Goal: Submit feedback/report problem

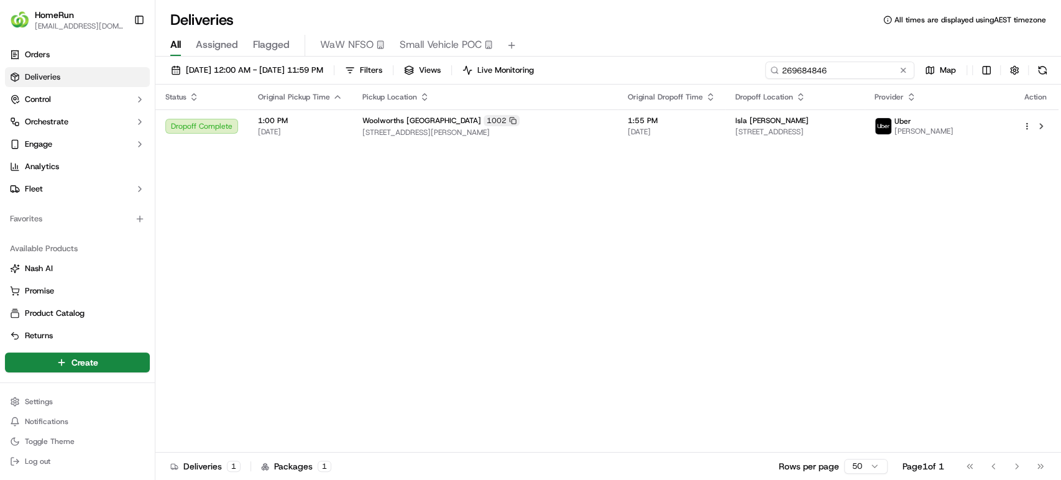
drag, startPoint x: 0, startPoint y: 0, endPoint x: 572, endPoint y: 59, distance: 574.7
click at [572, 59] on div "11/09/2025 12:00 AM - 17/09/2025 11:59 PM Filters Views Live Monitoring 2696848…" at bounding box center [607, 270] width 905 height 426
paste input "0833"
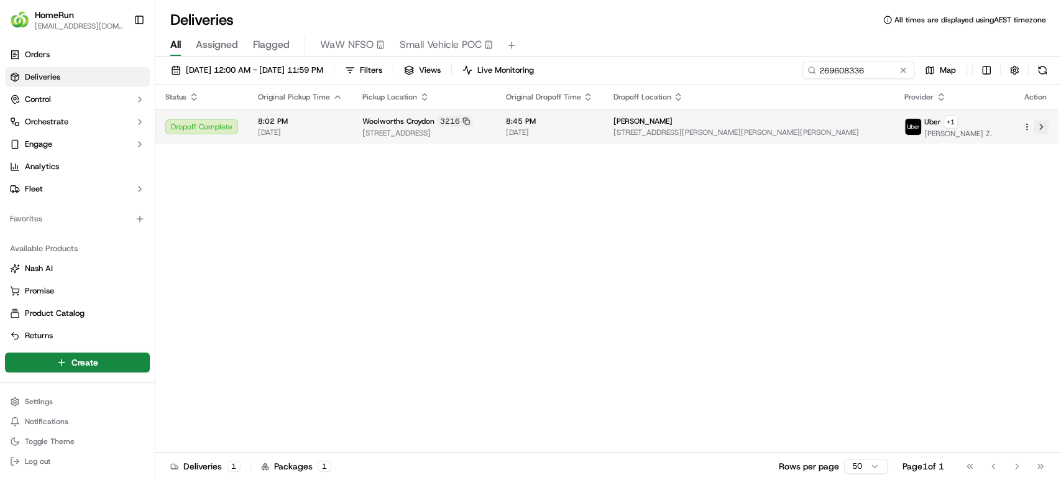
click at [1041, 121] on button at bounding box center [1040, 126] width 15 height 15
drag, startPoint x: 882, startPoint y: 70, endPoint x: 593, endPoint y: 46, distance: 289.9
click at [593, 46] on div "Deliveries All times are displayed using AEST timezone All Assigned Flagged WaW…" at bounding box center [607, 240] width 905 height 480
paste input "2990"
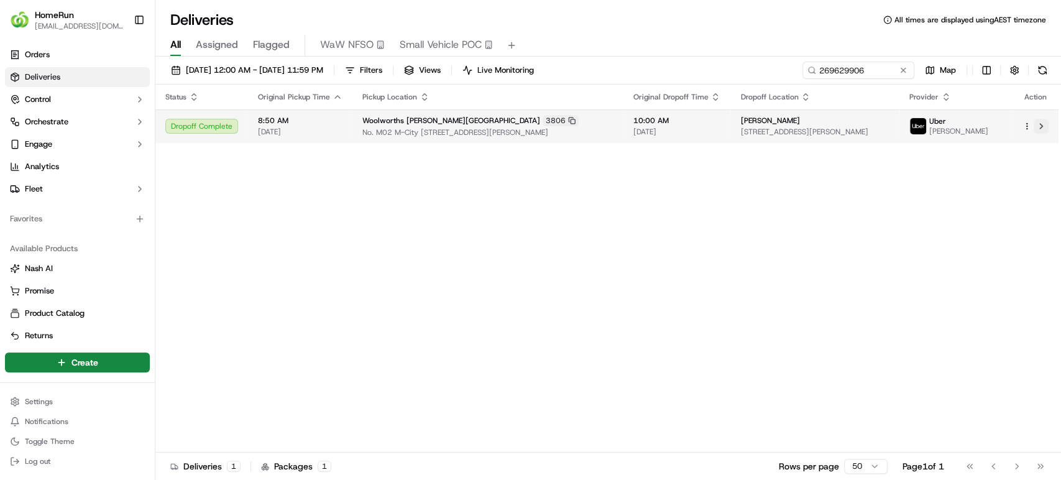
click at [1036, 123] on button at bounding box center [1040, 126] width 15 height 15
click at [1040, 124] on button at bounding box center [1040, 126] width 15 height 15
drag, startPoint x: 885, startPoint y: 66, endPoint x: 597, endPoint y: 66, distance: 288.9
click at [597, 66] on div "11/09/2025 12:00 AM - 17/09/2025 11:59 PM Filters Views Live Monitoring 2696299…" at bounding box center [607, 73] width 905 height 23
paste input "595694"
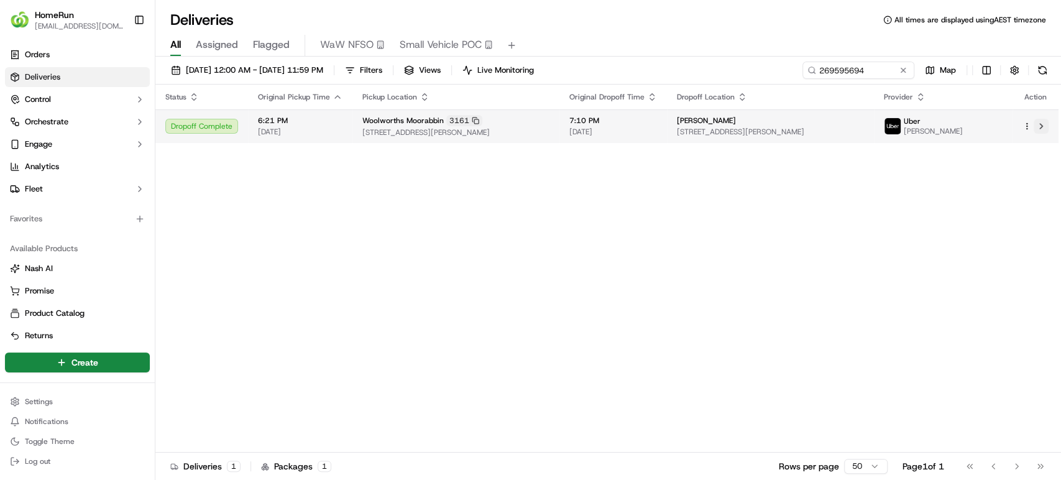
click at [1041, 124] on button at bounding box center [1040, 126] width 15 height 15
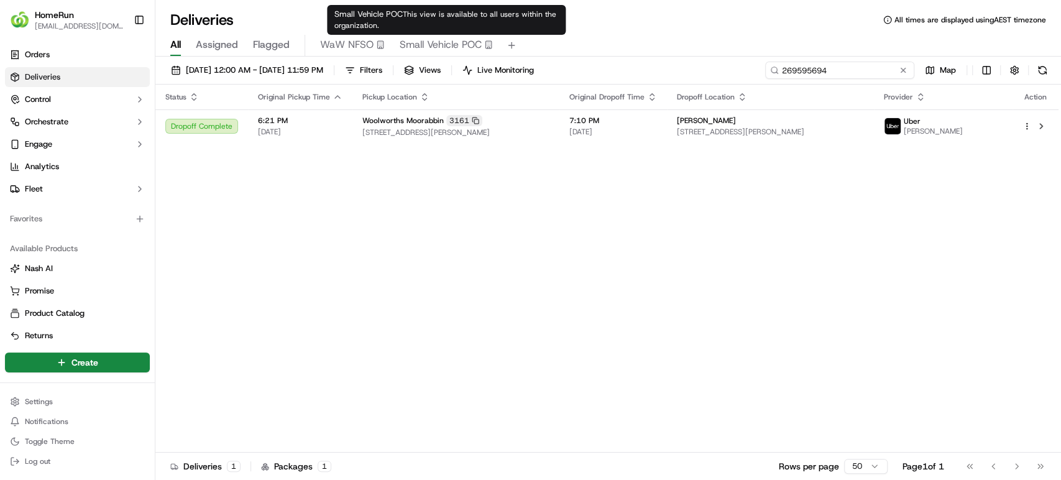
drag, startPoint x: 890, startPoint y: 66, endPoint x: 633, endPoint y: 67, distance: 256.6
click at [633, 66] on div "11/09/2025 12:00 AM - 17/09/2025 11:59 PM Filters Views Live Monitoring 2695956…" at bounding box center [607, 73] width 905 height 23
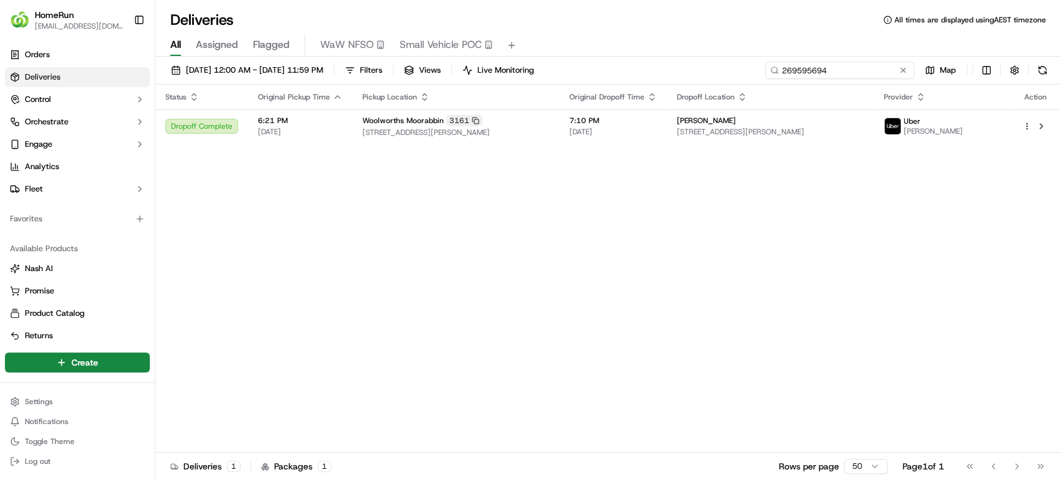
paste input "606016"
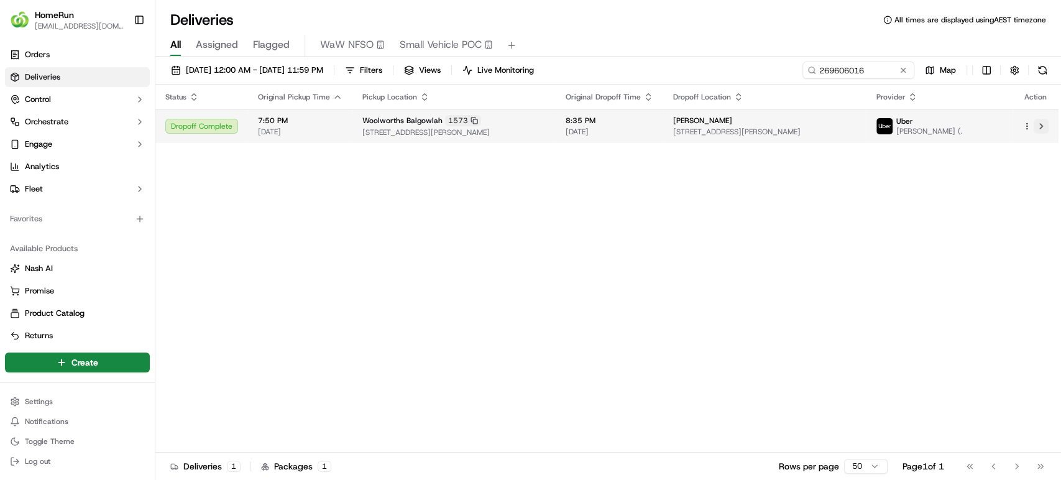
click at [1034, 123] on button at bounding box center [1040, 126] width 15 height 15
drag, startPoint x: 874, startPoint y: 64, endPoint x: 769, endPoint y: 68, distance: 105.1
click at [769, 68] on input "269606016" at bounding box center [839, 70] width 149 height 17
paste input "572485"
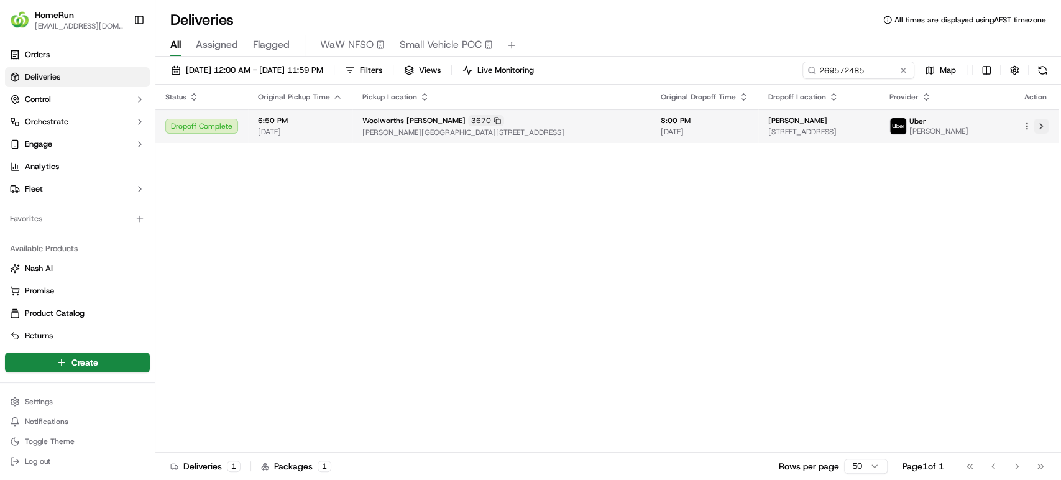
click at [1033, 122] on button at bounding box center [1040, 126] width 15 height 15
drag, startPoint x: 869, startPoint y: 75, endPoint x: 615, endPoint y: 76, distance: 254.2
click at [615, 76] on div "11/09/2025 12:00 AM - 17/09/2025 11:59 PM Filters Views Live Monitoring 2695724…" at bounding box center [607, 73] width 905 height 23
paste input "68923"
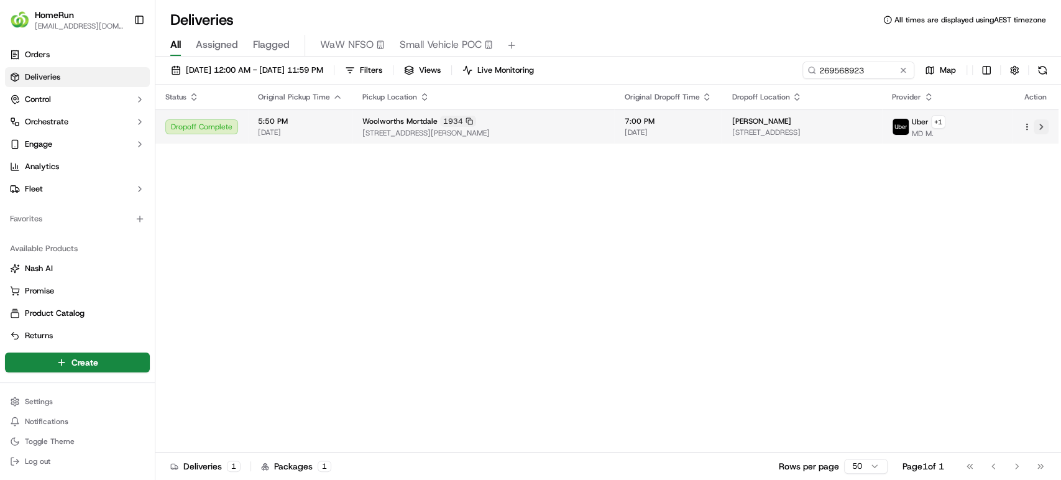
click at [1037, 129] on button at bounding box center [1040, 126] width 15 height 15
drag, startPoint x: 877, startPoint y: 76, endPoint x: 613, endPoint y: 62, distance: 264.5
click at [613, 62] on div "11/09/2025 12:00 AM - 17/09/2025 11:59 PM Filters Views Live Monitoring 2695689…" at bounding box center [607, 73] width 905 height 23
paste input "229317"
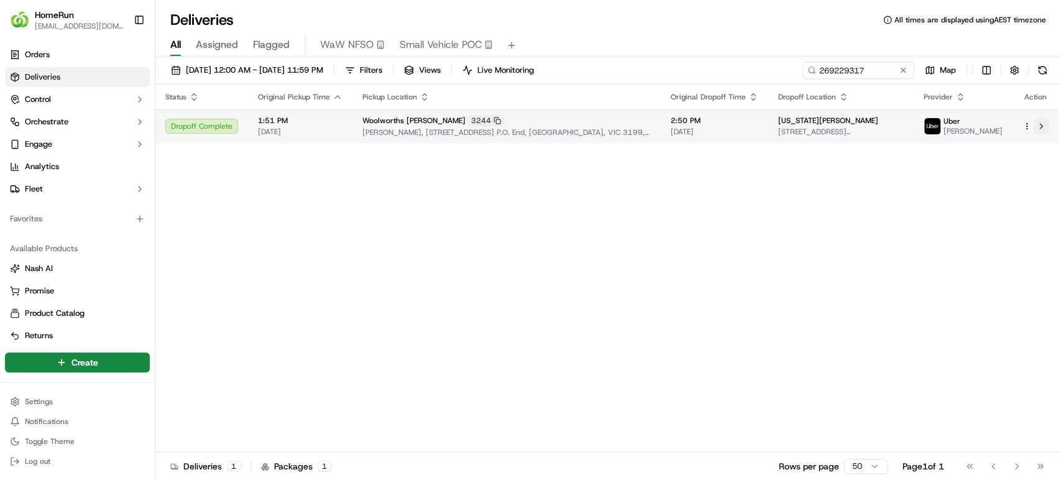
click at [1036, 122] on button at bounding box center [1040, 126] width 15 height 15
drag, startPoint x: 890, startPoint y: 68, endPoint x: 694, endPoint y: 52, distance: 196.5
click at [694, 52] on div "Deliveries All times are displayed using AEST timezone All Assigned Flagged WaW…" at bounding box center [607, 240] width 905 height 480
paste input "707823"
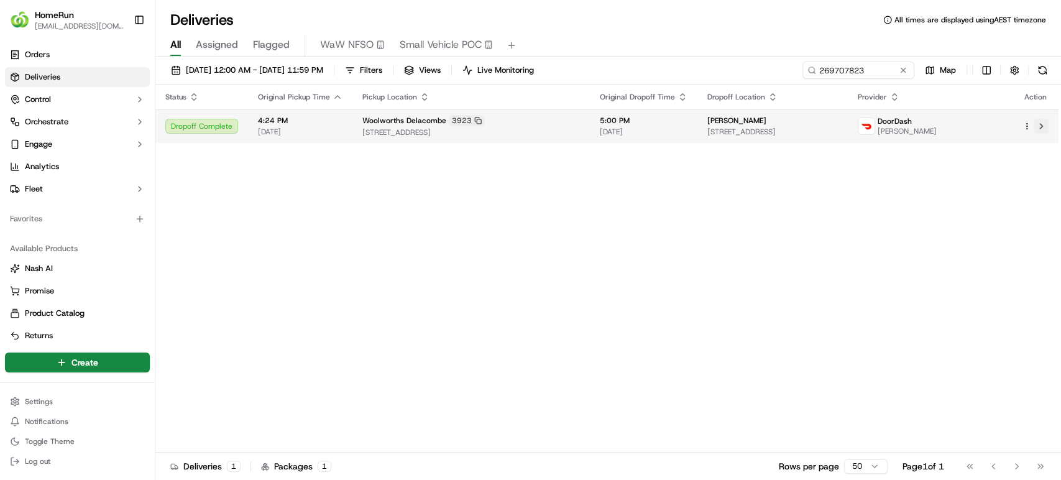
click at [1043, 123] on button at bounding box center [1040, 126] width 15 height 15
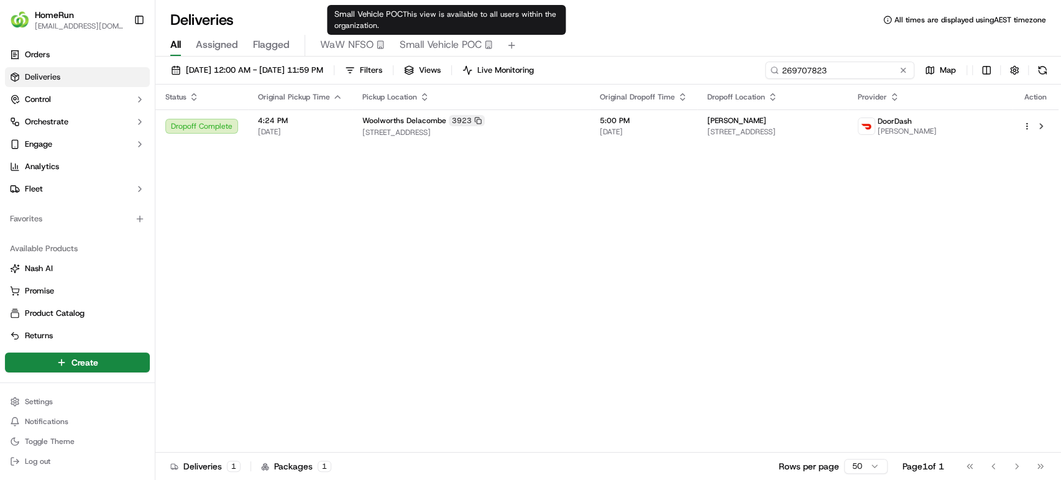
drag, startPoint x: 883, startPoint y: 72, endPoint x: 684, endPoint y: 70, distance: 199.5
click at [684, 70] on div "11/09/2025 12:00 AM - 17/09/2025 11:59 PM Filters Views Live Monitoring 2697078…" at bounding box center [607, 73] width 905 height 23
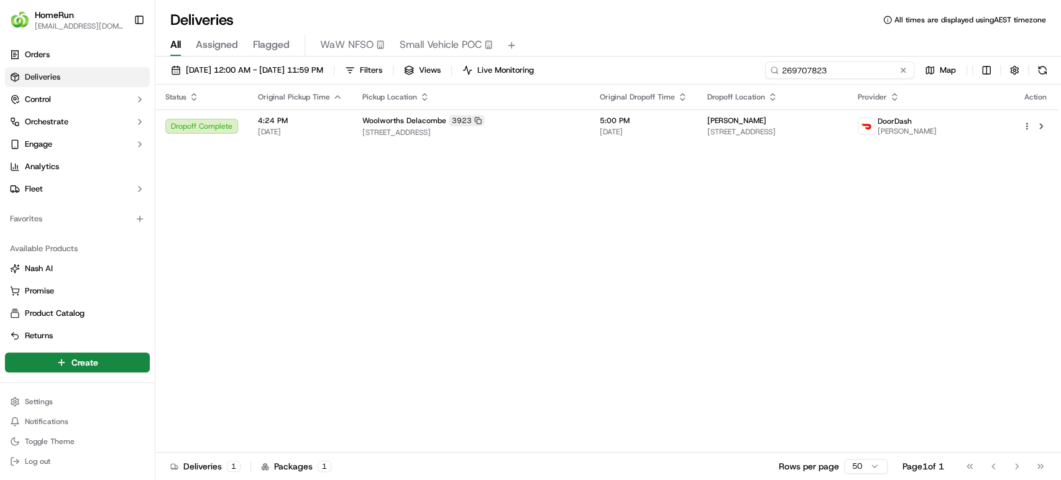
paste input "653852"
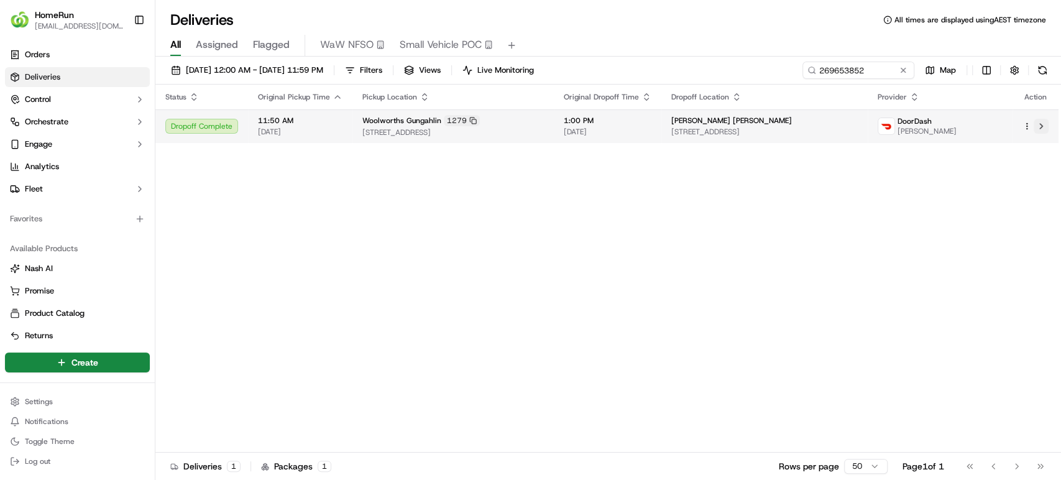
click at [1044, 129] on button at bounding box center [1040, 126] width 15 height 15
drag, startPoint x: 878, startPoint y: 71, endPoint x: 654, endPoint y: 70, distance: 223.7
click at [654, 70] on div "11/09/2025 12:00 AM - 17/09/2025 11:59 PM Filters Views Live Monitoring 2696538…" at bounding box center [607, 73] width 905 height 23
paste input "8832740"
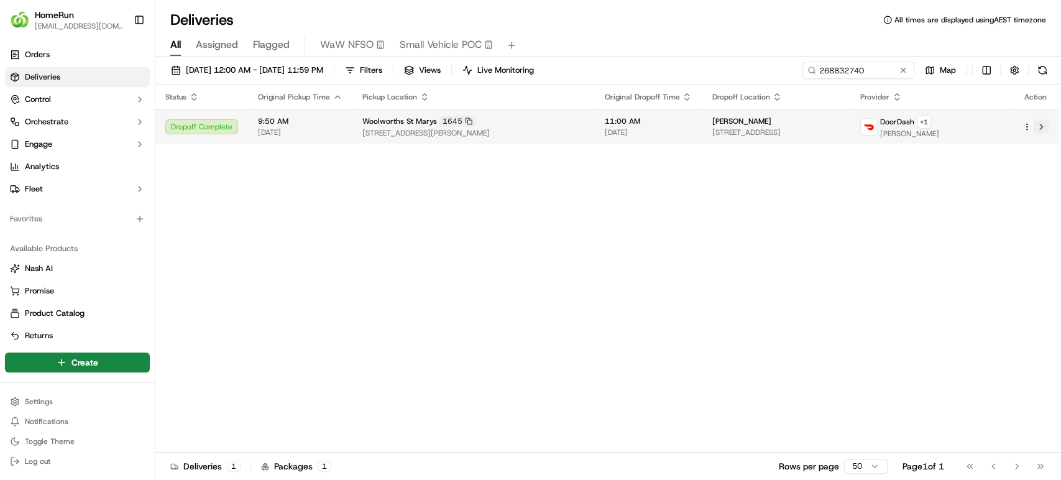
click at [1041, 126] on button at bounding box center [1040, 126] width 15 height 15
drag, startPoint x: 858, startPoint y: 72, endPoint x: 602, endPoint y: 73, distance: 256.6
click at [602, 73] on div "11/09/2025 12:00 AM - 17/09/2025 11:59 PM Filters Views Live Monitoring 2688327…" at bounding box center [607, 73] width 905 height 23
paste input "9677933"
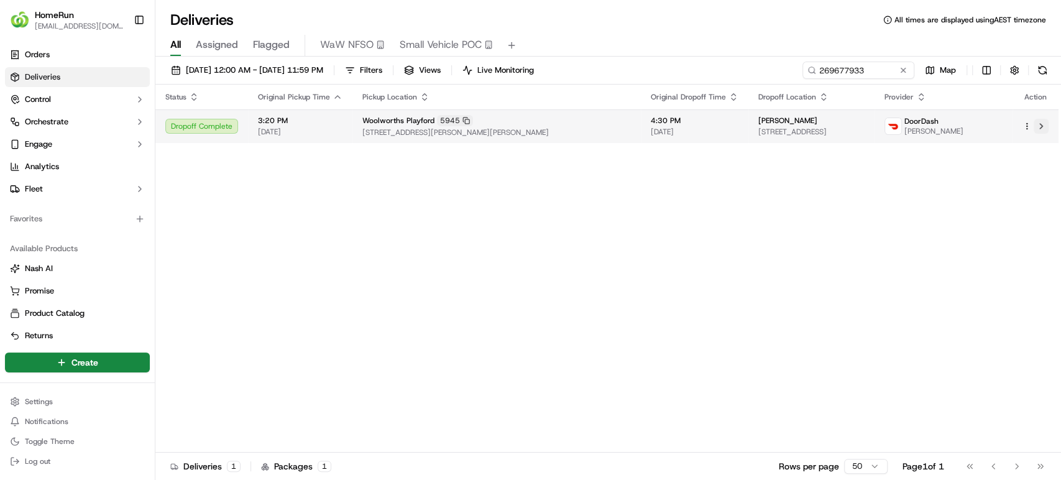
click at [1044, 124] on button at bounding box center [1040, 126] width 15 height 15
drag, startPoint x: 887, startPoint y: 68, endPoint x: 608, endPoint y: 65, distance: 279.6
click at [608, 65] on div "11/09/2025 12:00 AM - 17/09/2025 11:59 PM Filters Views Live Monitoring 2696779…" at bounding box center [607, 73] width 905 height 23
paste input "53285"
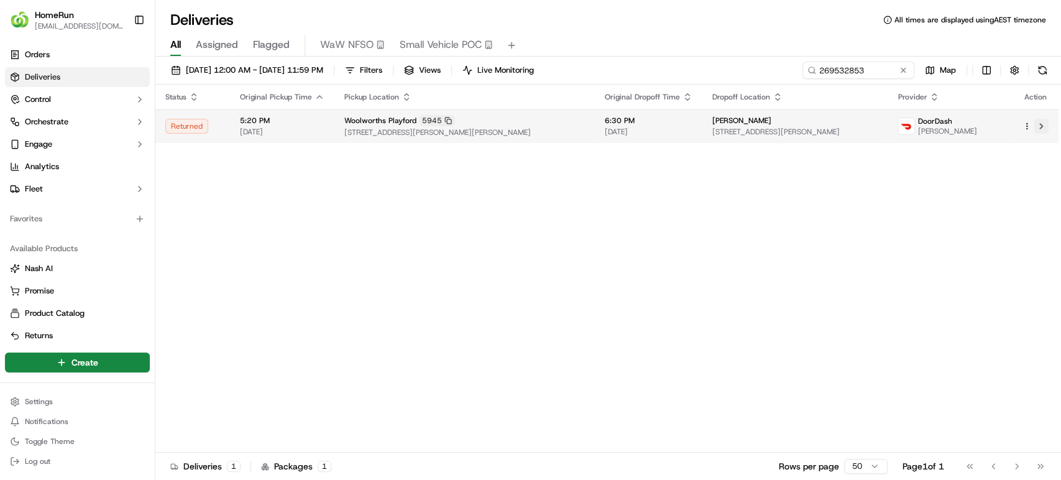
click at [1044, 125] on button at bounding box center [1040, 126] width 15 height 15
drag, startPoint x: 884, startPoint y: 69, endPoint x: 469, endPoint y: 60, distance: 415.2
click at [469, 60] on div "11/09/2025 12:00 AM - 17/09/2025 11:59 PM Filters Views Live Monitoring 2695328…" at bounding box center [607, 270] width 905 height 426
paste input "645736"
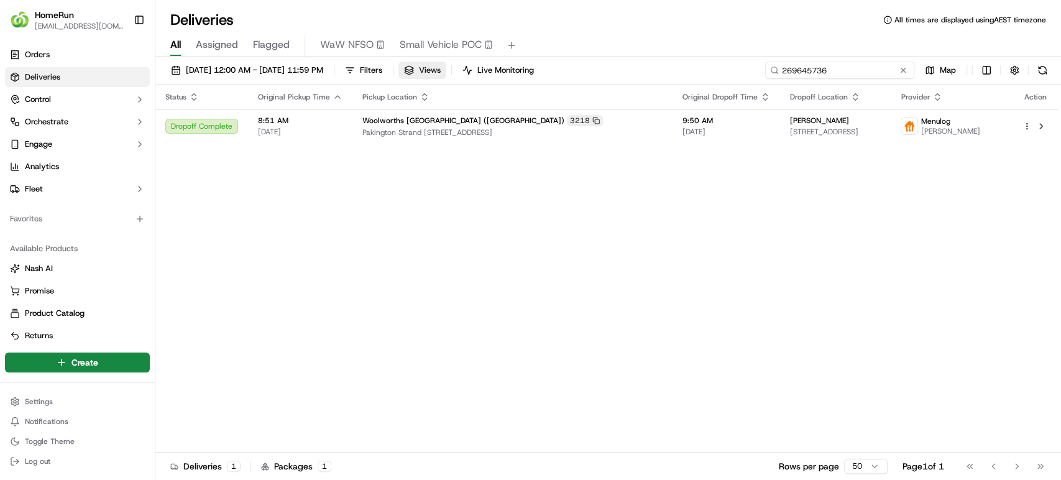
drag, startPoint x: 882, startPoint y: 66, endPoint x: 462, endPoint y: 66, distance: 419.4
click at [462, 66] on div "11/09/2025 12:00 AM - 17/09/2025 11:59 PM Filters Views Live Monitoring 2696457…" at bounding box center [607, 73] width 905 height 23
paste input "083"
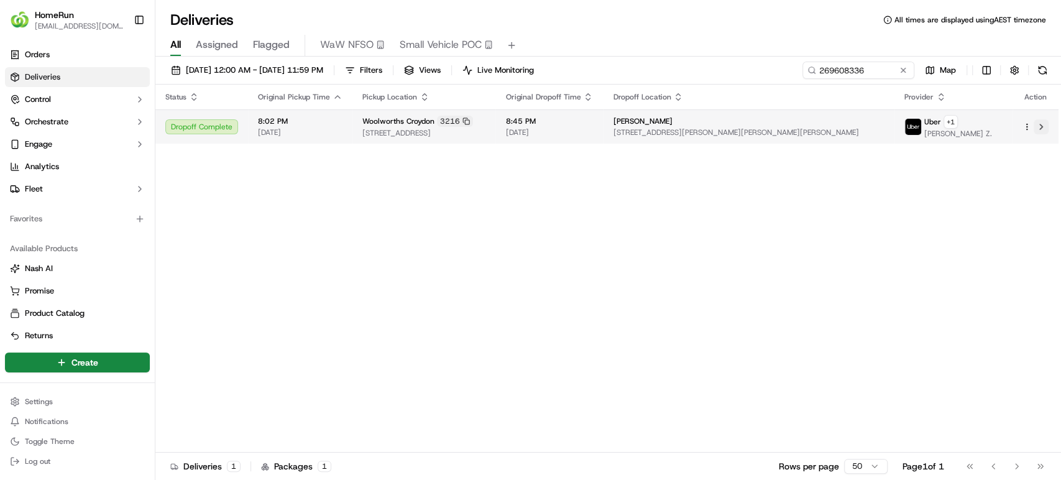
click at [1043, 127] on button at bounding box center [1040, 126] width 15 height 15
drag, startPoint x: 881, startPoint y: 68, endPoint x: 532, endPoint y: 29, distance: 351.5
click at [532, 29] on div "Deliveries All times are displayed using AEST timezone All Assigned Flagged WaW…" at bounding box center [607, 240] width 905 height 480
paste input "723841"
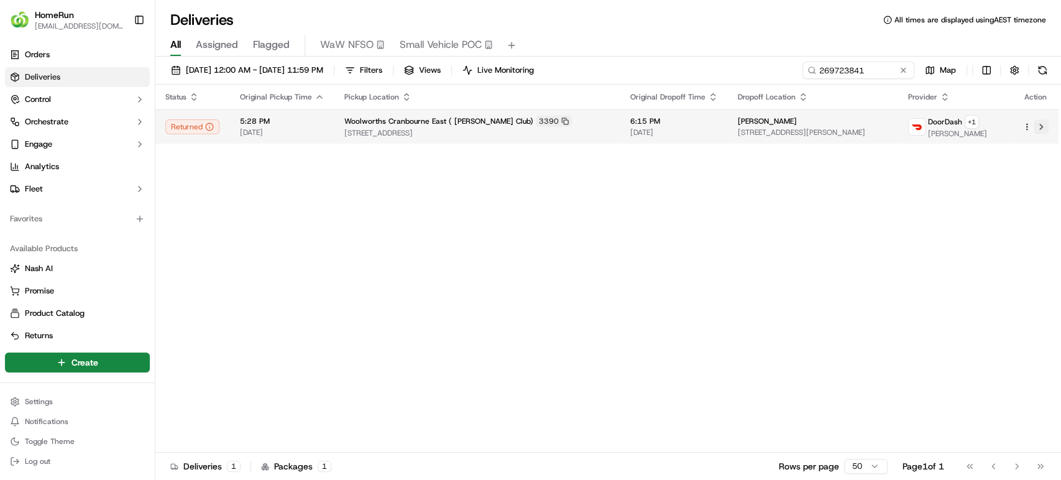
click at [1043, 124] on button at bounding box center [1040, 126] width 15 height 15
drag, startPoint x: 885, startPoint y: 72, endPoint x: 666, endPoint y: 71, distance: 218.7
click at [666, 71] on div "11/09/2025 12:00 AM - 17/09/2025 11:59 PM Filters Views Live Monitoring 2697238…" at bounding box center [607, 73] width 905 height 23
paste input "674297"
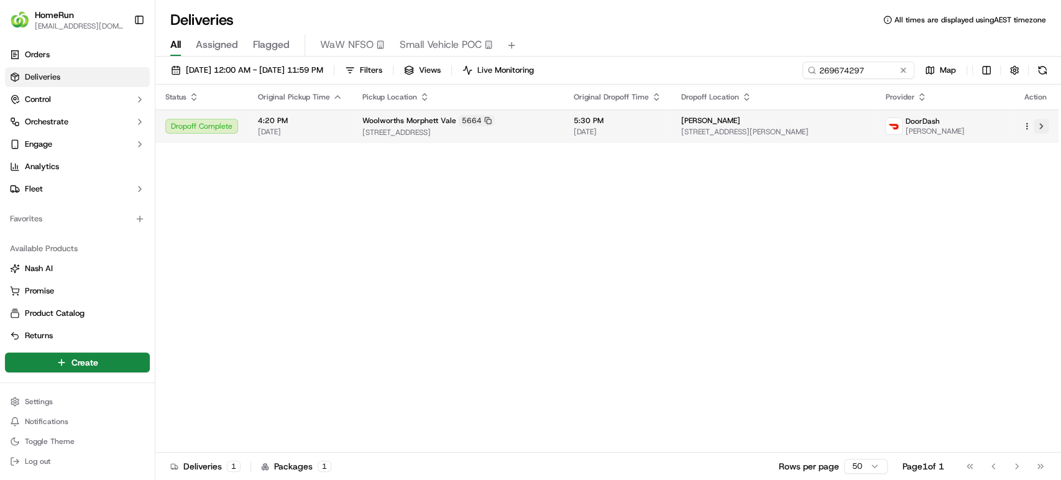
click at [1041, 128] on button at bounding box center [1040, 126] width 15 height 15
drag, startPoint x: 888, startPoint y: 71, endPoint x: 554, endPoint y: 50, distance: 335.0
click at [554, 50] on div "Deliveries All times are displayed using AEST timezone All Assigned Flagged WaW…" at bounding box center [607, 240] width 905 height 480
paste input "715332"
click at [1043, 128] on button at bounding box center [1040, 126] width 15 height 15
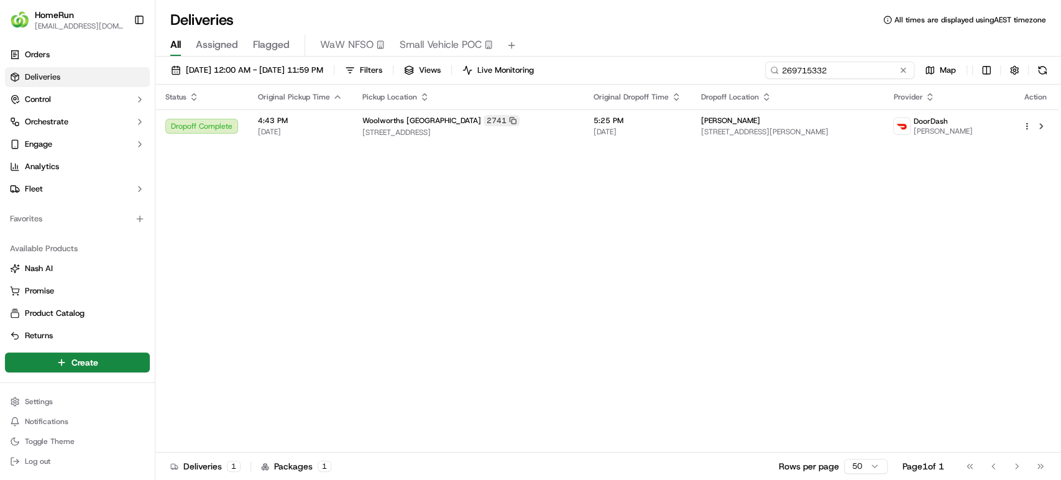
drag, startPoint x: 890, startPoint y: 67, endPoint x: 678, endPoint y: 59, distance: 212.7
click at [678, 59] on div "11/09/2025 12:00 AM - 17/09/2025 11:59 PM Filters Views Live Monitoring 2697153…" at bounding box center [607, 270] width 905 height 426
paste input "2528"
click at [1041, 126] on button at bounding box center [1040, 126] width 15 height 15
drag, startPoint x: 885, startPoint y: 76, endPoint x: 728, endPoint y: 68, distance: 156.8
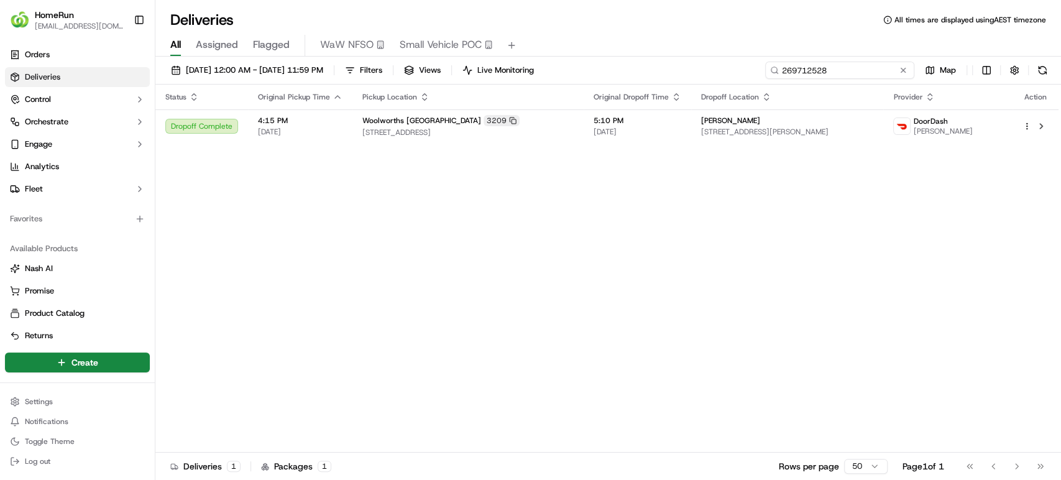
click at [728, 68] on div "11/09/2025 12:00 AM - 17/09/2025 11:59 PM Filters Views Live Monitoring 2697125…" at bounding box center [607, 73] width 905 height 23
drag, startPoint x: 728, startPoint y: 68, endPoint x: 700, endPoint y: 68, distance: 28.0
click at [700, 68] on div "11/09/2025 12:00 AM - 17/09/2025 11:59 PM Filters Views Live Monitoring 2697125…" at bounding box center [607, 73] width 905 height 23
drag, startPoint x: 877, startPoint y: 71, endPoint x: 783, endPoint y: 63, distance: 94.9
click at [783, 63] on input "269712528" at bounding box center [839, 70] width 149 height 17
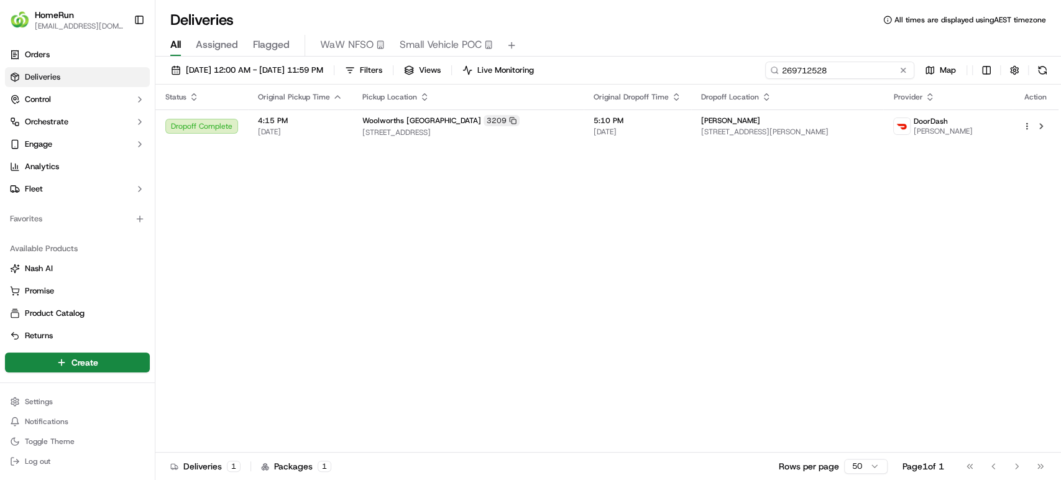
paste input "510675"
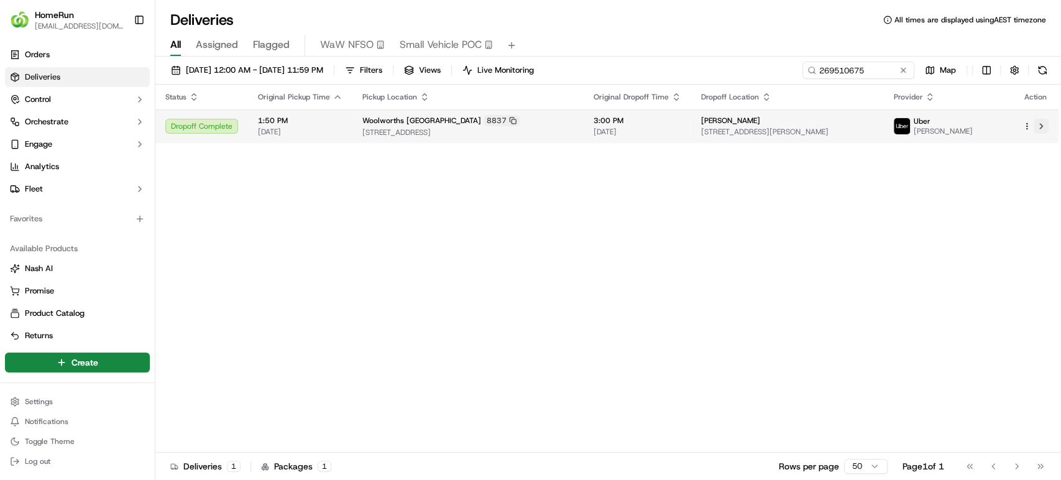
click at [1041, 123] on button at bounding box center [1040, 126] width 15 height 15
drag, startPoint x: 864, startPoint y: 70, endPoint x: 562, endPoint y: 52, distance: 301.9
click at [562, 52] on div "Deliveries All times are displayed using AEST timezone All Assigned Flagged WaW…" at bounding box center [607, 240] width 905 height 480
paste input "678091"
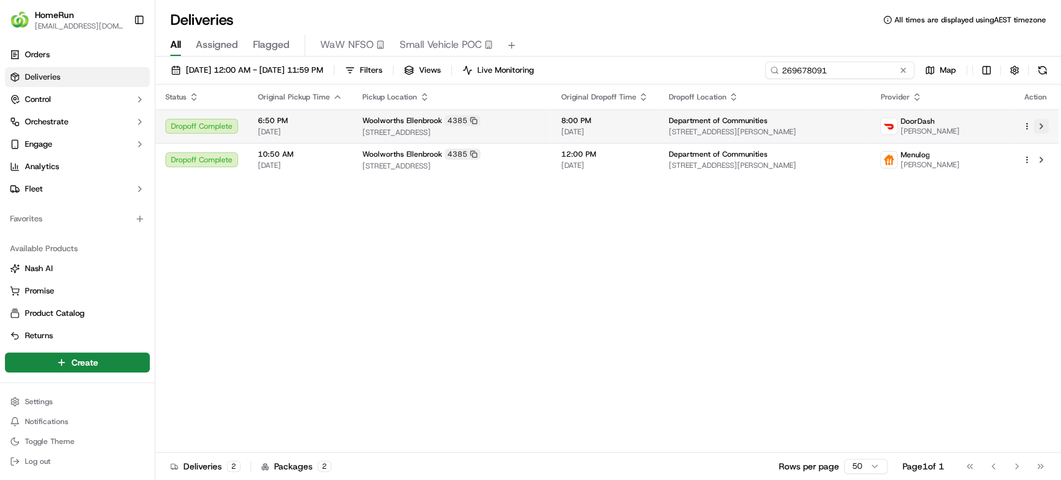
type input "269678091"
click at [1043, 127] on button at bounding box center [1040, 126] width 15 height 15
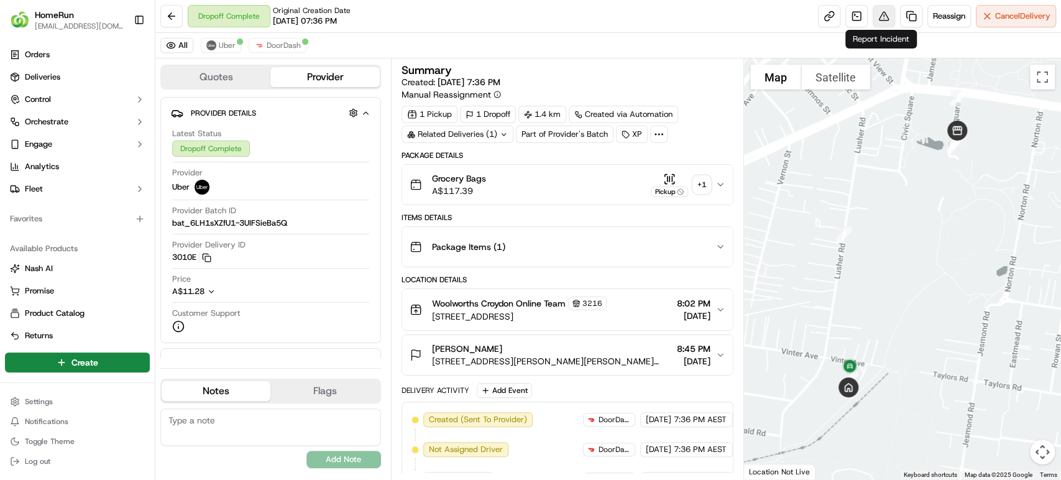
click at [878, 17] on button at bounding box center [883, 16] width 22 height 22
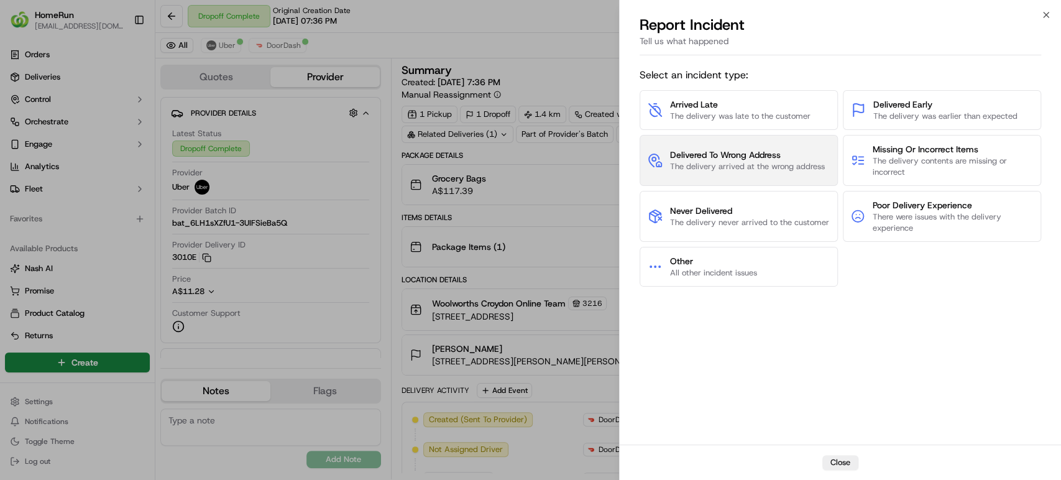
click at [778, 147] on button "Delivered To Wrong Address The delivery arrived at the wrong address" at bounding box center [738, 160] width 198 height 51
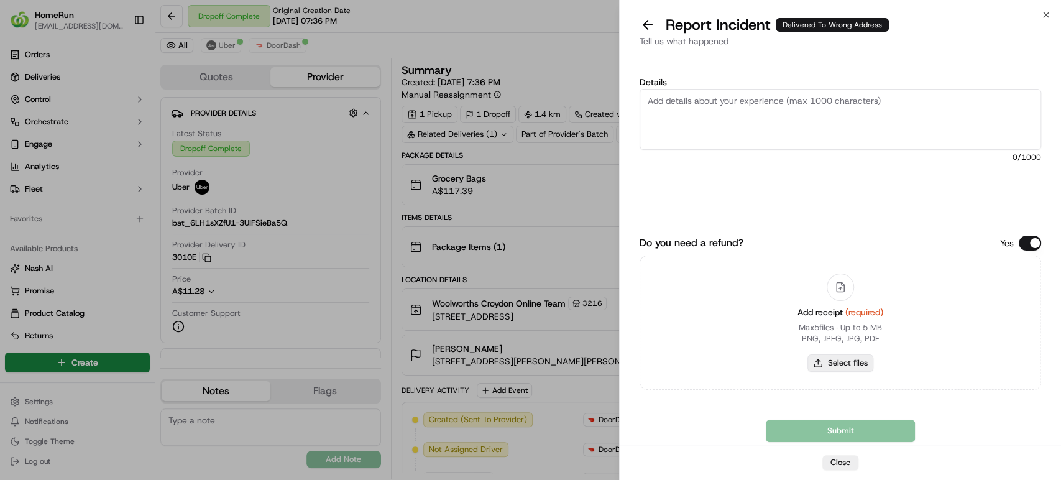
click at [860, 363] on button "Select files" at bounding box center [840, 362] width 66 height 17
type input "C:\fakepath\269608336.pdf"
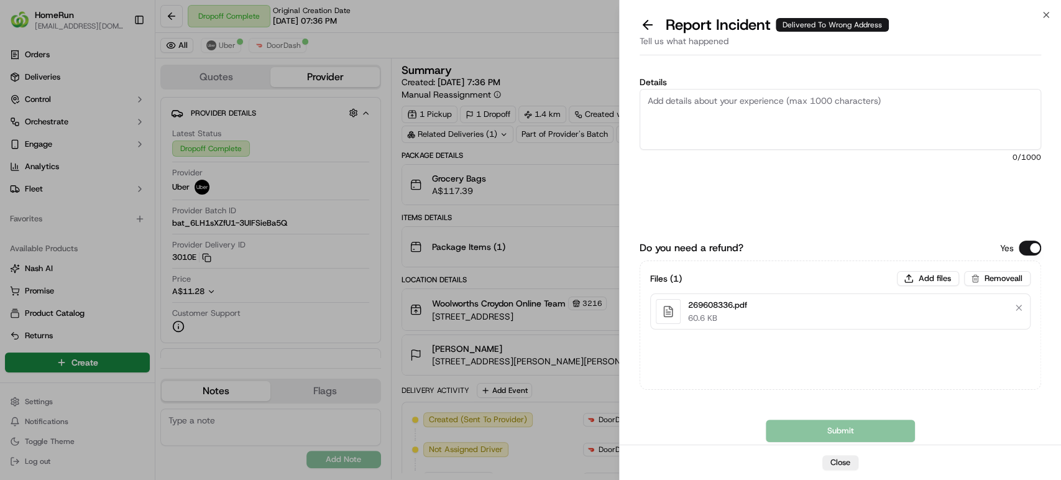
click at [766, 108] on textarea "Details" at bounding box center [839, 119] width 401 height 61
paste textarea "Delivered to incorrect address POD does not match previous pics."
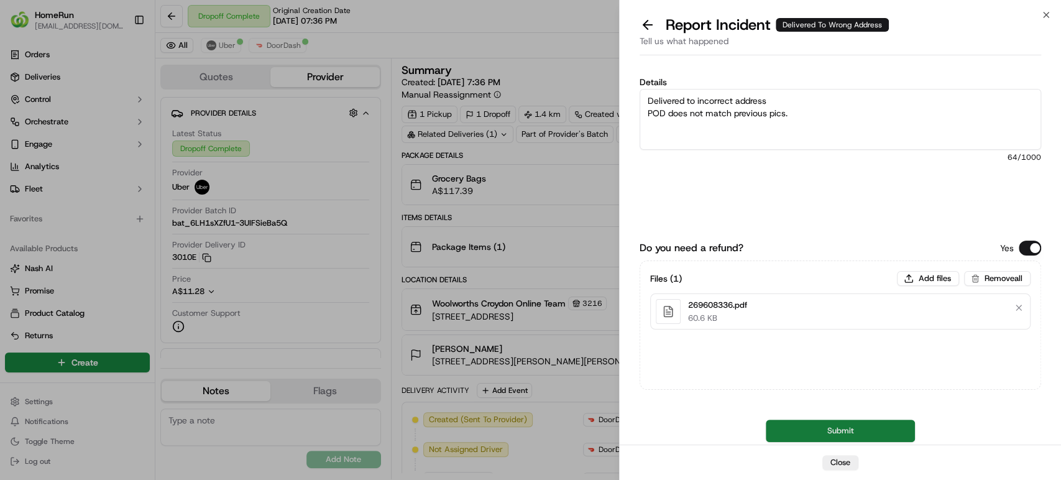
type textarea "Delivered to incorrect address POD does not match previous pics."
click at [807, 426] on button "Submit" at bounding box center [840, 430] width 149 height 22
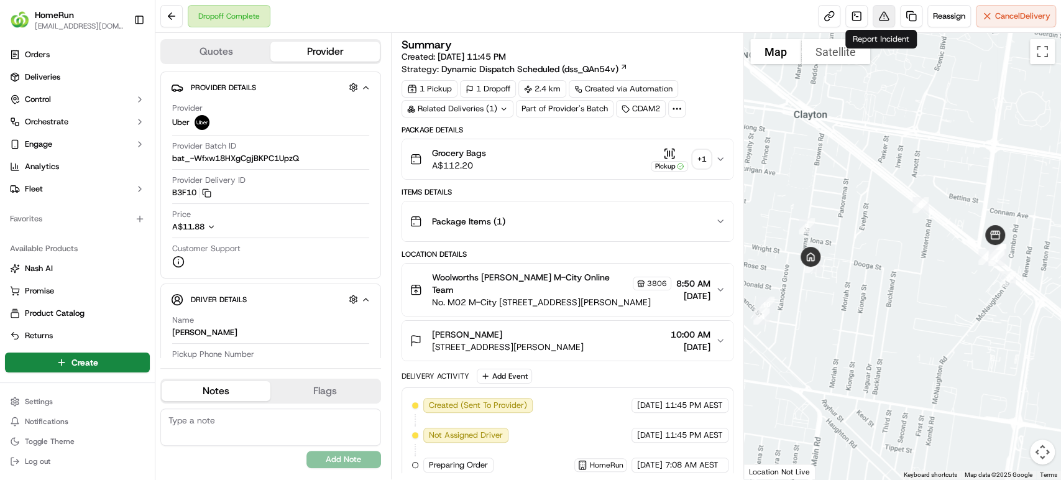
click at [880, 16] on button at bounding box center [883, 16] width 22 height 22
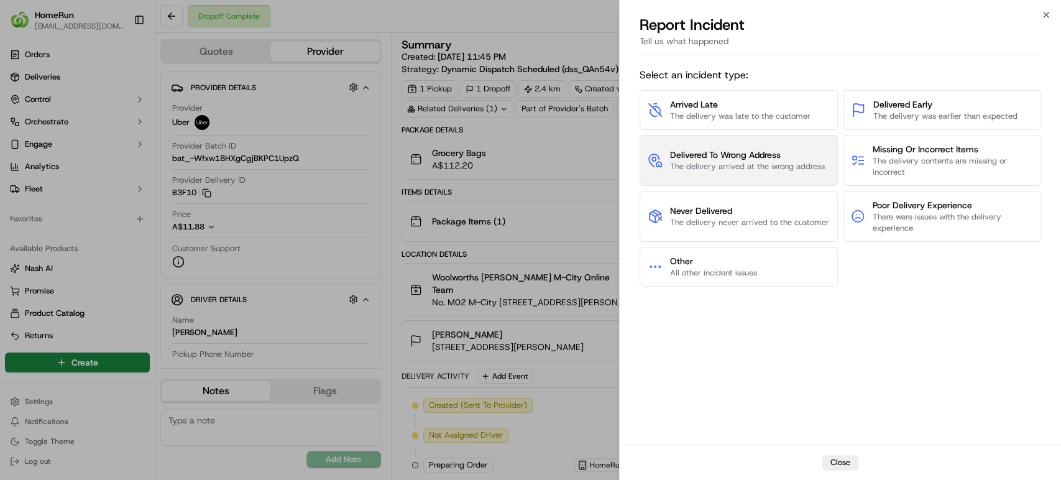
click at [778, 166] on span "The delivery arrived at the wrong address" at bounding box center [747, 166] width 155 height 11
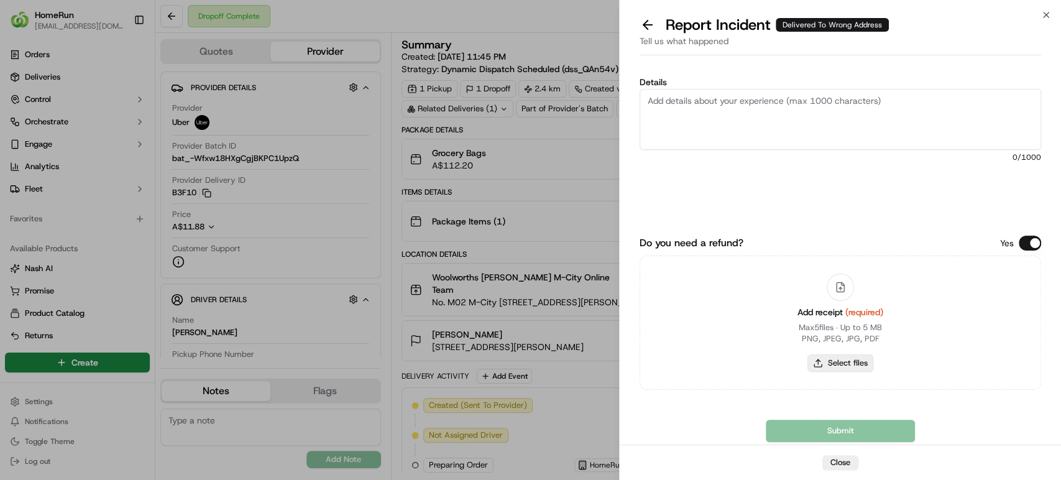
click at [853, 361] on button "Select files" at bounding box center [840, 362] width 66 height 17
type input "C:\fakepath\269629906.pdf"
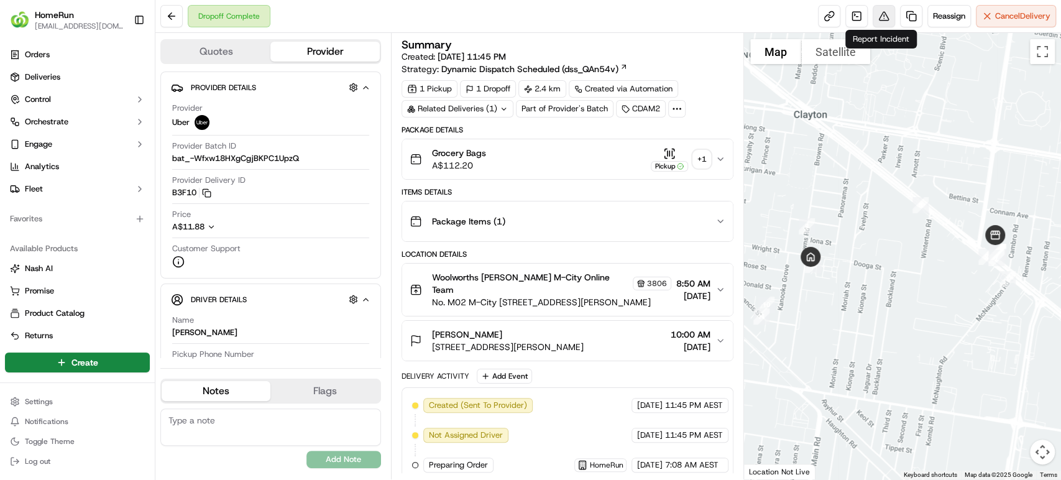
click at [882, 14] on button at bounding box center [883, 16] width 22 height 22
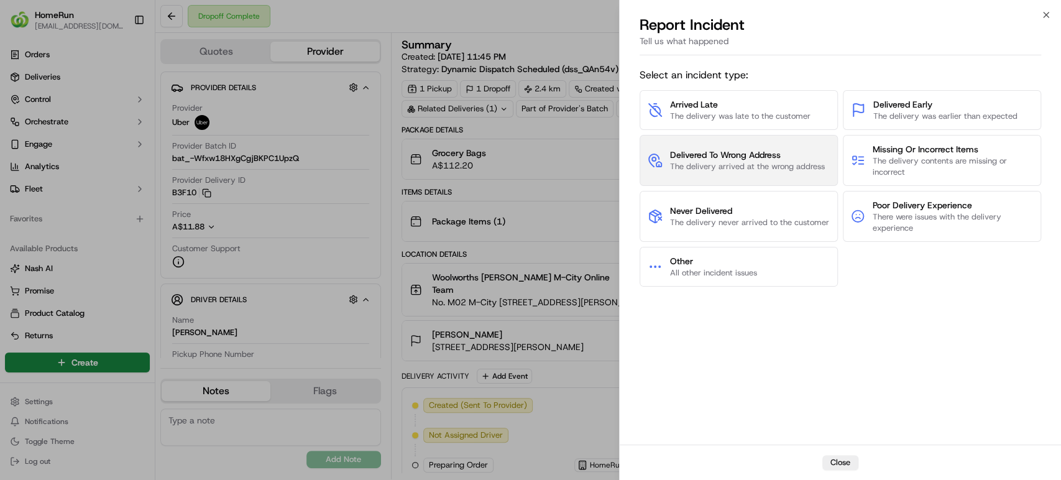
click at [767, 153] on span "Delivered To Wrong Address" at bounding box center [747, 155] width 155 height 12
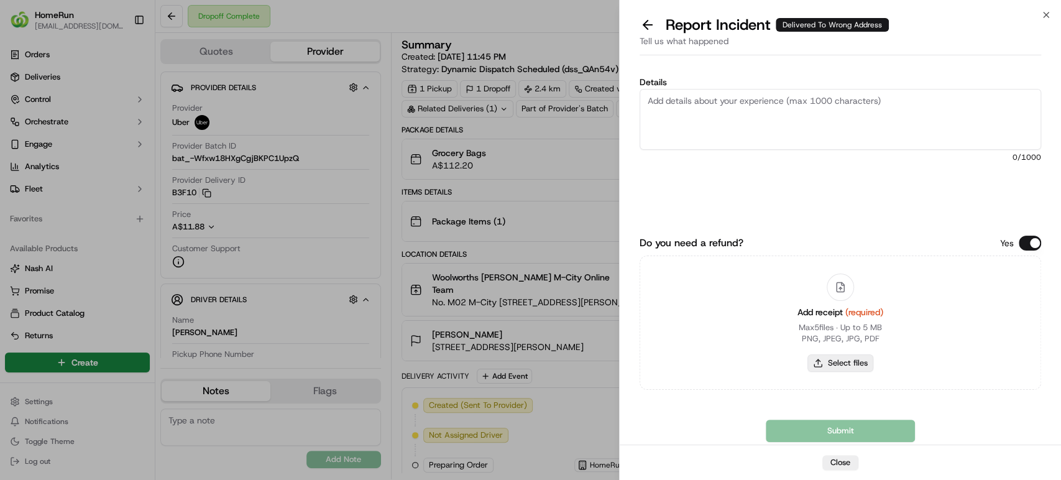
click at [851, 367] on button "Select files" at bounding box center [840, 362] width 66 height 17
type input "C:\fakepath\269629906.pdf"
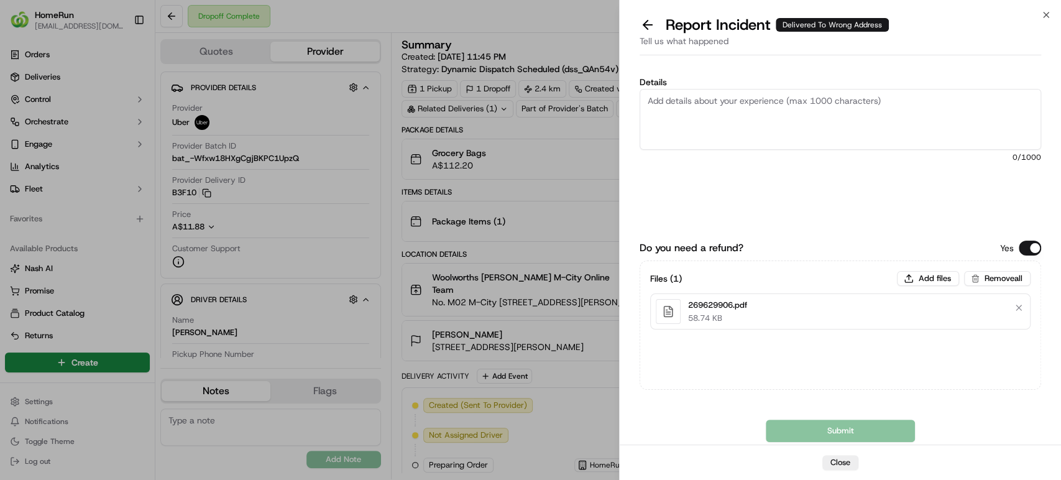
click at [844, 127] on textarea "Details" at bounding box center [839, 119] width 401 height 61
paste textarea "Bundled order- Incorrect bags provided"
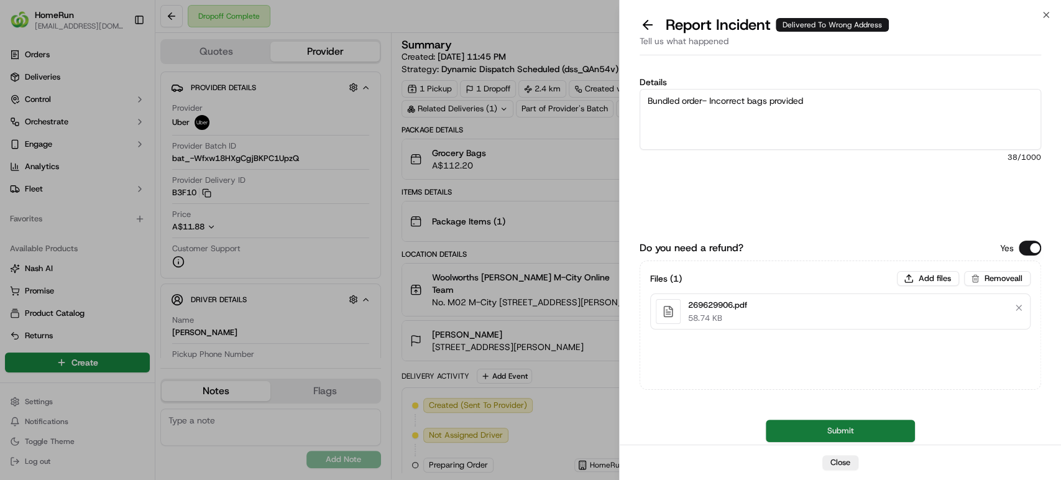
type textarea "Bundled order- Incorrect bags provided"
click at [821, 436] on button "Submit" at bounding box center [840, 430] width 149 height 22
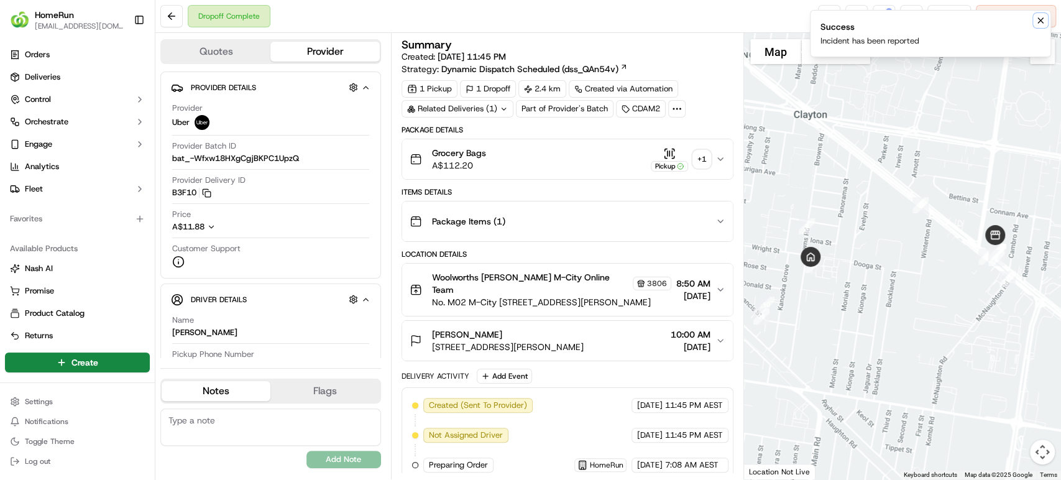
click at [1038, 16] on icon "Notifications (F8)" at bounding box center [1040, 21] width 10 height 10
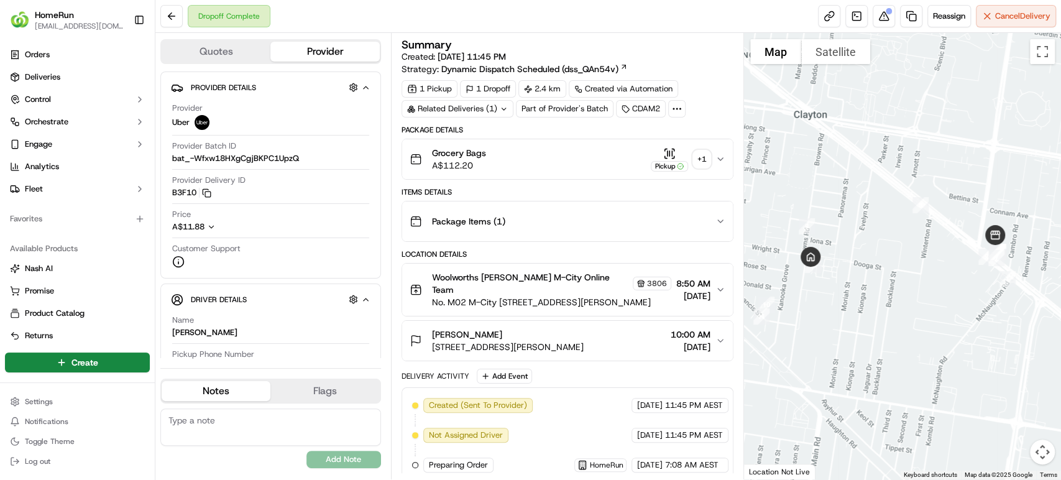
click at [723, 160] on icon "button" at bounding box center [720, 159] width 10 height 10
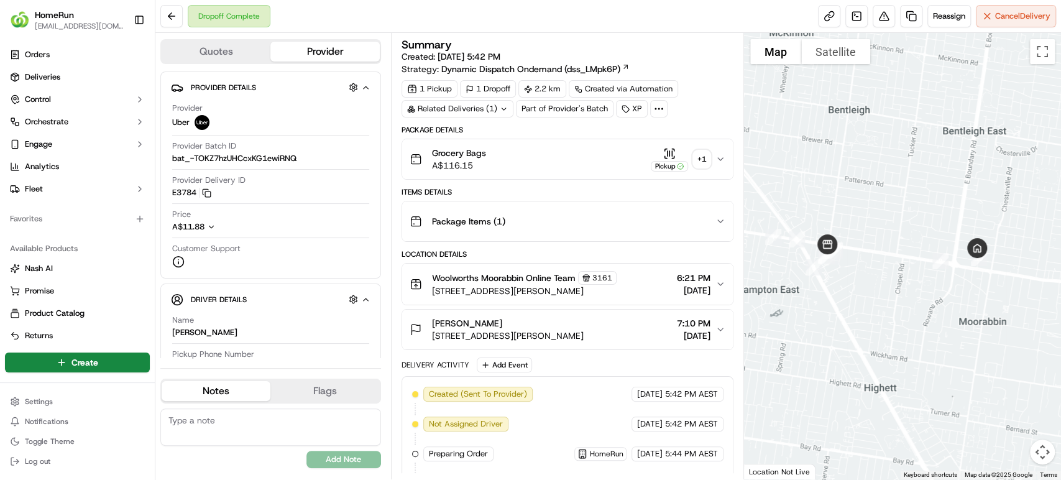
click at [475, 108] on div "Related Deliveries (1)" at bounding box center [457, 108] width 112 height 17
click at [879, 12] on button at bounding box center [883, 16] width 22 height 22
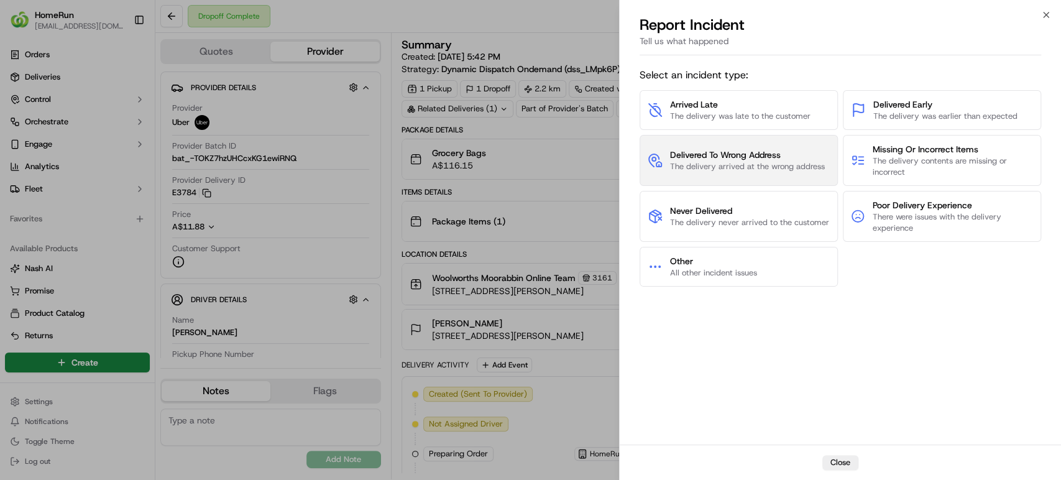
click at [795, 155] on span "Delivered To Wrong Address" at bounding box center [747, 155] width 155 height 12
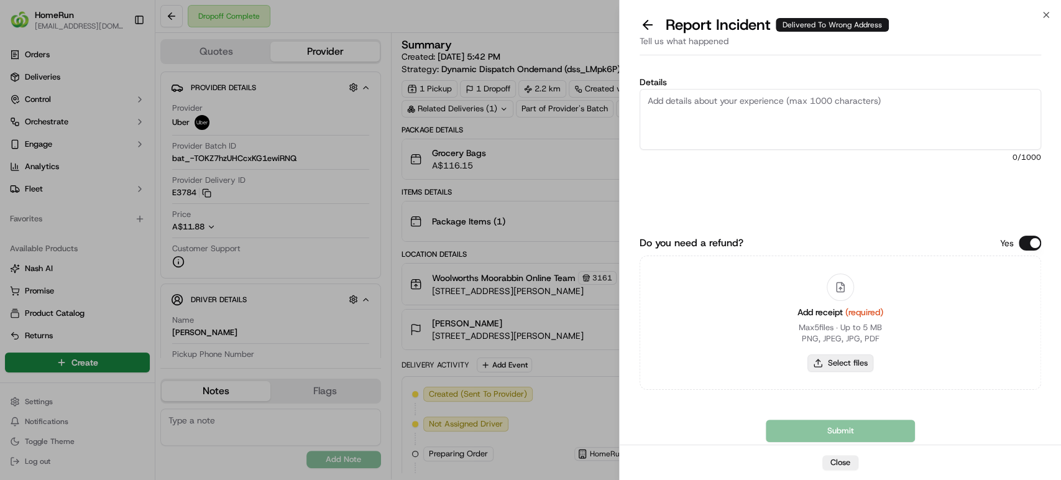
click at [844, 368] on button "Select files" at bounding box center [840, 362] width 66 height 17
type input "C:\fakepath\269595694.pdf"
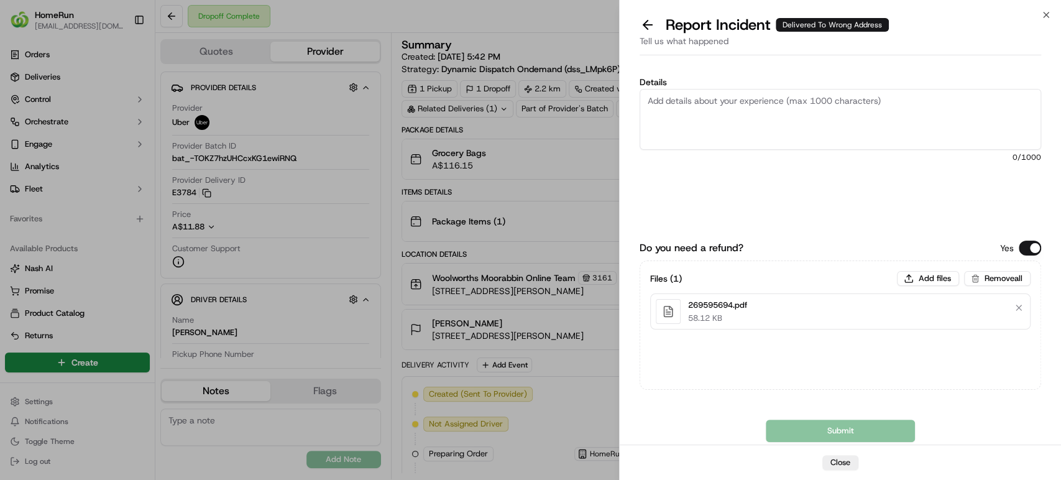
click at [704, 129] on textarea "Details" at bounding box center [839, 119] width 401 height 61
paste textarea "Bundled order- Incorrect bags provided"
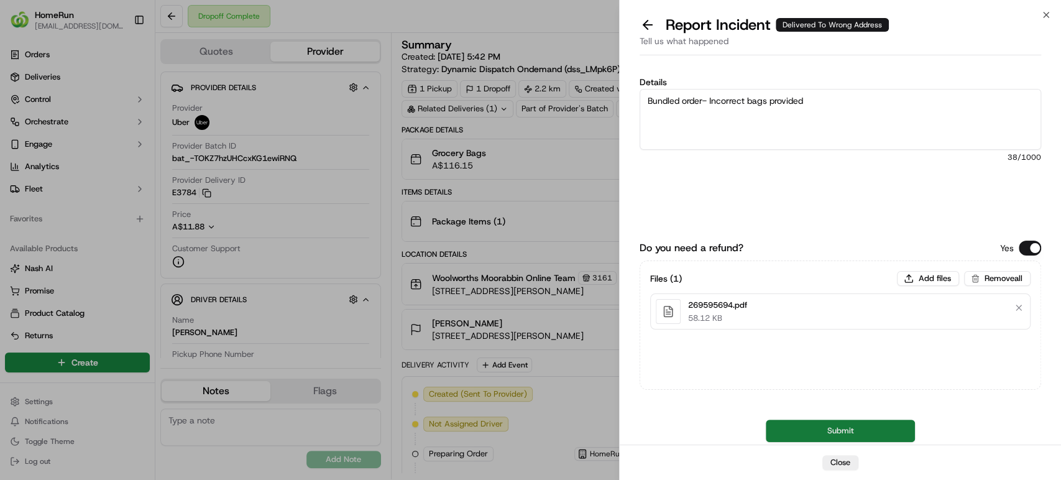
type textarea "Bundled order- Incorrect bags provided"
click at [815, 434] on button "Submit" at bounding box center [840, 430] width 149 height 22
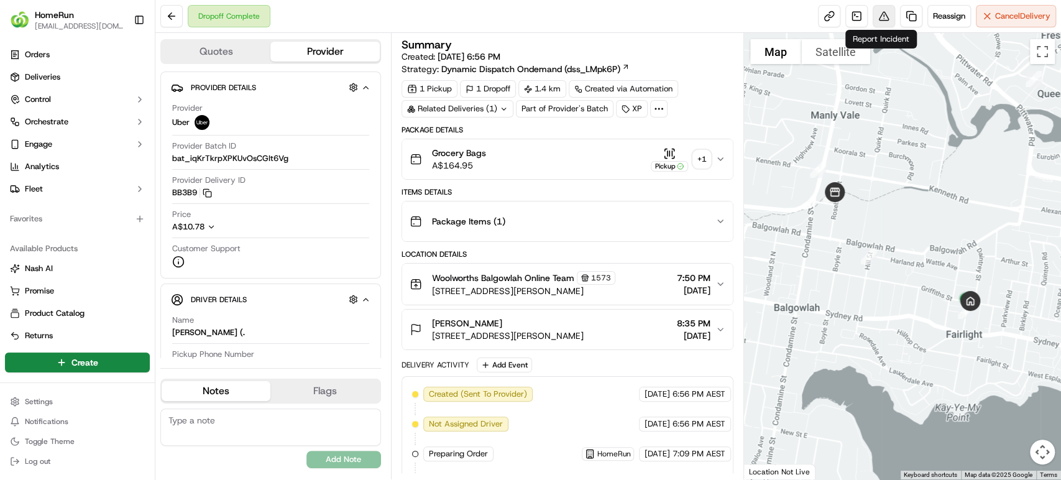
click at [880, 11] on button at bounding box center [883, 16] width 22 height 22
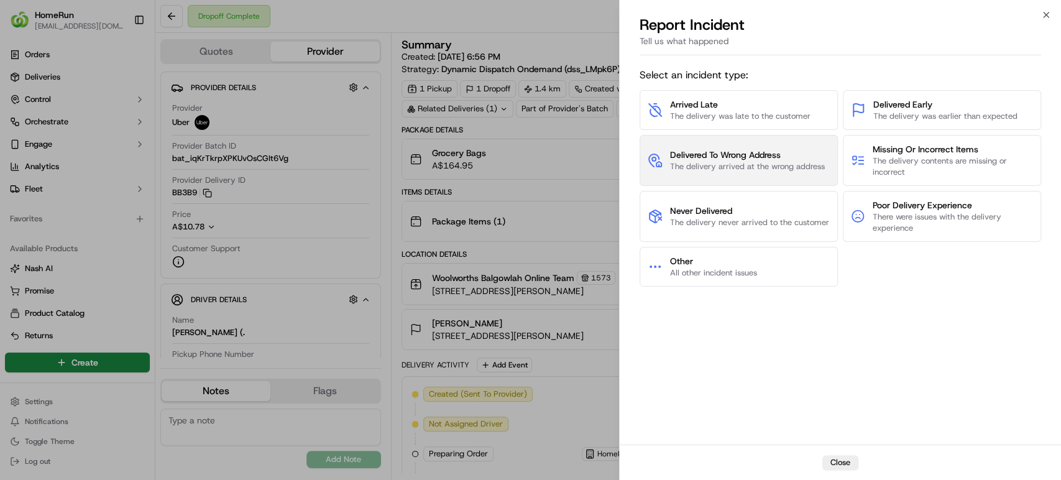
click at [731, 163] on span "The delivery arrived at the wrong address" at bounding box center [747, 166] width 155 height 11
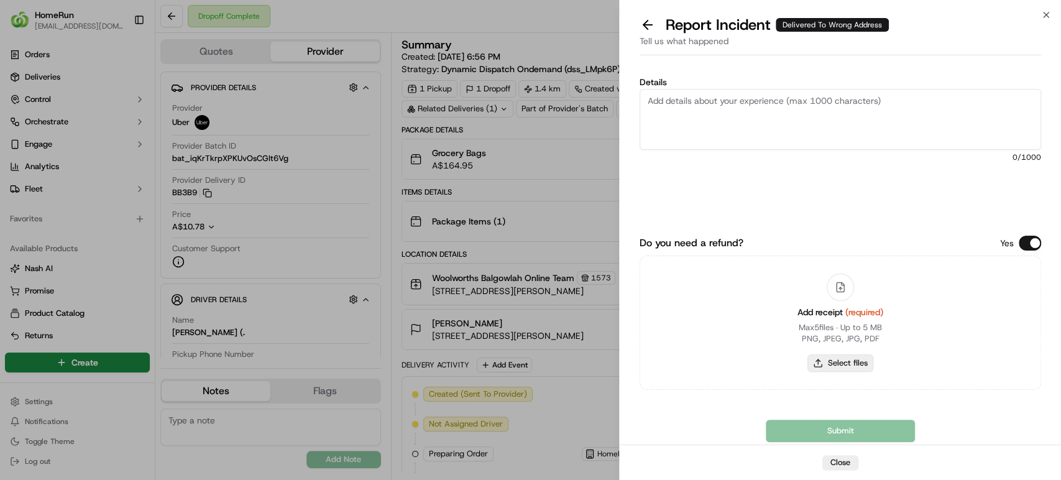
click at [845, 365] on button "Select files" at bounding box center [840, 362] width 66 height 17
type input "C:\fakepath\269606016.pdf"
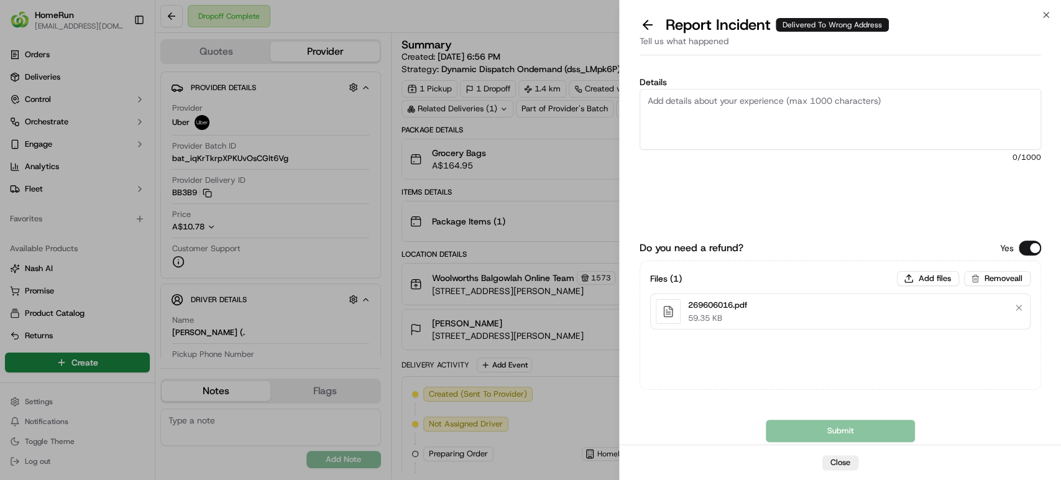
click at [895, 103] on textarea "Details" at bounding box center [839, 119] width 401 height 61
paste textarea "Bundled order- Incorrect bags provided"
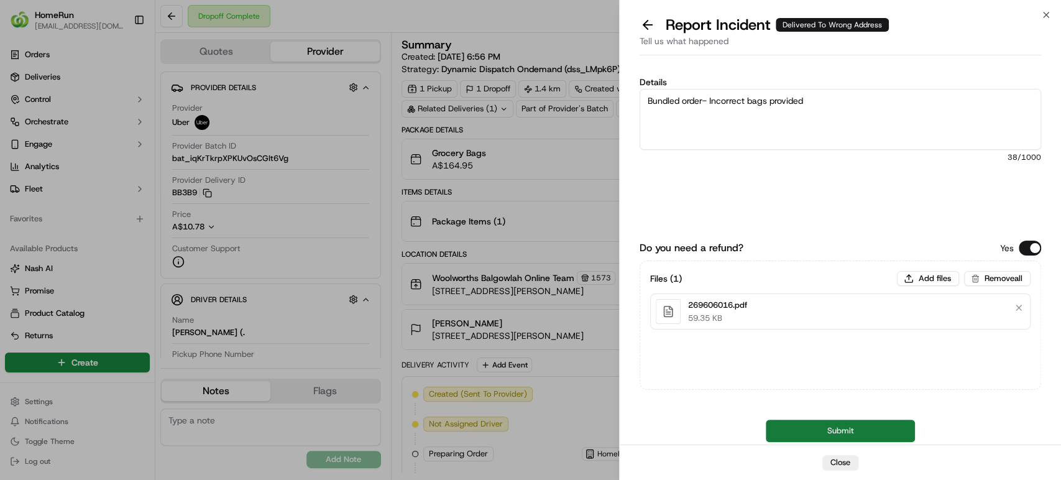
type textarea "Bundled order- Incorrect bags provided"
click at [830, 434] on button "Submit" at bounding box center [840, 430] width 149 height 22
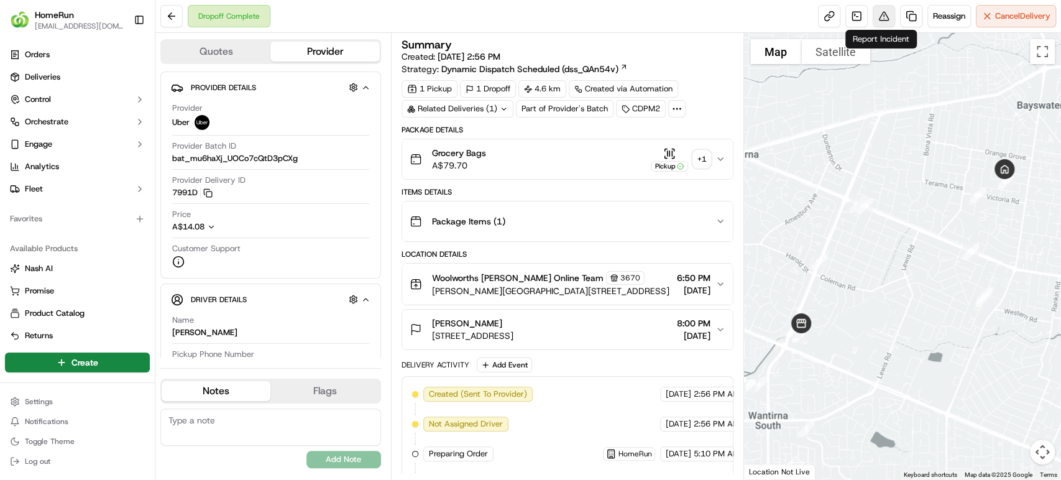
click at [875, 15] on button at bounding box center [883, 16] width 22 height 22
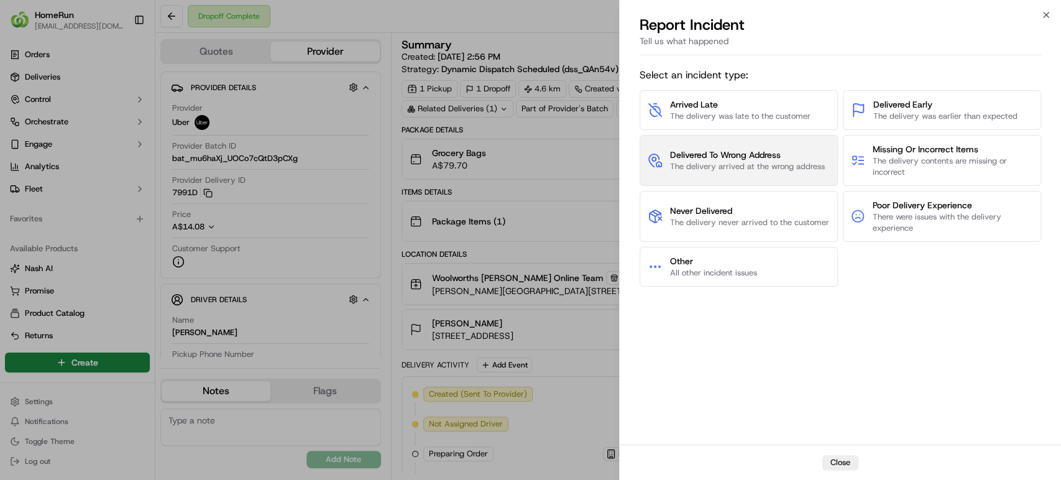
click at [767, 160] on span "Delivered To Wrong Address" at bounding box center [747, 155] width 155 height 12
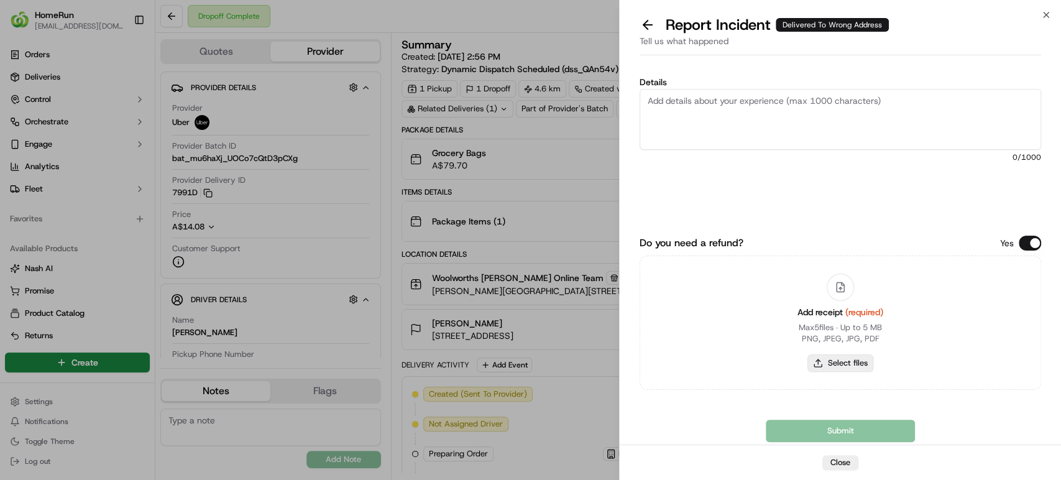
click at [846, 358] on button "Select files" at bounding box center [840, 362] width 66 height 17
type input "C:\fakepath\269572485.pdf"
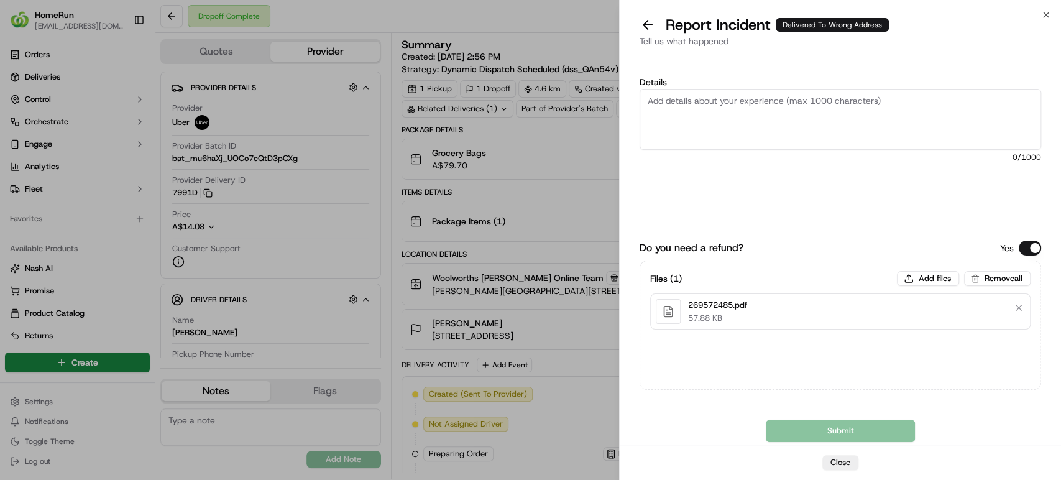
click at [800, 106] on textarea "Details" at bounding box center [839, 119] width 401 height 61
paste textarea "Delivered to incorrect address POD does not match previous pics."
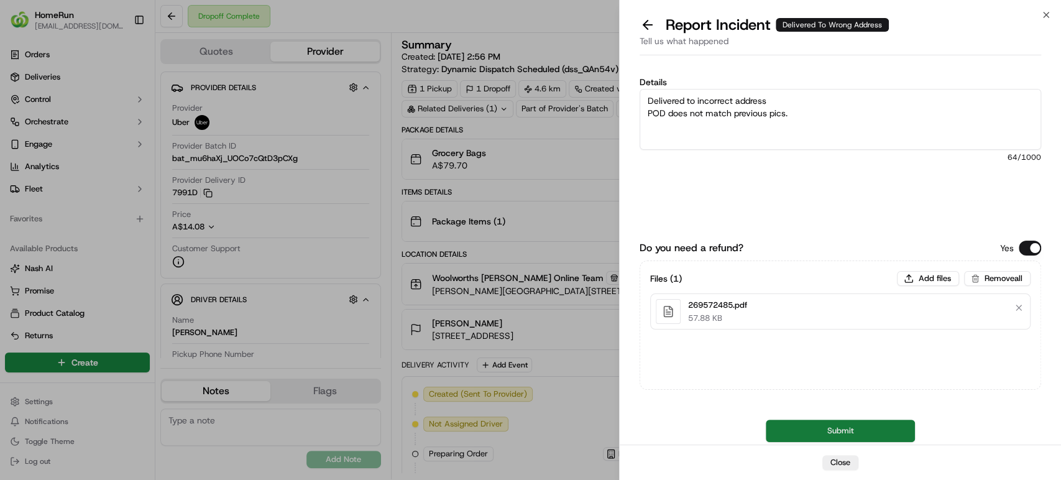
type textarea "Delivered to incorrect address POD does not match previous pics."
click at [797, 432] on button "Submit" at bounding box center [840, 430] width 149 height 22
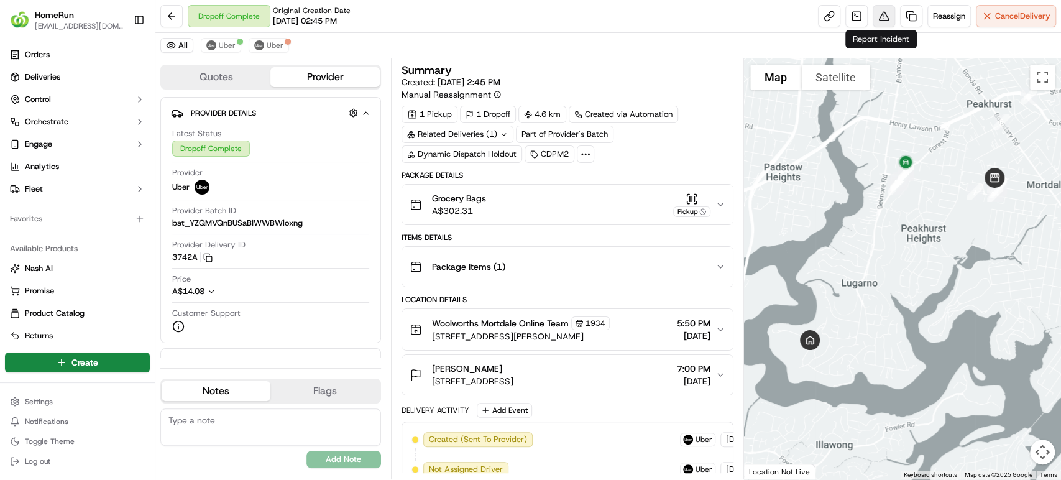
click at [881, 14] on button at bounding box center [883, 16] width 22 height 22
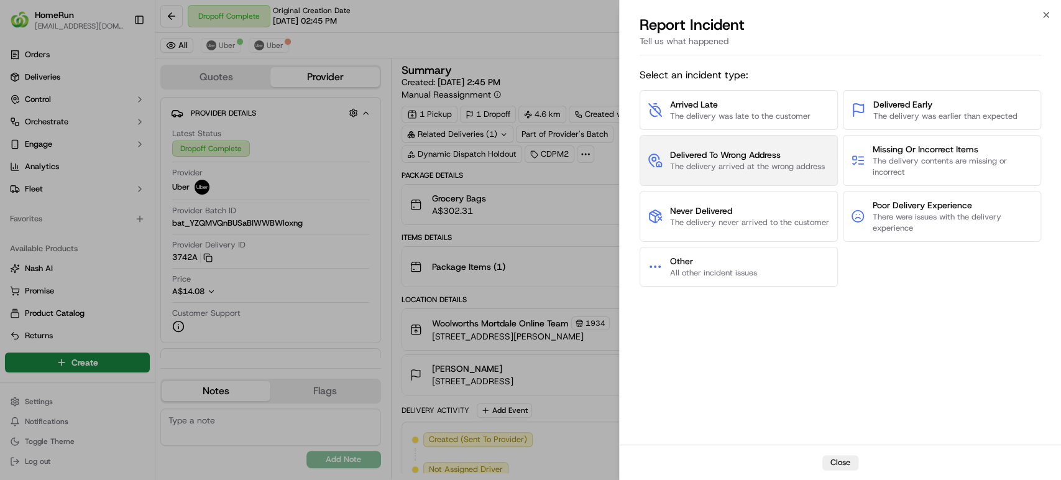
click at [780, 162] on span "The delivery arrived at the wrong address" at bounding box center [747, 166] width 155 height 11
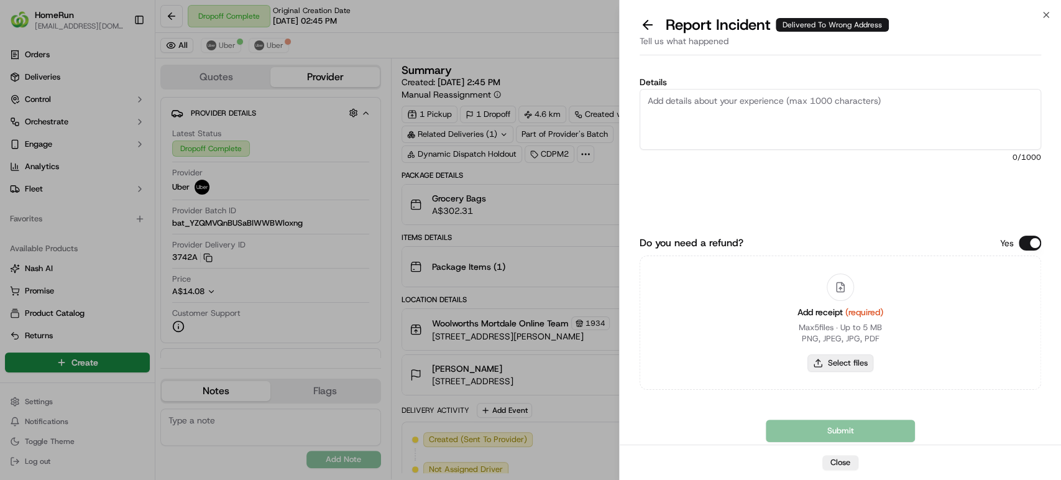
click at [817, 364] on button "Select files" at bounding box center [840, 362] width 66 height 17
type input "C:\fakepath\269568923.pdf"
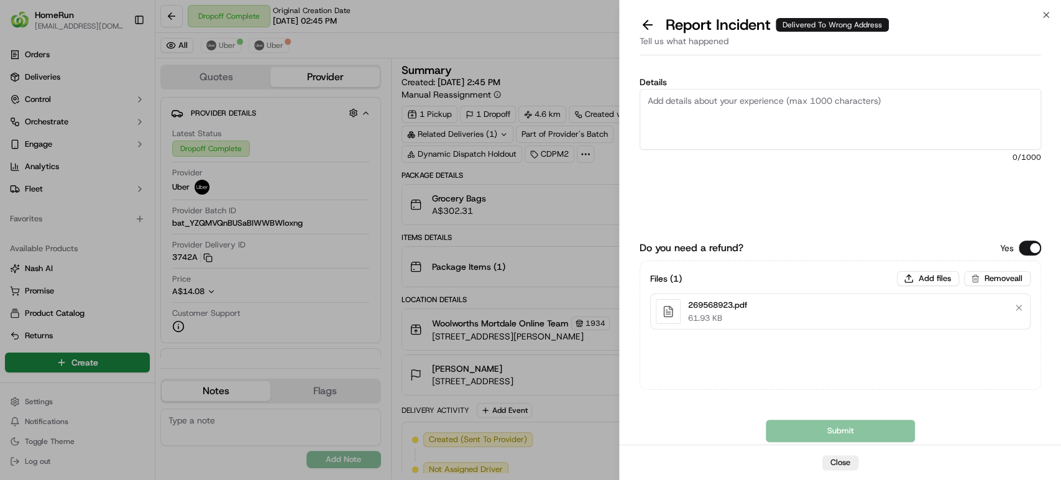
click at [761, 101] on textarea "Details" at bounding box center [839, 119] width 401 height 61
paste textarea "Delivered to incorrect address No POD provided"
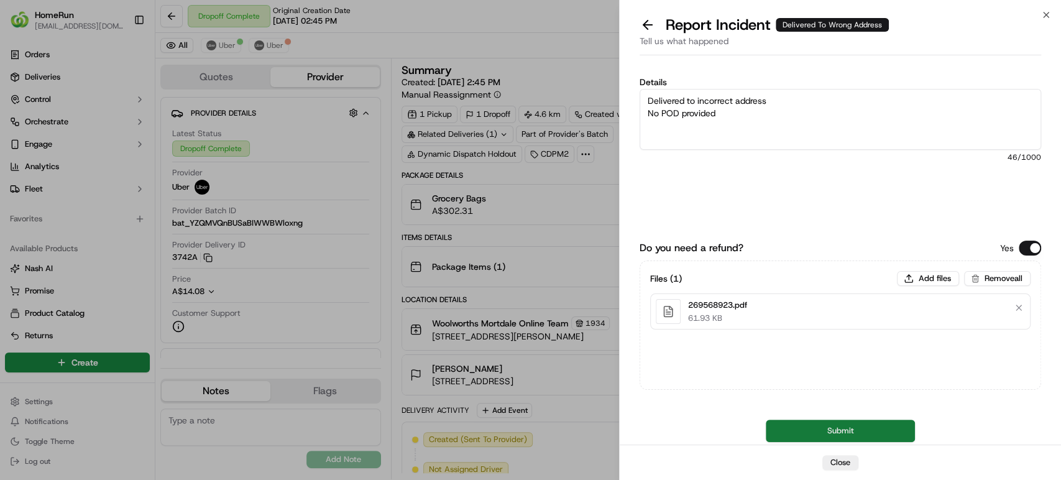
type textarea "Delivered to incorrect address No POD provided"
click at [857, 428] on button "Submit" at bounding box center [840, 430] width 149 height 22
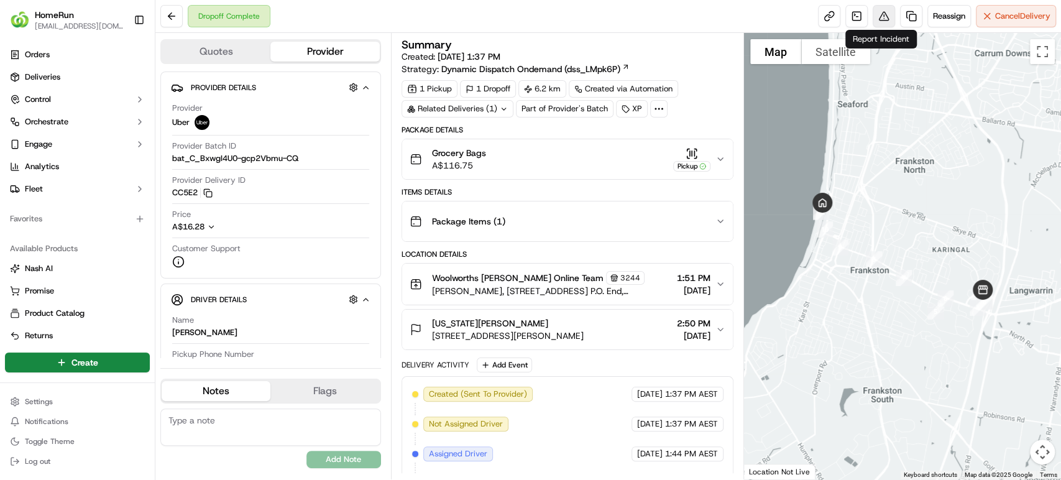
click at [880, 14] on button at bounding box center [883, 16] width 22 height 22
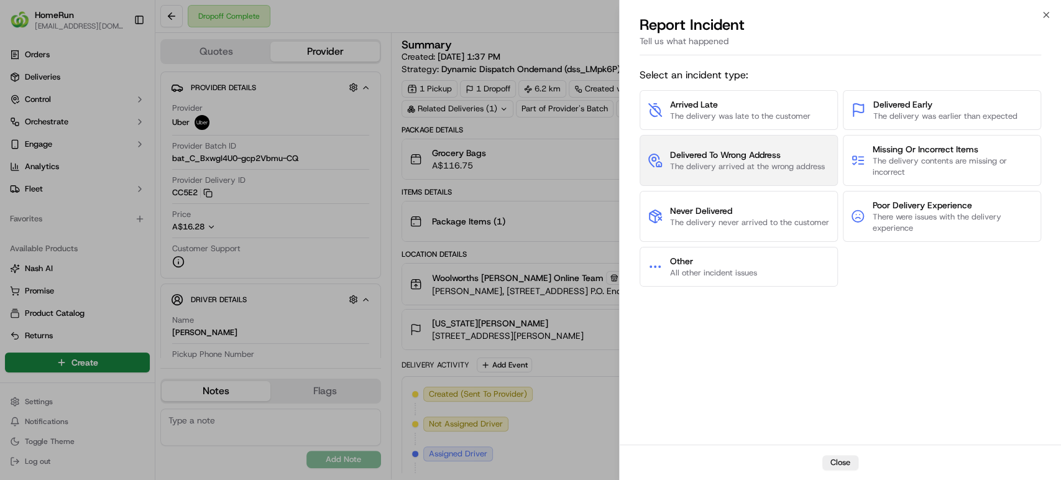
click at [777, 167] on span "The delivery arrived at the wrong address" at bounding box center [747, 166] width 155 height 11
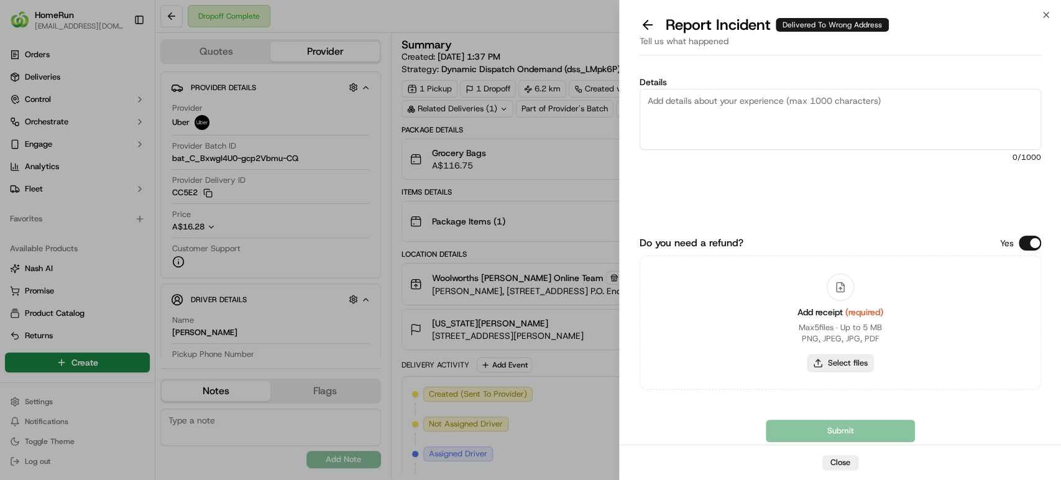
click at [842, 364] on button "Select files" at bounding box center [840, 362] width 66 height 17
type input "C:\fakepath\269229317.pdf"
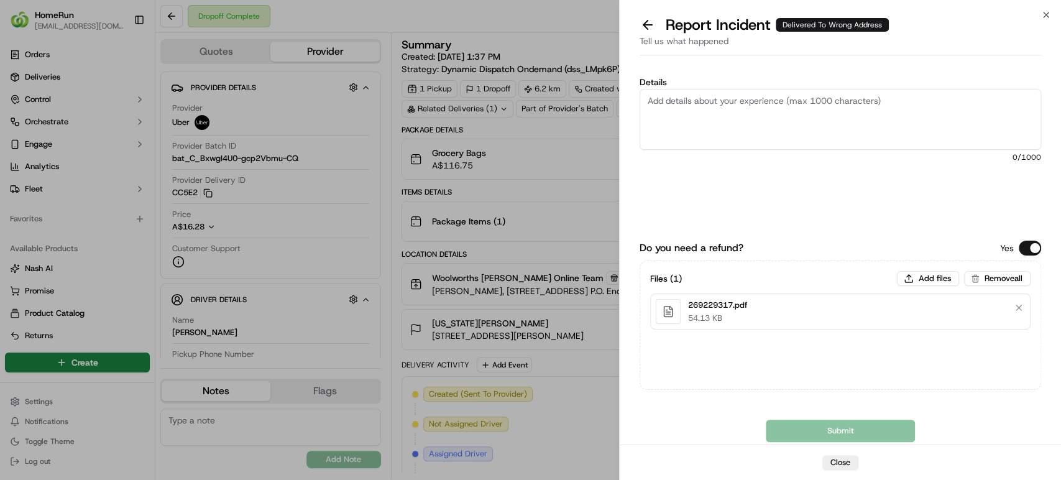
click at [775, 127] on textarea "Details" at bounding box center [839, 119] width 401 height 61
paste textarea "Delivered to incorrect address No POD provided"
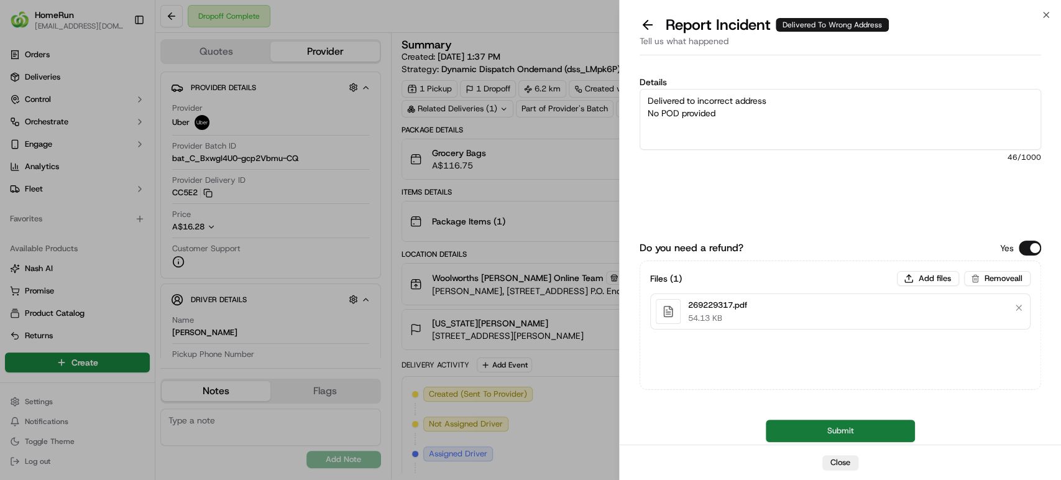
type textarea "Delivered to incorrect address No POD provided"
click at [809, 432] on button "Submit" at bounding box center [840, 430] width 149 height 22
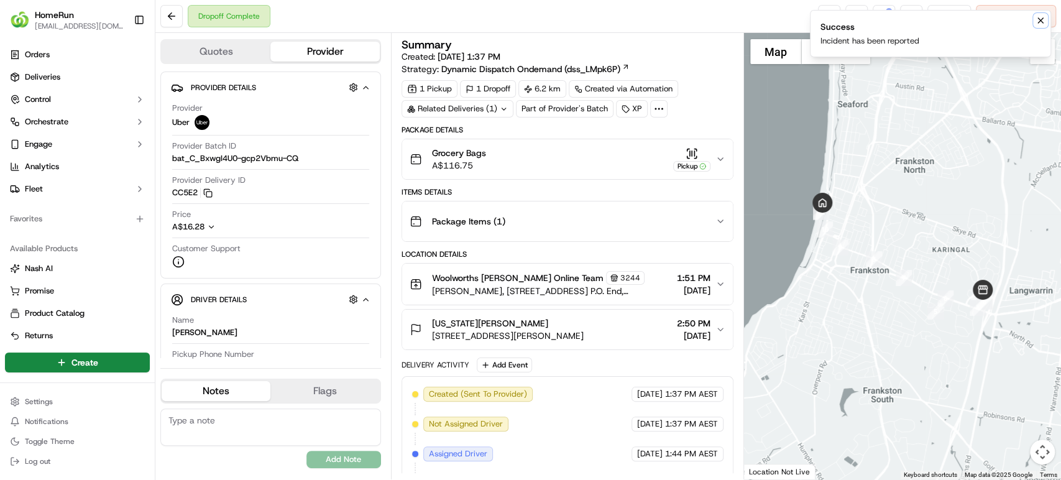
click at [1038, 17] on icon "Notifications (F8)" at bounding box center [1040, 21] width 10 height 10
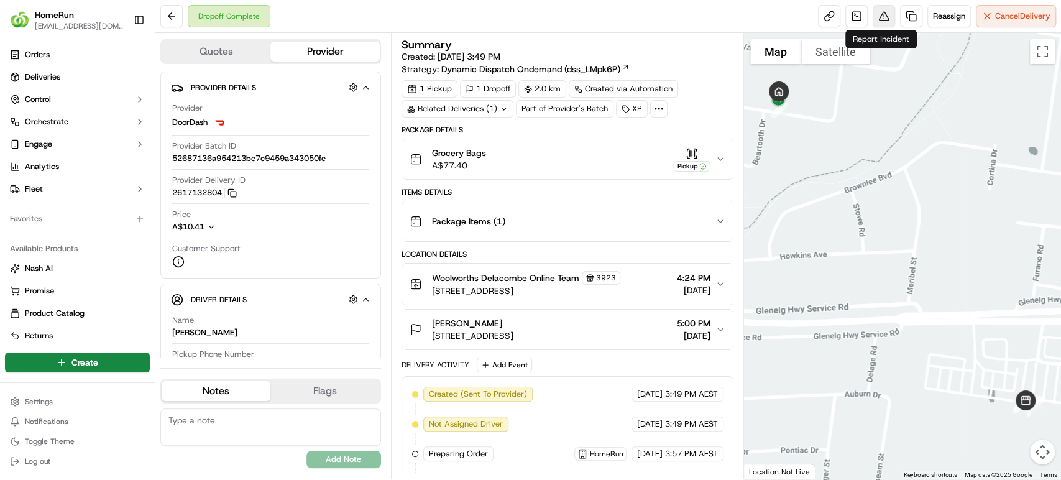
click at [881, 21] on button at bounding box center [883, 16] width 22 height 22
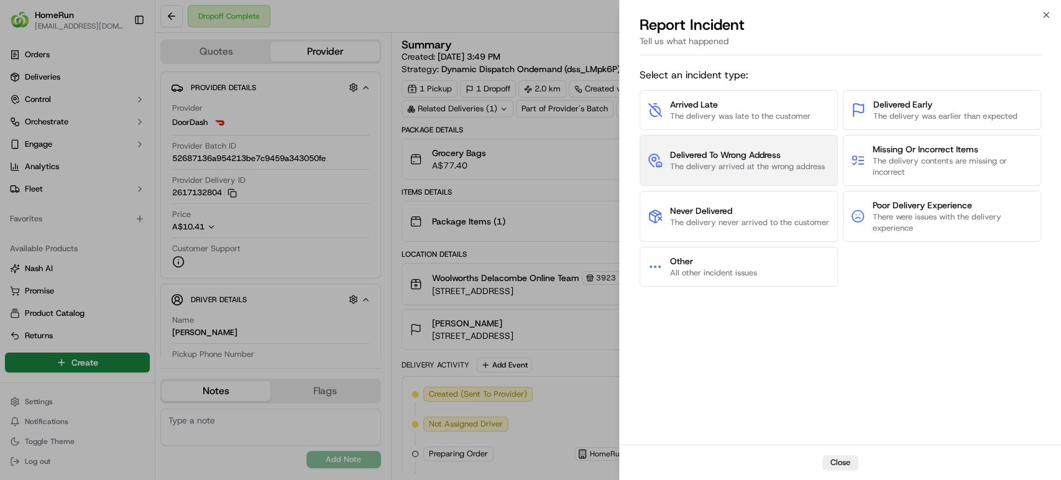
click at [808, 162] on span "The delivery arrived at the wrong address" at bounding box center [747, 166] width 155 height 11
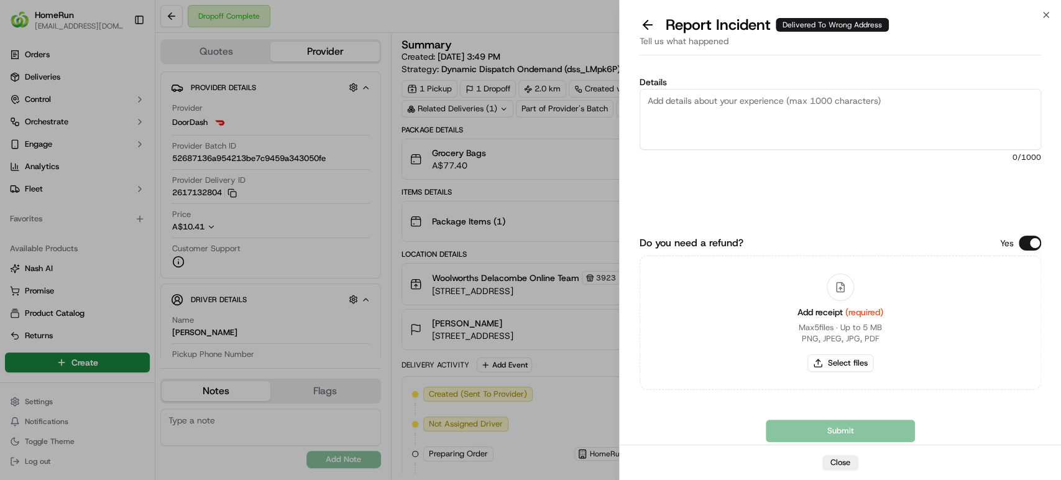
click at [841, 373] on div "Add receipt (required) Max 5 files ∙ Up to 5 MB PNG, JPEG, JPG, PDF Select files" at bounding box center [840, 322] width 106 height 113
click at [843, 364] on button "Select files" at bounding box center [840, 362] width 66 height 17
type input "C:\fakepath\269707823.pdf"
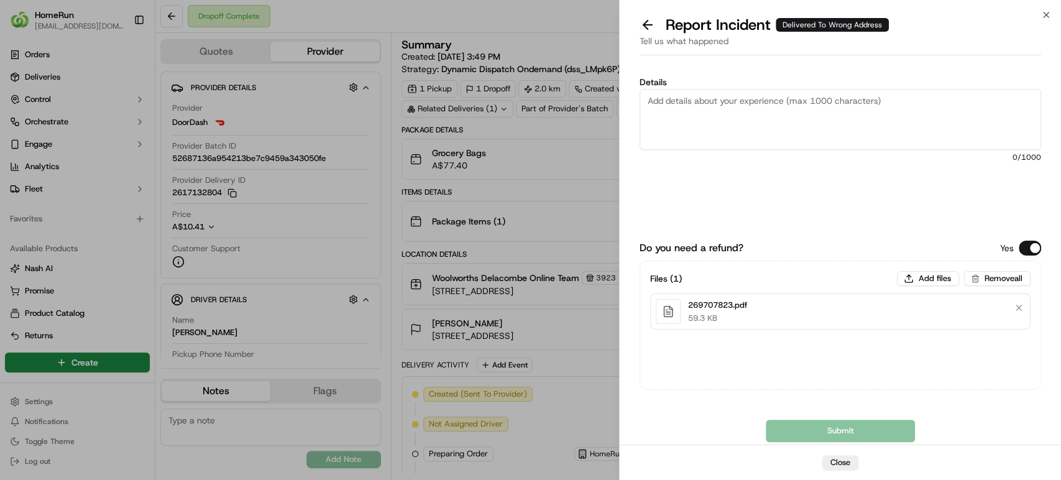
click at [774, 104] on textarea "Details" at bounding box center [839, 119] width 401 height 61
paste textarea "Delivered to incorrect address No POD provided"
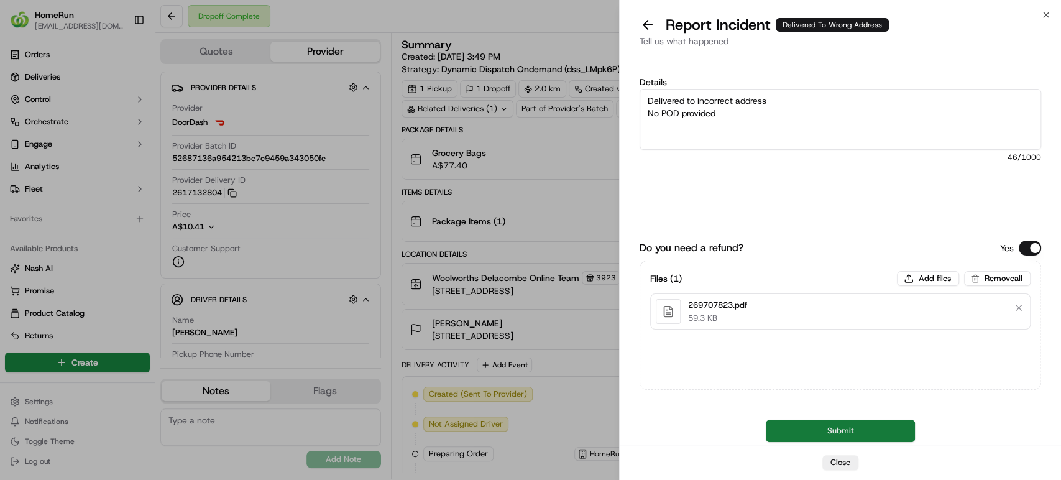
type textarea "Delivered to incorrect address No POD provided"
click at [848, 429] on button "Submit" at bounding box center [840, 430] width 149 height 22
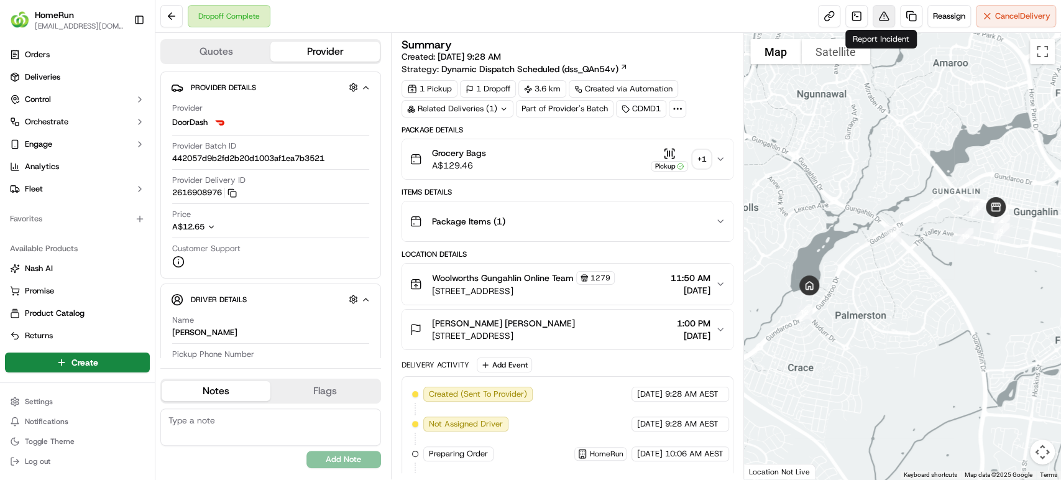
click at [885, 17] on button at bounding box center [883, 16] width 22 height 22
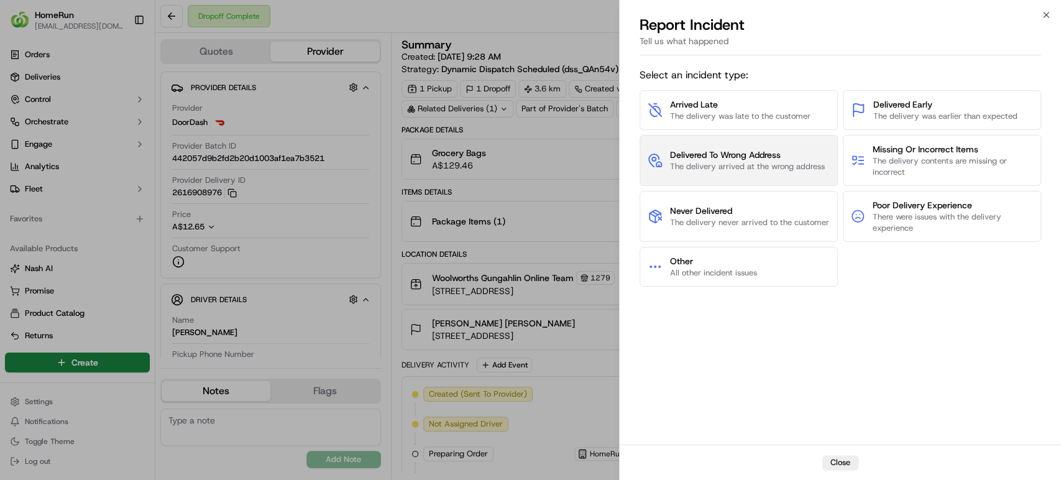
click at [718, 149] on span "Delivered To Wrong Address" at bounding box center [747, 155] width 155 height 12
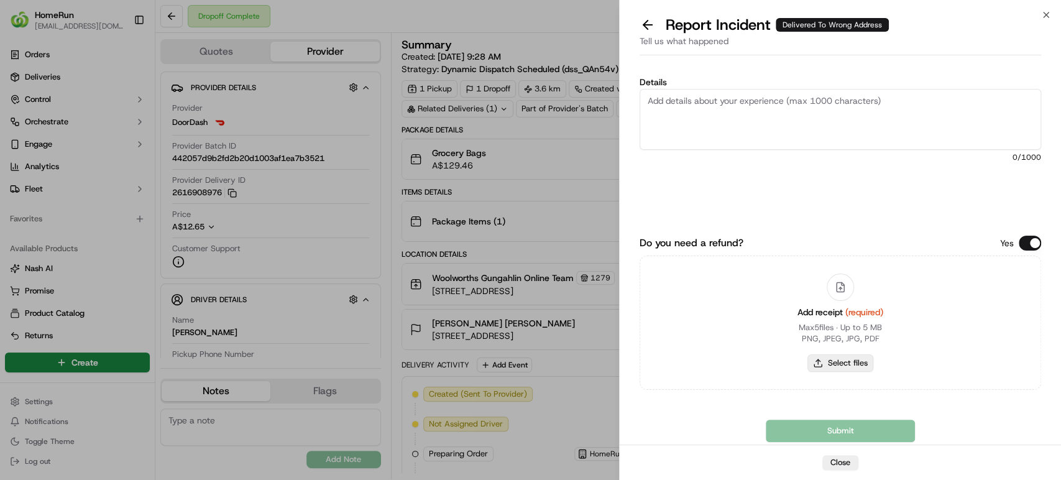
click at [872, 363] on button "Select files" at bounding box center [840, 362] width 66 height 17
type input "C:\fakepath\269653852.pdf"
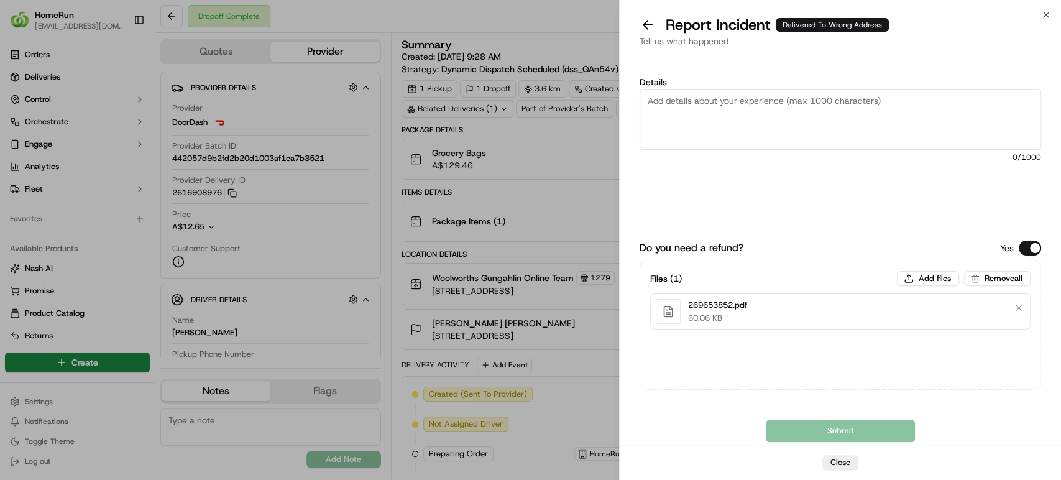
click at [784, 135] on textarea "Details" at bounding box center [839, 119] width 401 height 61
paste textarea "Bundled order- Incorrect bags provided"
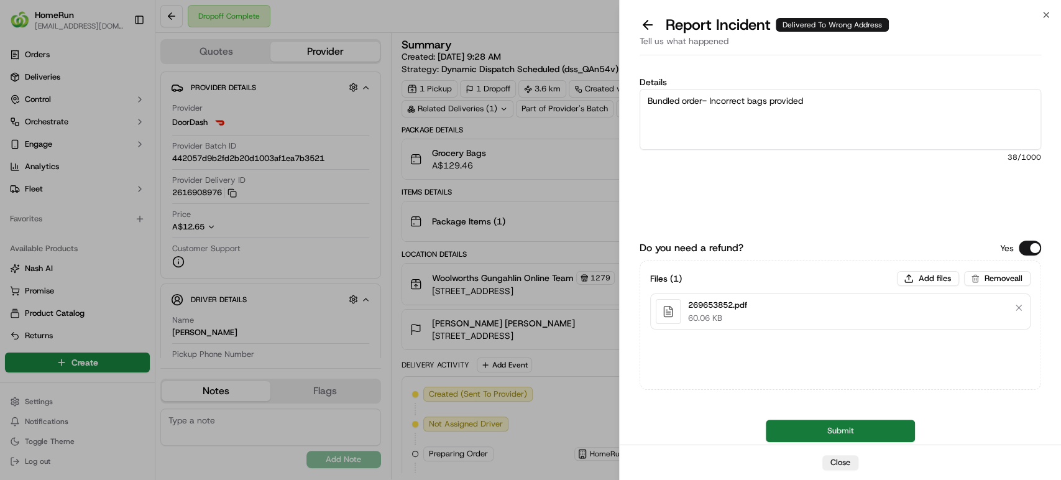
type textarea "Bundled order- Incorrect bags provided"
click at [868, 429] on button "Submit" at bounding box center [840, 430] width 149 height 22
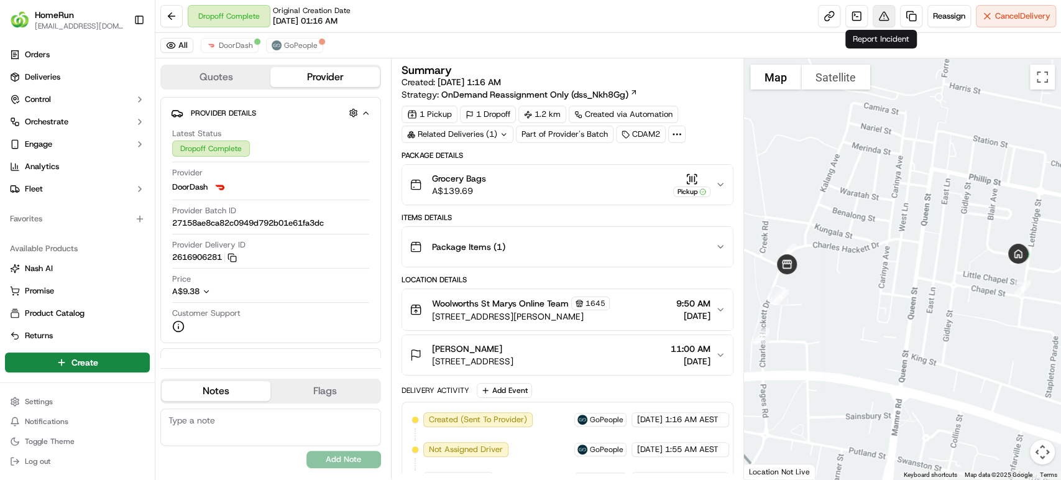
click at [880, 11] on button at bounding box center [883, 16] width 22 height 22
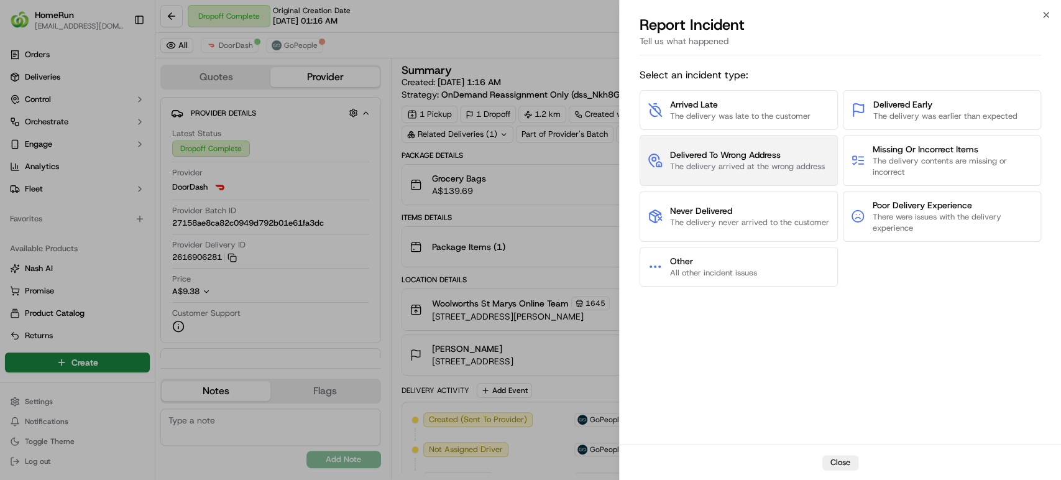
click at [727, 161] on span "The delivery arrived at the wrong address" at bounding box center [747, 166] width 155 height 11
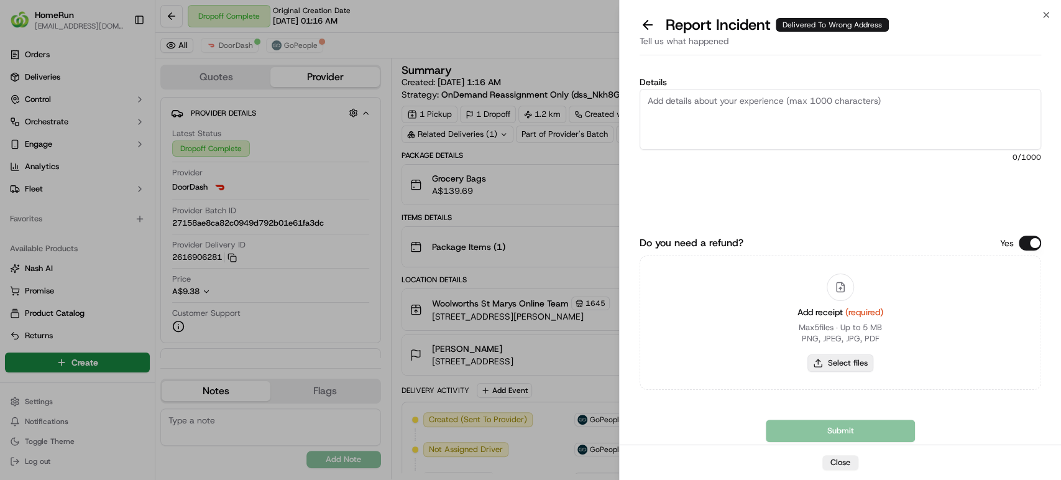
click at [826, 362] on button "Select files" at bounding box center [840, 362] width 66 height 17
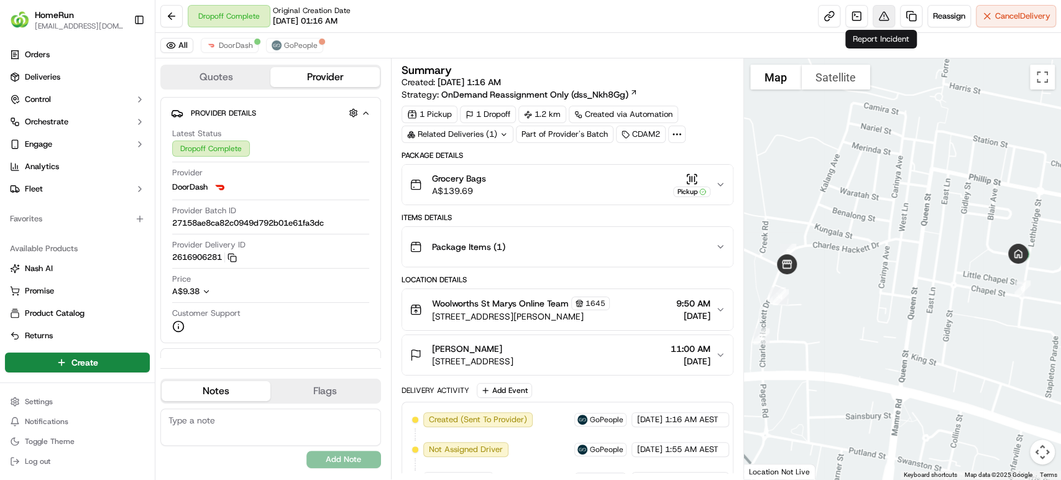
click at [876, 19] on button at bounding box center [883, 16] width 22 height 22
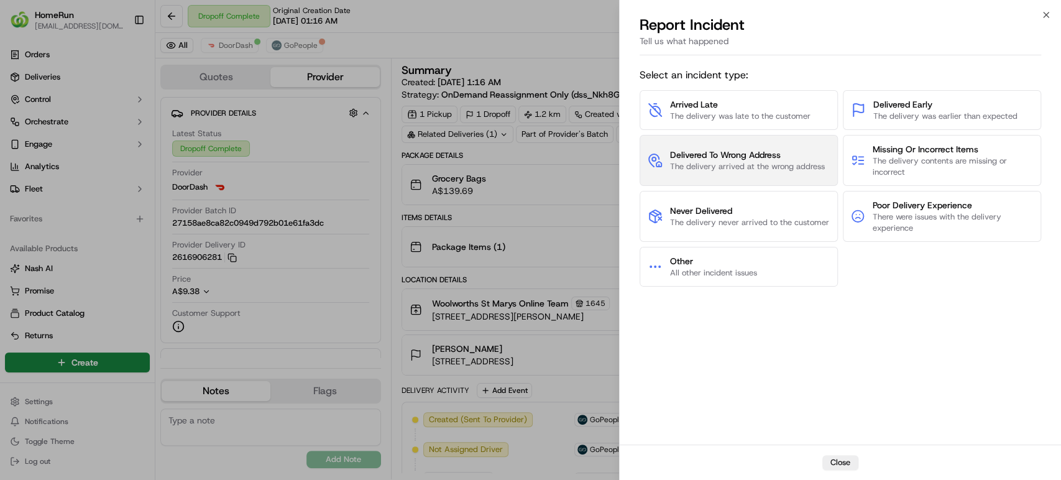
click at [756, 149] on span "Delivered To Wrong Address" at bounding box center [747, 155] width 155 height 12
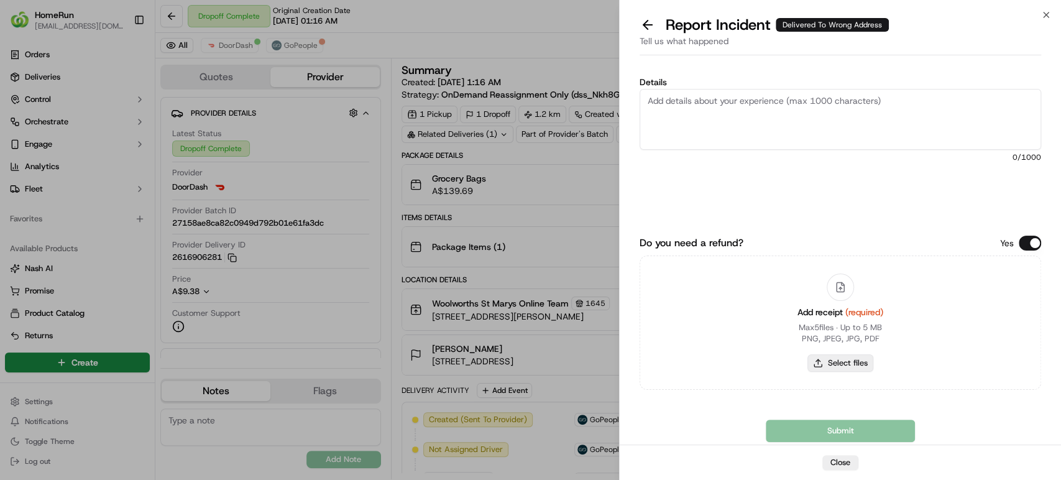
click at [833, 363] on button "Select files" at bounding box center [840, 362] width 66 height 17
type input "C:\fakepath\268832740.pdf"
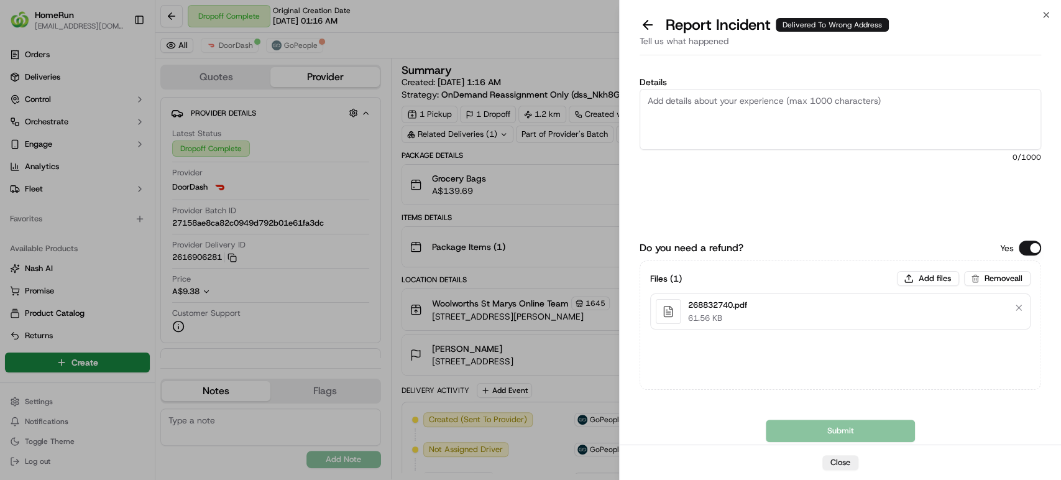
click at [792, 122] on textarea "Details" at bounding box center [839, 119] width 401 height 61
paste textarea "Delivered to incorrect address No POD provided"
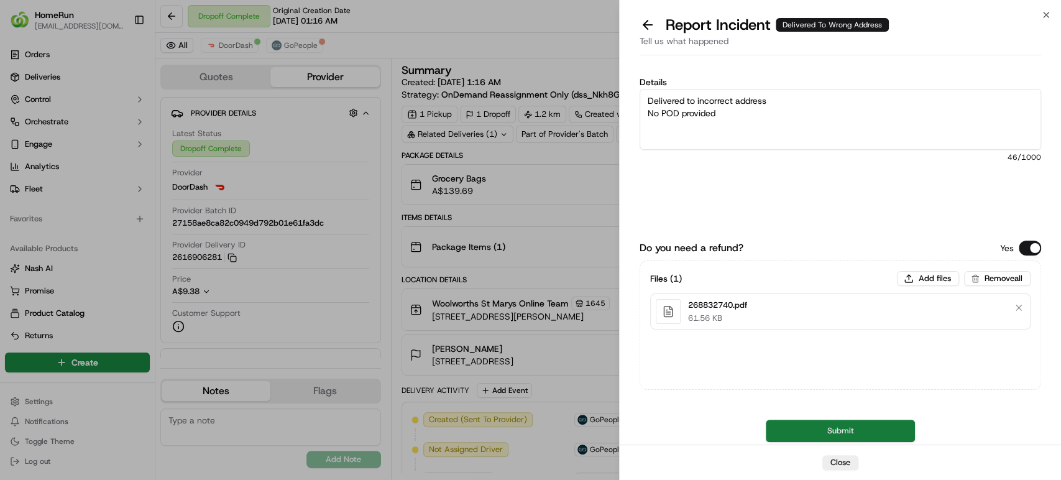
type textarea "Delivered to incorrect address No POD provided"
click at [800, 430] on button "Submit" at bounding box center [840, 430] width 149 height 22
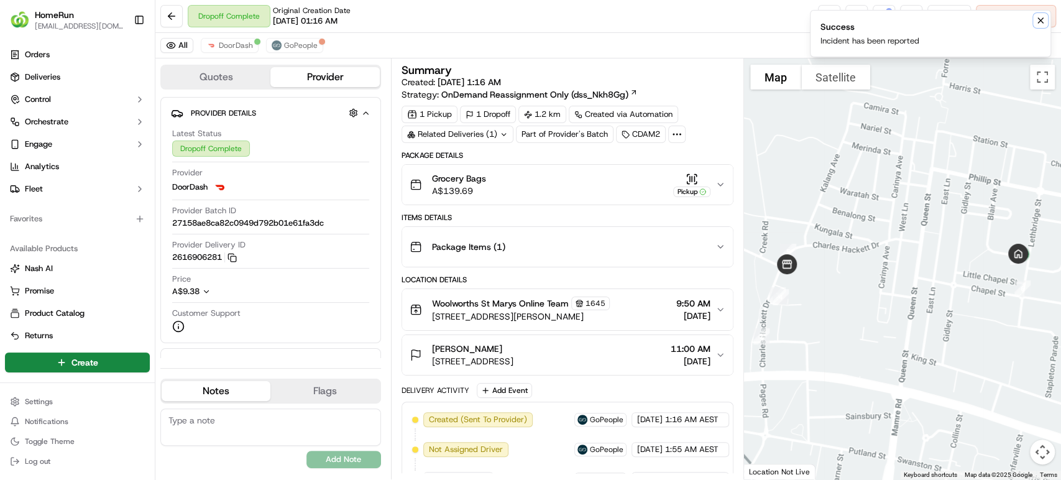
click at [1043, 23] on icon "Notifications (F8)" at bounding box center [1040, 21] width 10 height 10
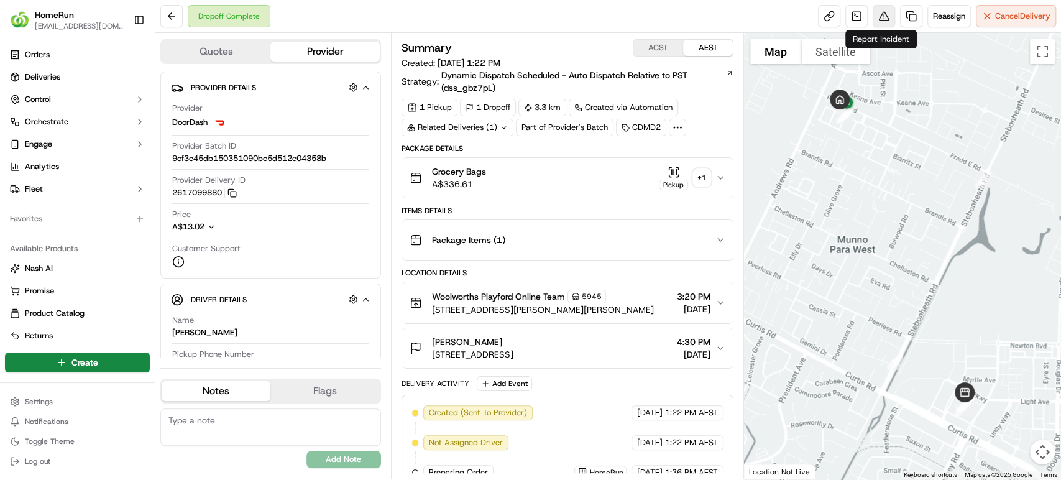
click at [877, 14] on button at bounding box center [883, 16] width 22 height 22
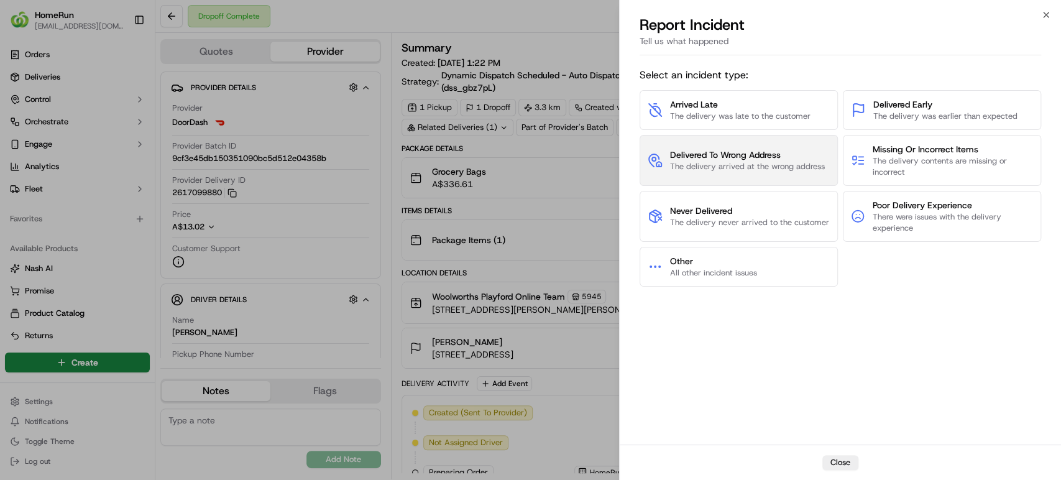
click at [757, 165] on span "The delivery arrived at the wrong address" at bounding box center [747, 166] width 155 height 11
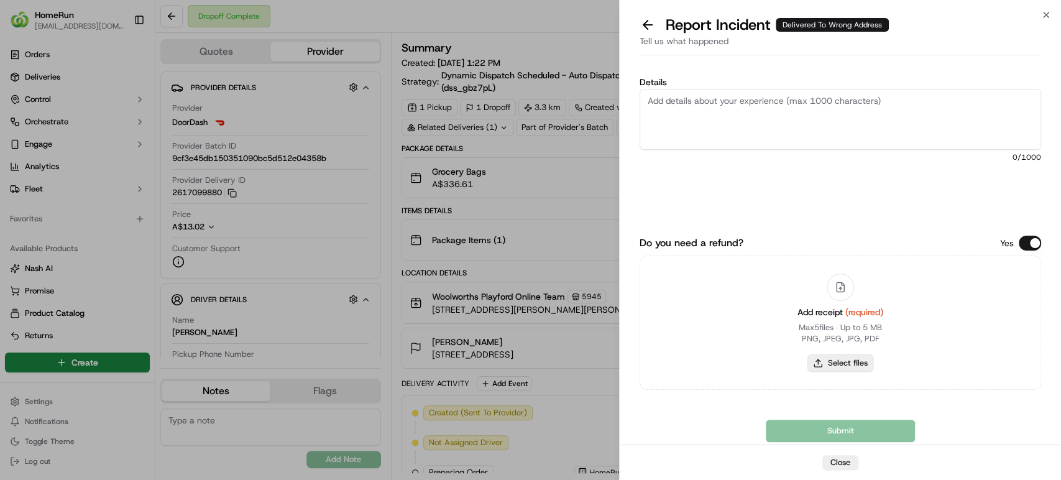
click at [847, 367] on button "Select files" at bounding box center [840, 362] width 66 height 17
type input "C:\fakepath\269677933.pdf"
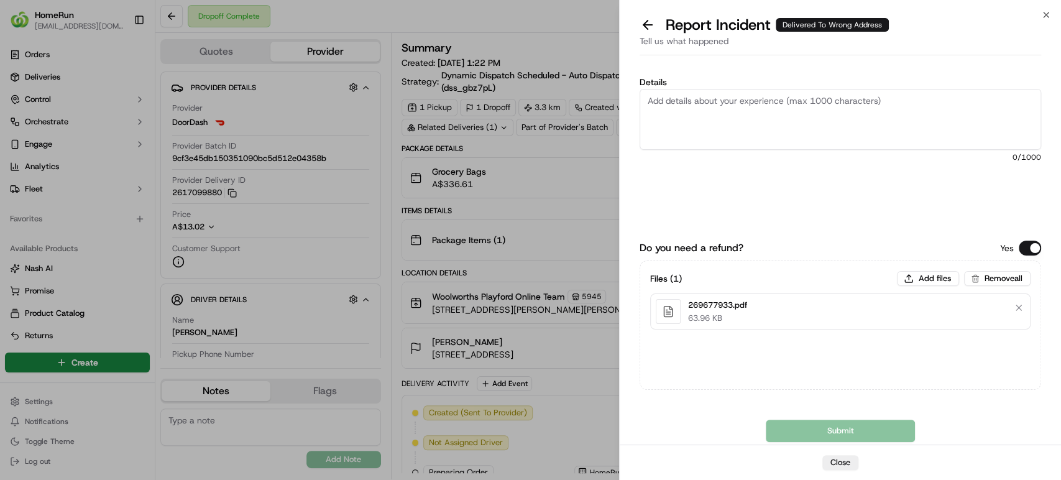
click at [830, 99] on textarea "Details" at bounding box center [839, 119] width 401 height 61
paste textarea "Delivered to incorrect address POD does not match previous pics."
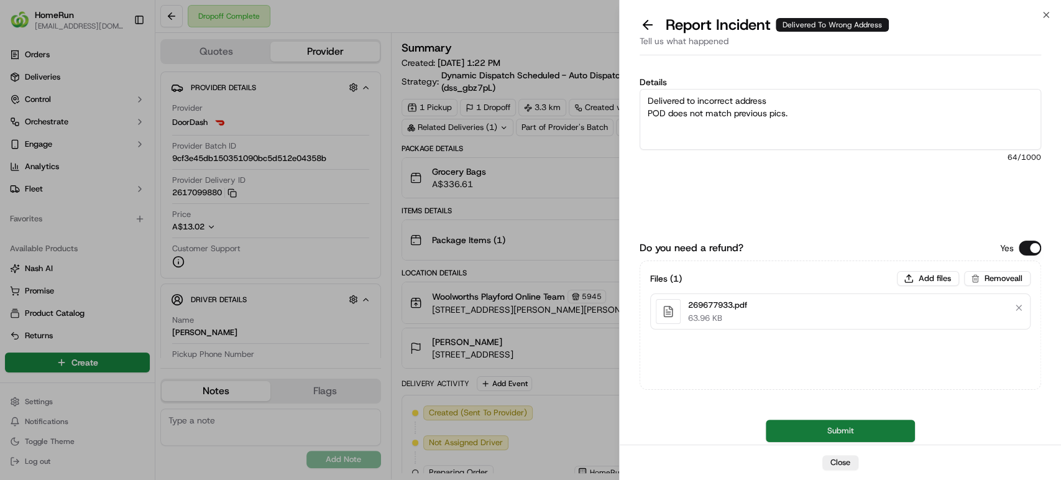
type textarea "Delivered to incorrect address POD does not match previous pics."
click at [867, 422] on button "Submit" at bounding box center [840, 430] width 149 height 22
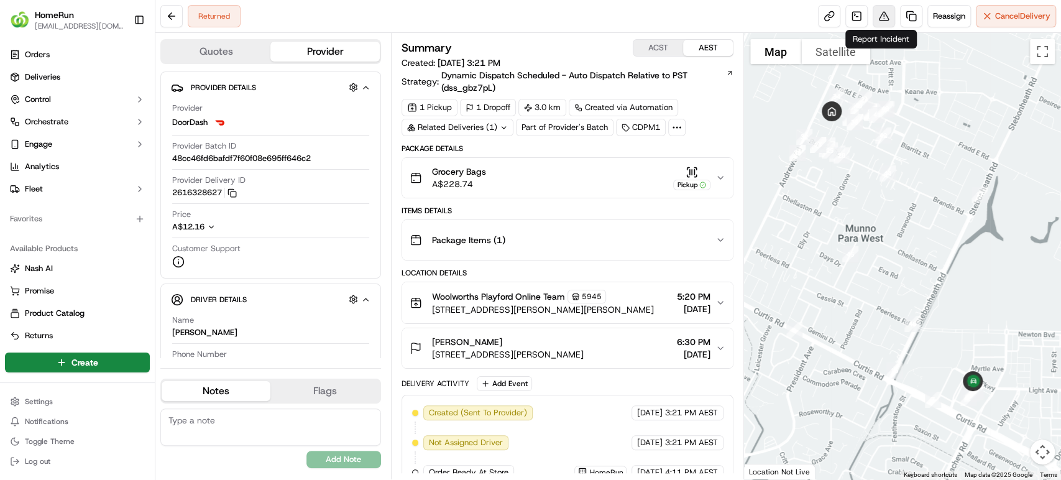
click at [876, 17] on button at bounding box center [883, 16] width 22 height 22
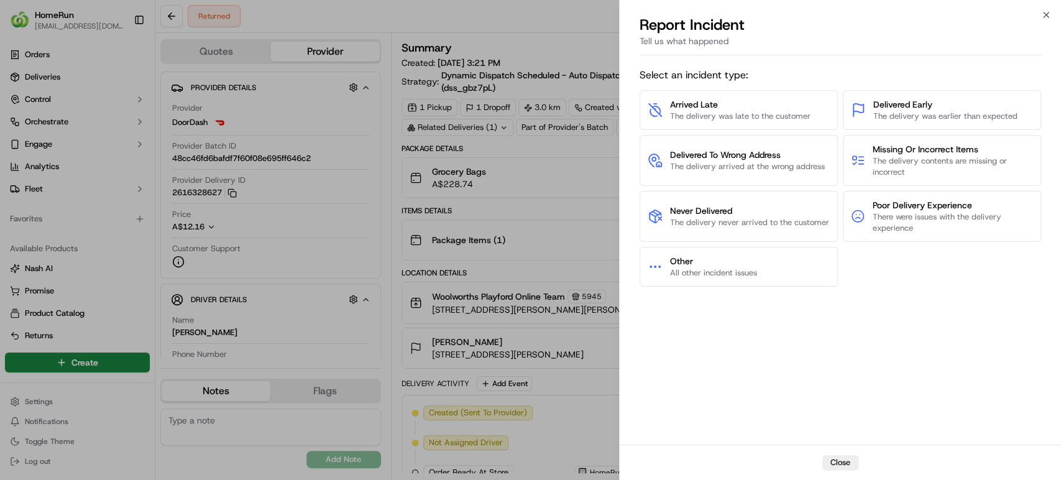
click at [767, 174] on button "Delivered To Wrong Address The delivery arrived at the wrong address" at bounding box center [738, 160] width 198 height 51
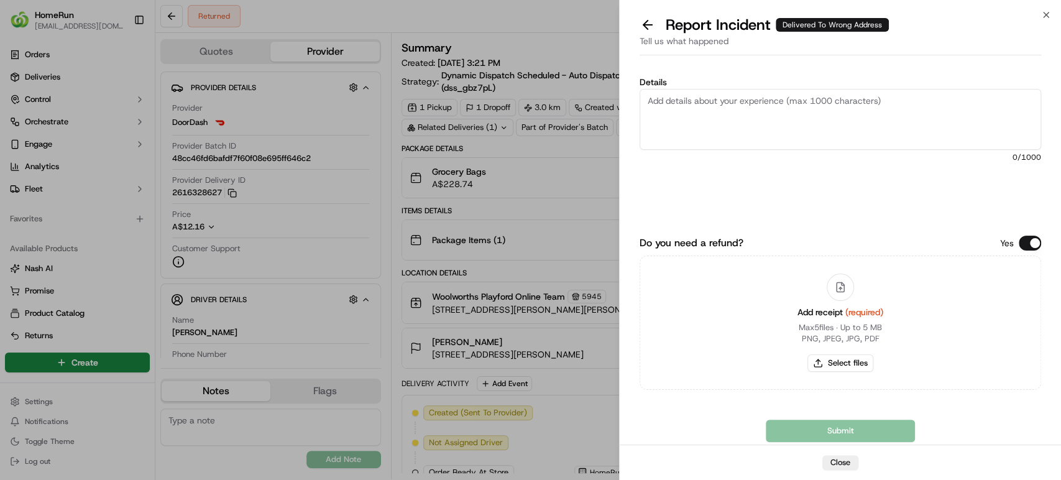
click at [646, 34] on div "Report Incident Delivered To Wrong Address" at bounding box center [839, 25] width 401 height 20
click at [646, 27] on button at bounding box center [647, 24] width 26 height 17
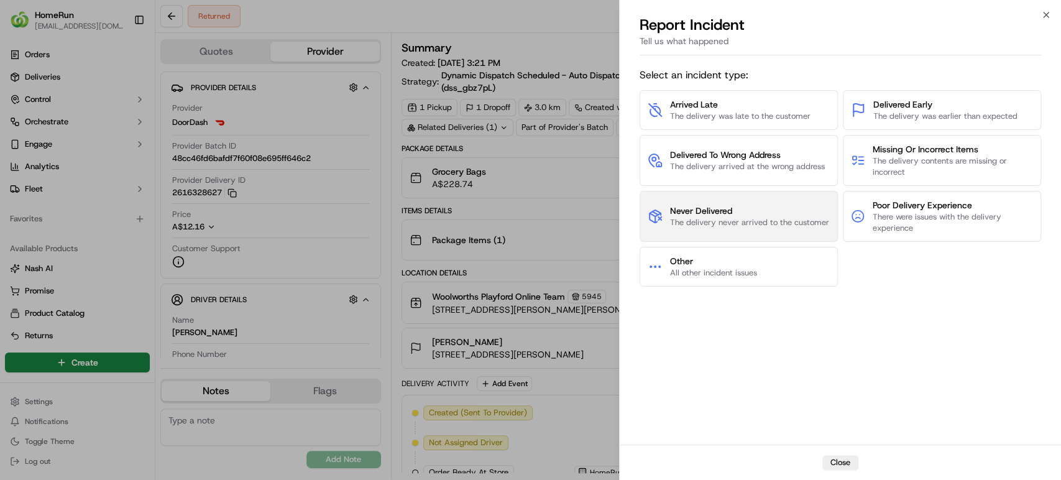
click at [709, 203] on button "Never Delivered The delivery never arrived to the customer" at bounding box center [738, 216] width 198 height 51
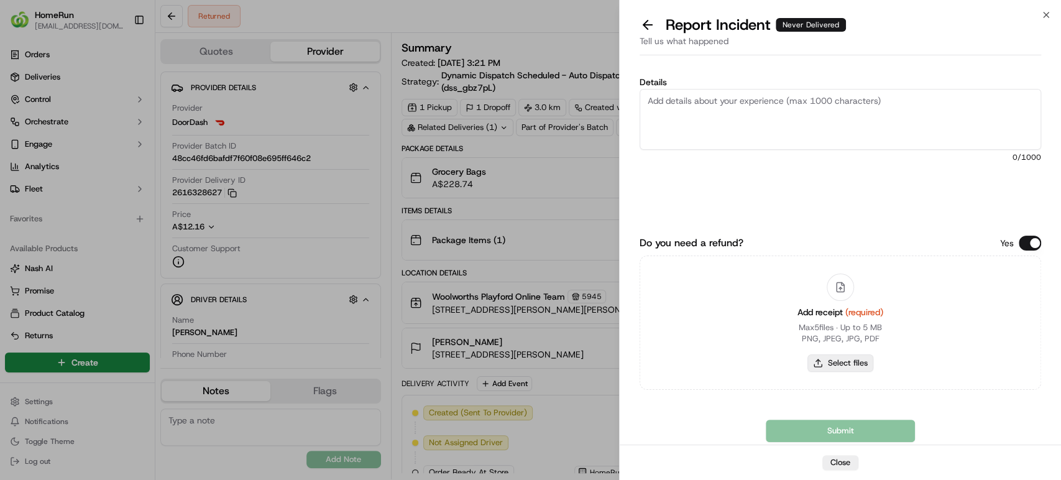
click at [833, 363] on button "Select files" at bounding box center [840, 362] width 66 height 17
type input "C:\fakepath\269532853.pdf"
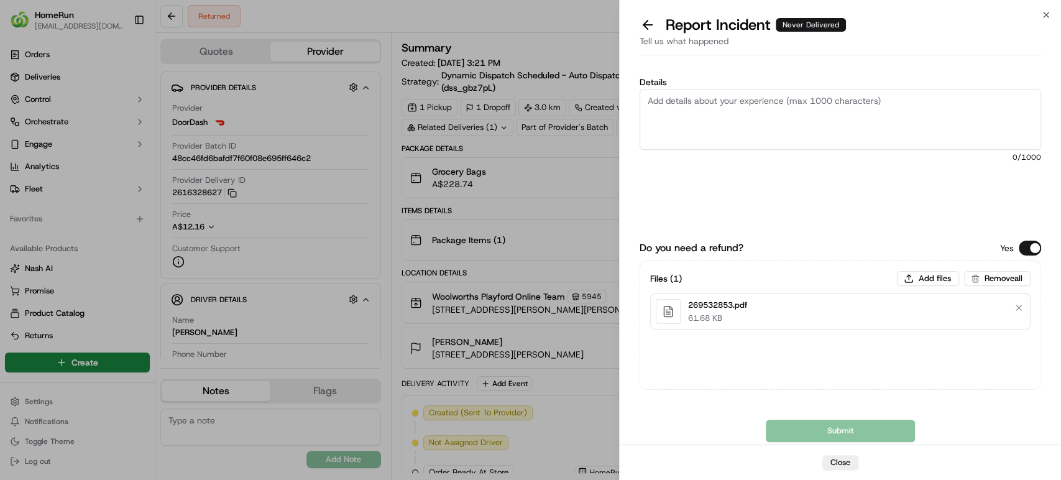
click at [741, 108] on textarea "Details" at bounding box center [839, 119] width 401 height 61
paste textarea "Order was never delivered"
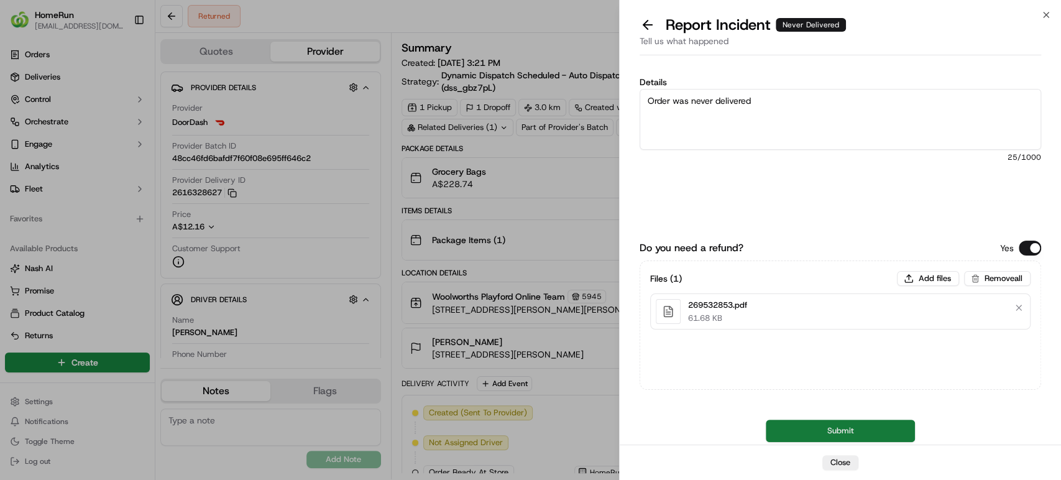
type textarea "Order was never delivered"
click at [879, 426] on button "Submit" at bounding box center [840, 430] width 149 height 22
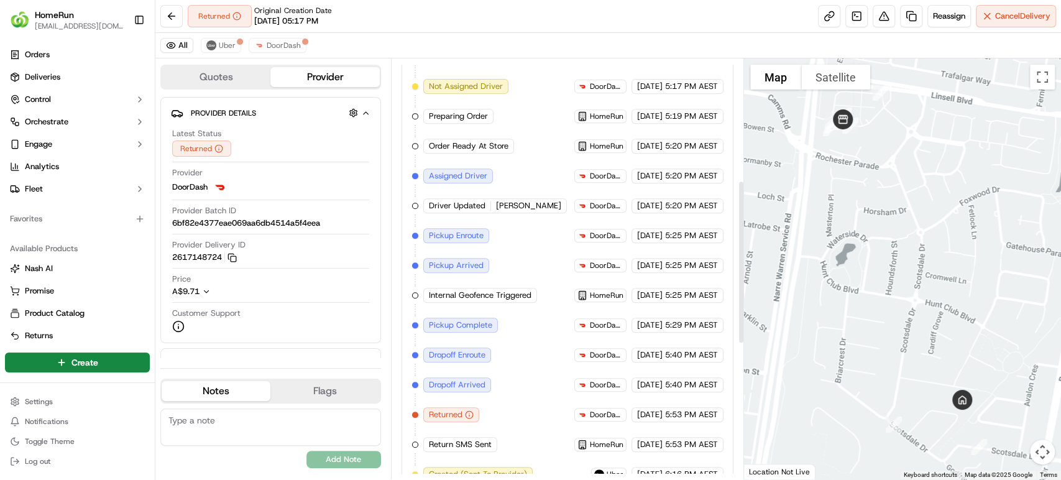
scroll to position [312, 0]
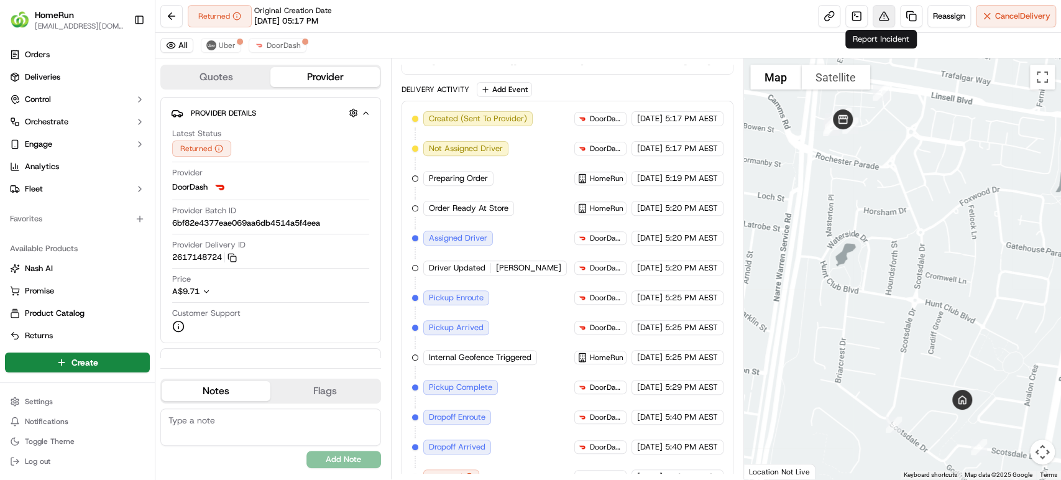
click at [882, 14] on button at bounding box center [883, 16] width 22 height 22
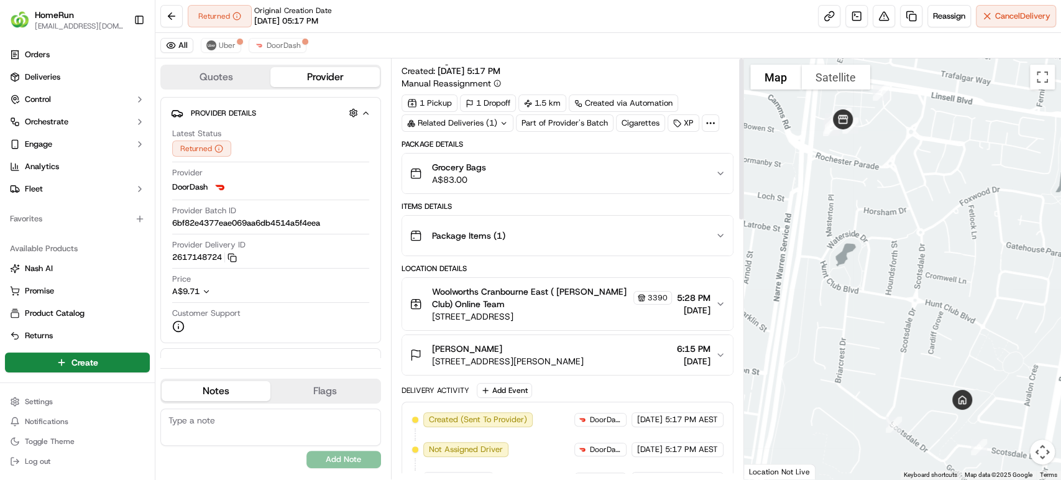
scroll to position [0, 0]
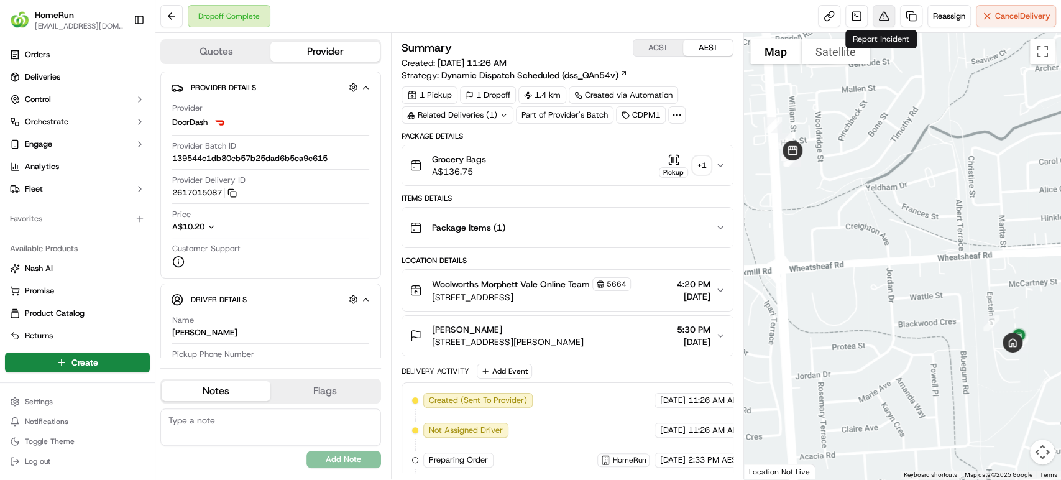
click at [880, 14] on button at bounding box center [883, 16] width 22 height 22
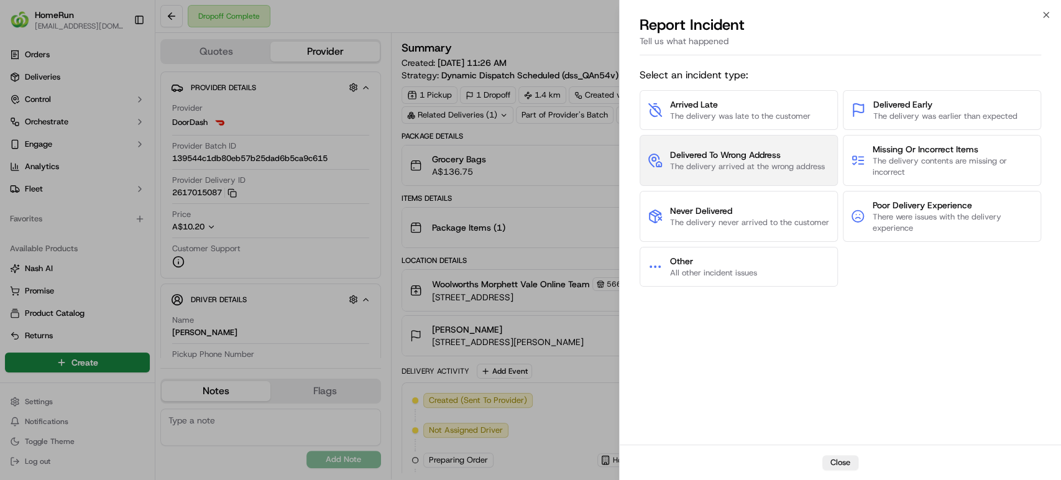
click at [740, 163] on span "The delivery arrived at the wrong address" at bounding box center [747, 166] width 155 height 11
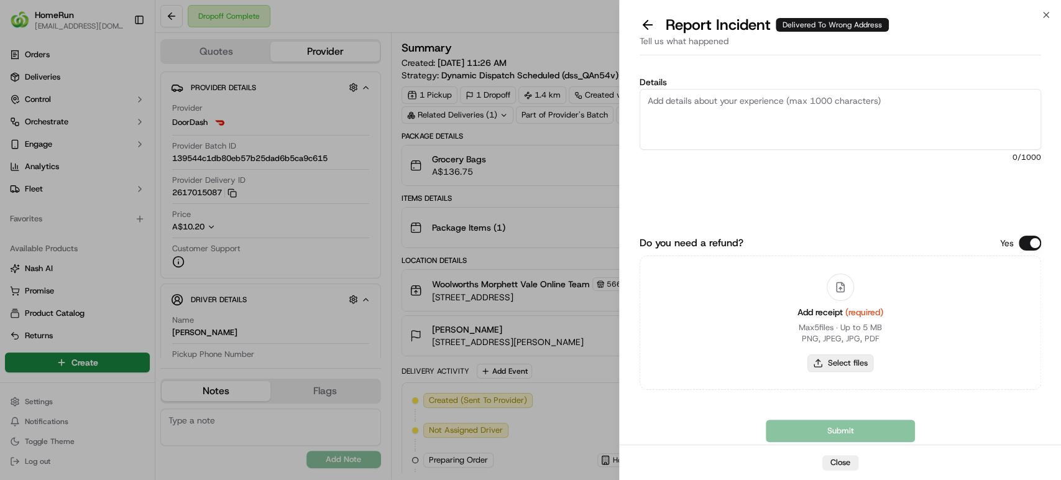
click at [858, 357] on button "Select files" at bounding box center [840, 362] width 66 height 17
type input "C:\fakepath\269674297.pdf"
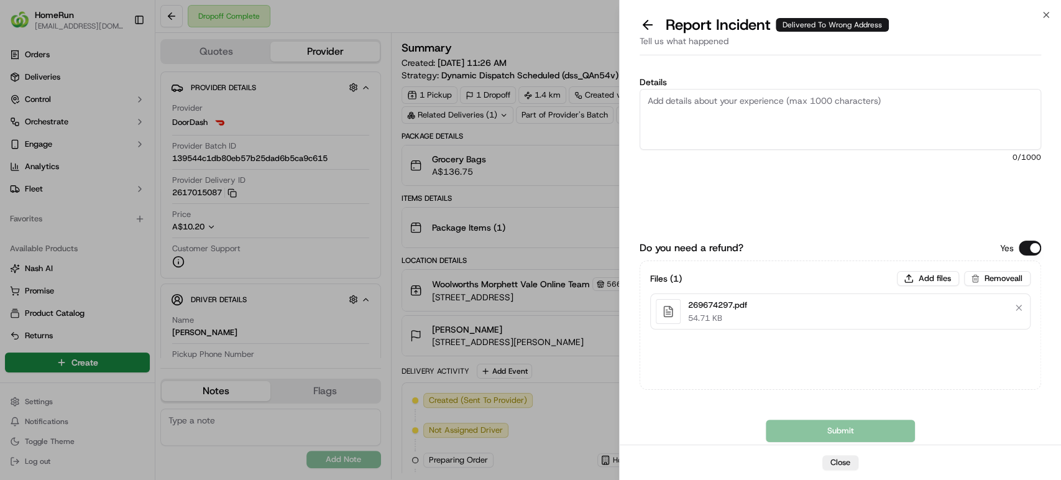
click at [748, 114] on textarea "Details" at bounding box center [839, 119] width 401 height 61
paste textarea "Delivered to incorrect address POD does not match previous pics."
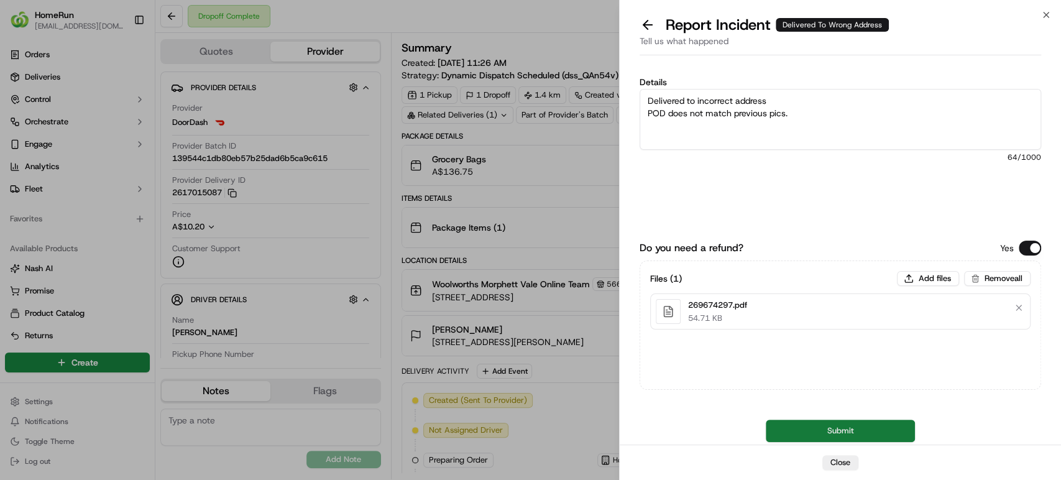
type textarea "Delivered to incorrect address POD does not match previous pics."
click at [797, 436] on button "Submit" at bounding box center [840, 430] width 149 height 22
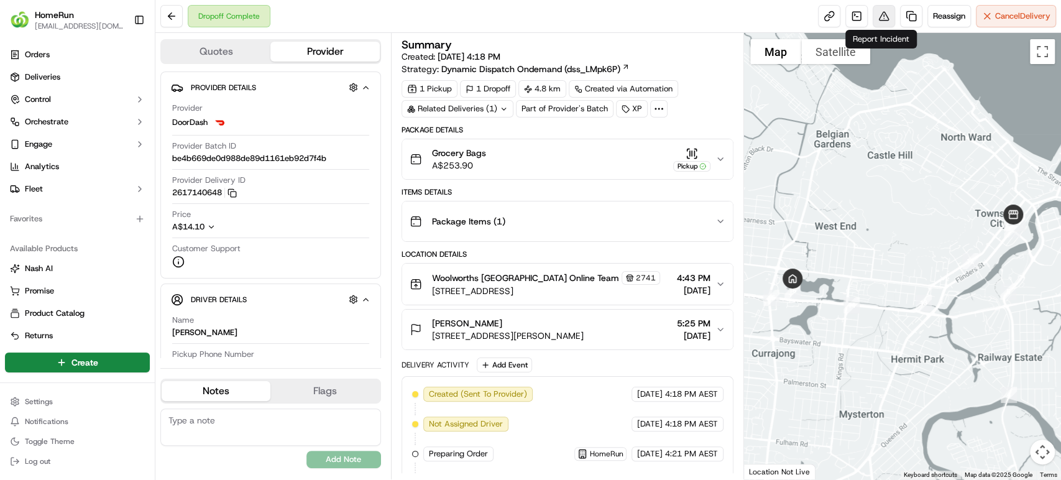
click at [880, 12] on button at bounding box center [883, 16] width 22 height 22
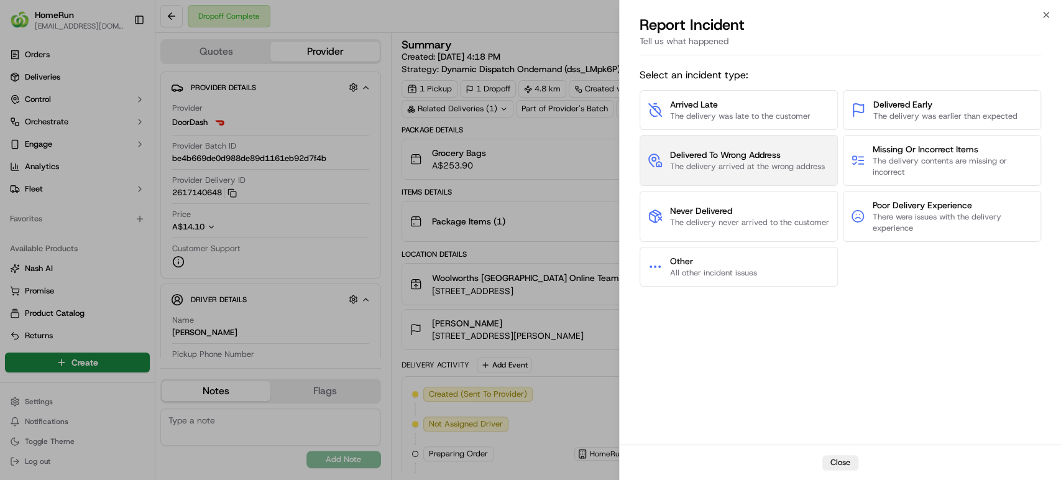
click at [717, 170] on span "The delivery arrived at the wrong address" at bounding box center [747, 166] width 155 height 11
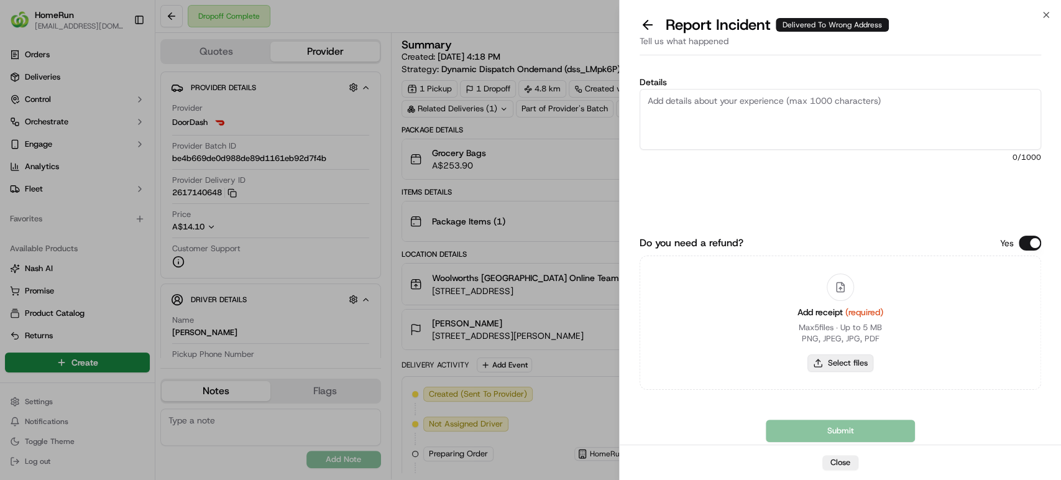
click at [844, 355] on button "Select files" at bounding box center [840, 362] width 66 height 17
type input "C:\fakepath\269715332.pdf"
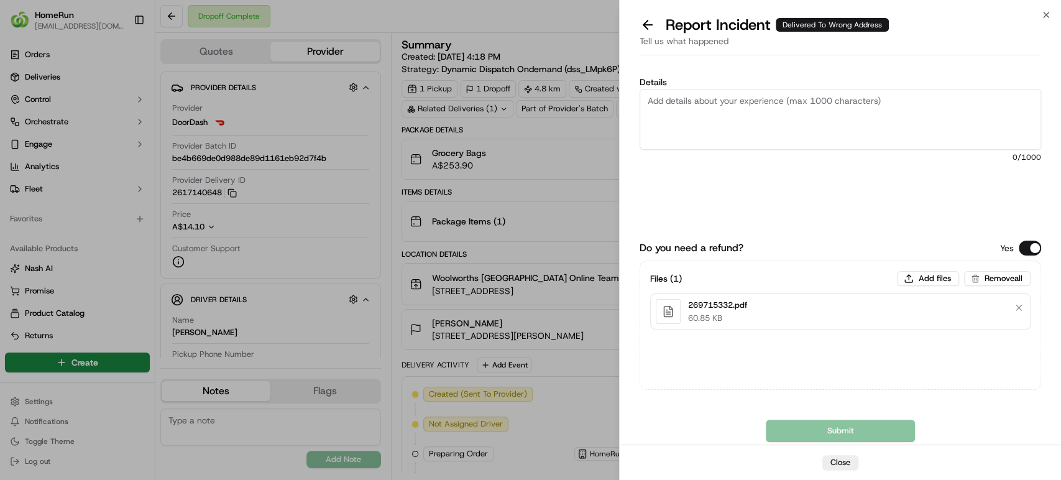
click at [820, 114] on textarea "Details" at bounding box center [839, 119] width 401 height 61
paste textarea "Delivered to incorrect address No POD provided"
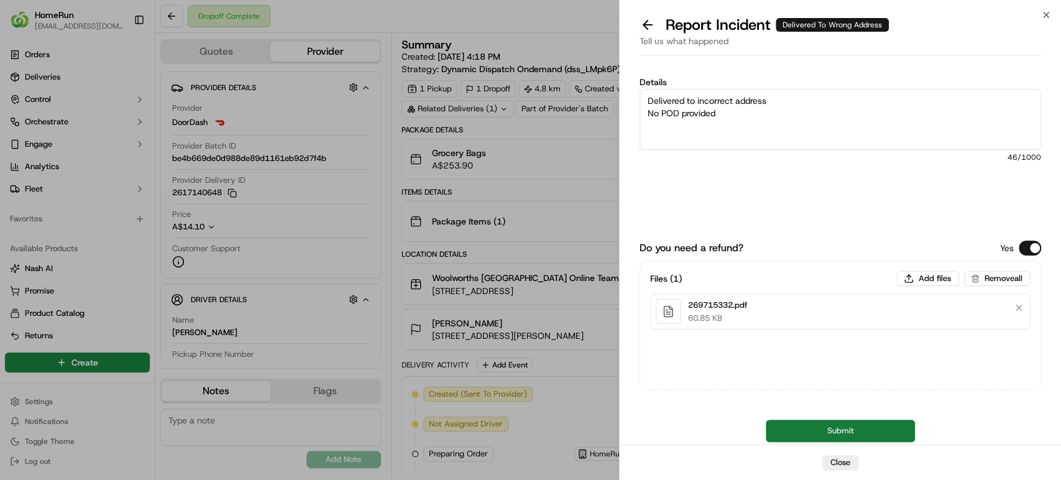
type textarea "Delivered to incorrect address No POD provided"
click at [830, 421] on button "Submit" at bounding box center [840, 430] width 149 height 22
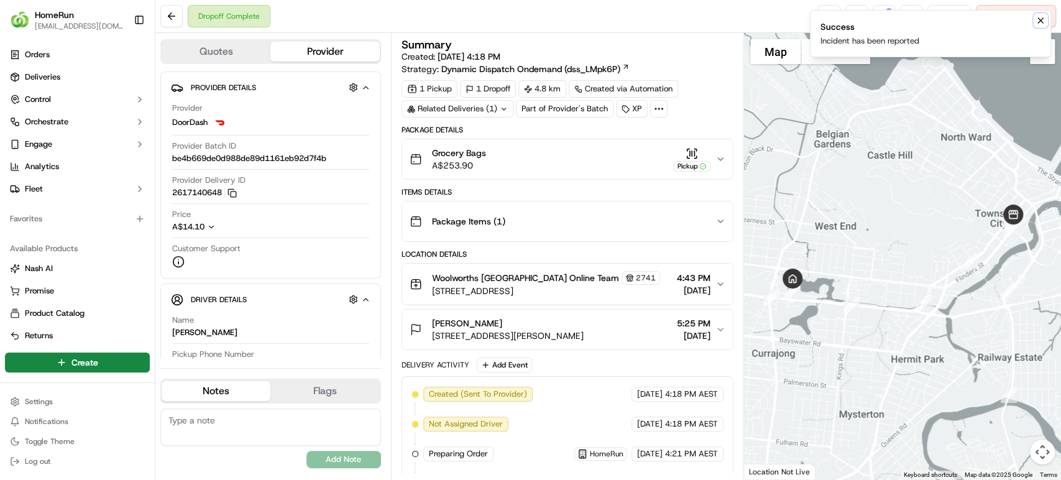
click at [1037, 16] on icon "Notifications (F8)" at bounding box center [1040, 21] width 10 height 10
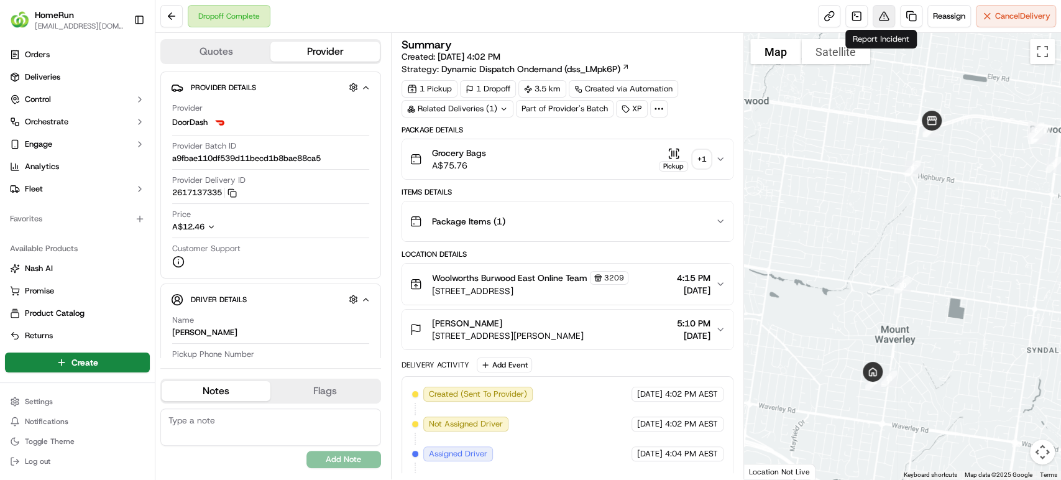
click at [879, 17] on button at bounding box center [883, 16] width 22 height 22
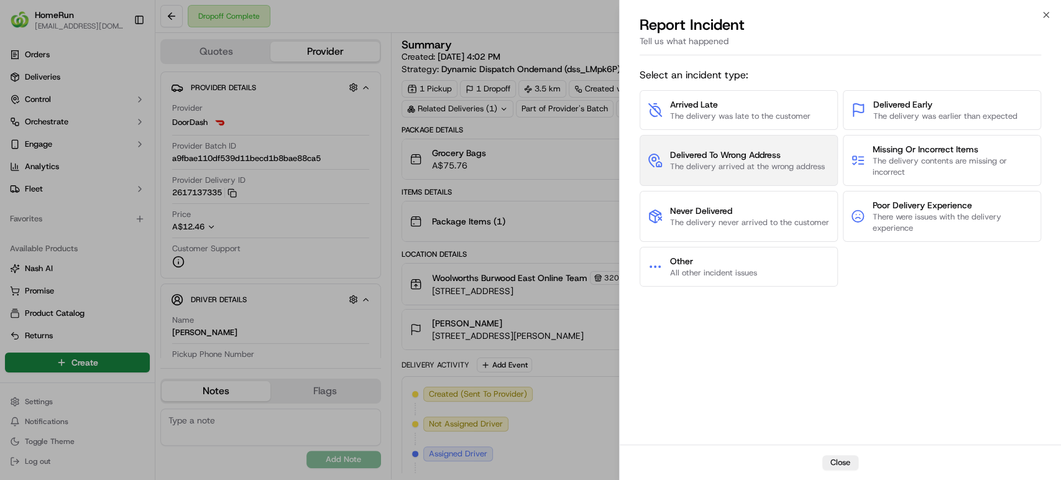
click at [762, 152] on span "Delivered To Wrong Address" at bounding box center [747, 155] width 155 height 12
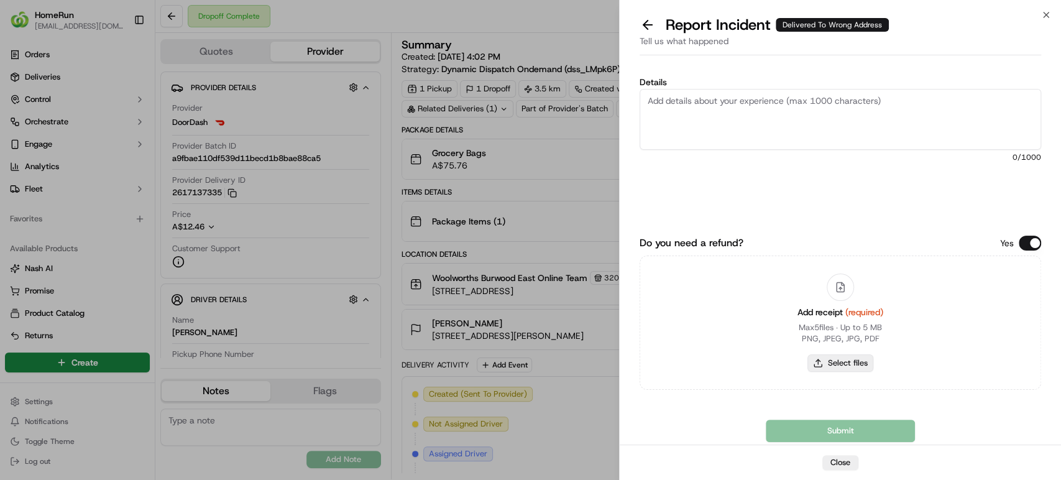
click at [856, 369] on button "Select files" at bounding box center [840, 362] width 66 height 17
type input "C:\fakepath\269712528.pdf"
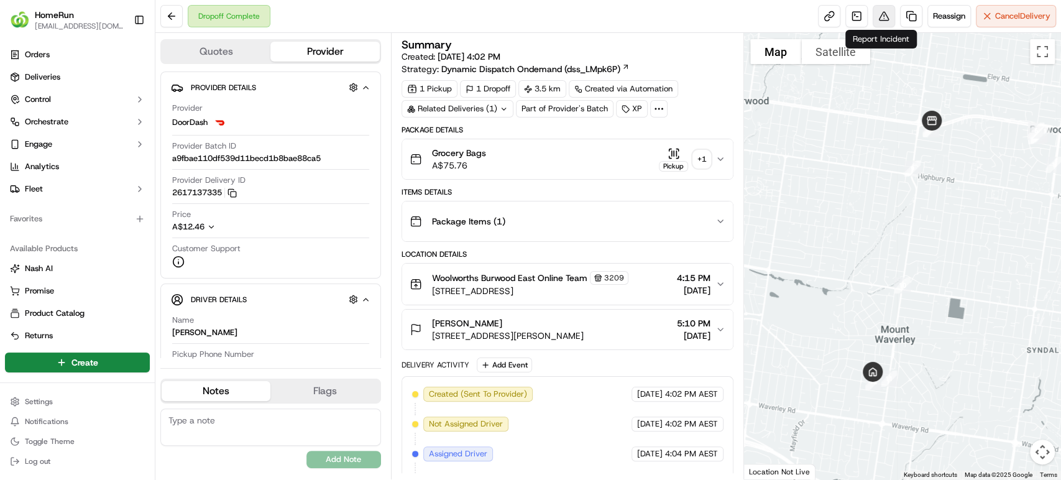
click at [884, 16] on button at bounding box center [883, 16] width 22 height 22
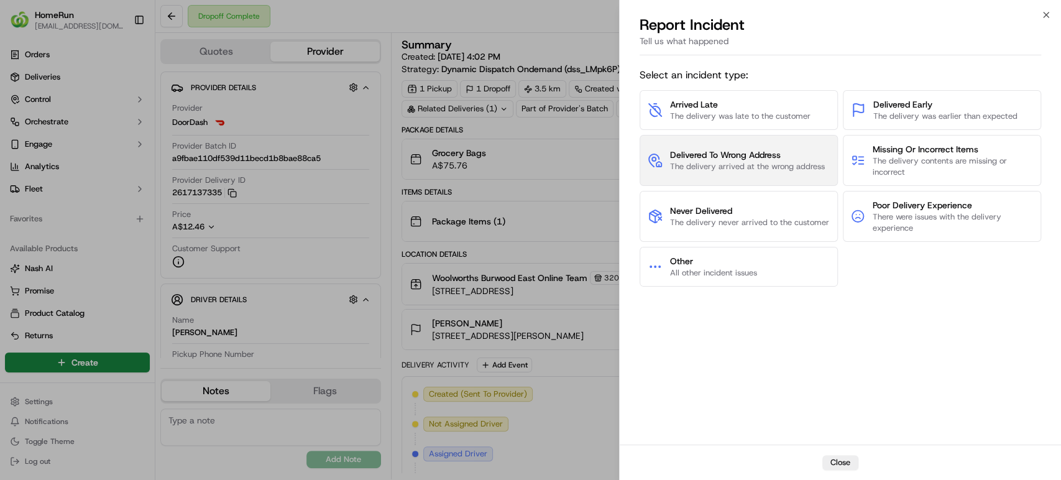
click at [696, 150] on span "Delivered To Wrong Address" at bounding box center [747, 155] width 155 height 12
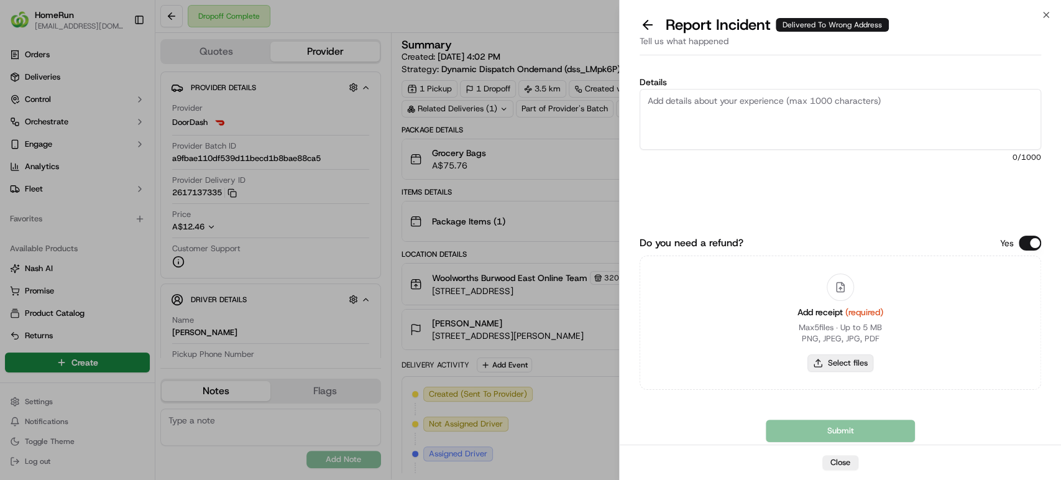
click at [831, 367] on button "Select files" at bounding box center [840, 362] width 66 height 17
type input "C:\fakepath\269712528.pdf"
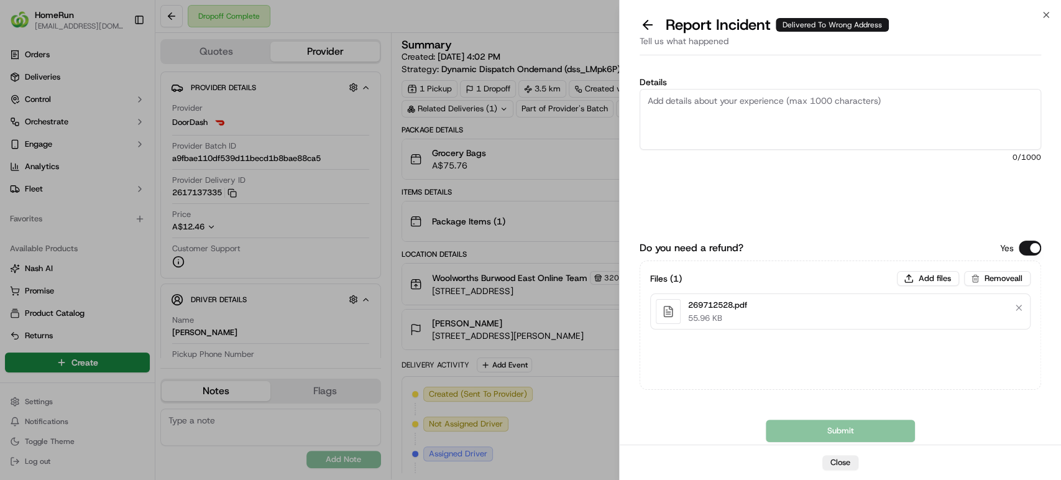
click at [797, 131] on textarea "Details" at bounding box center [839, 119] width 401 height 61
paste textarea "Delivered to incorrect address POD does not match previous pics."
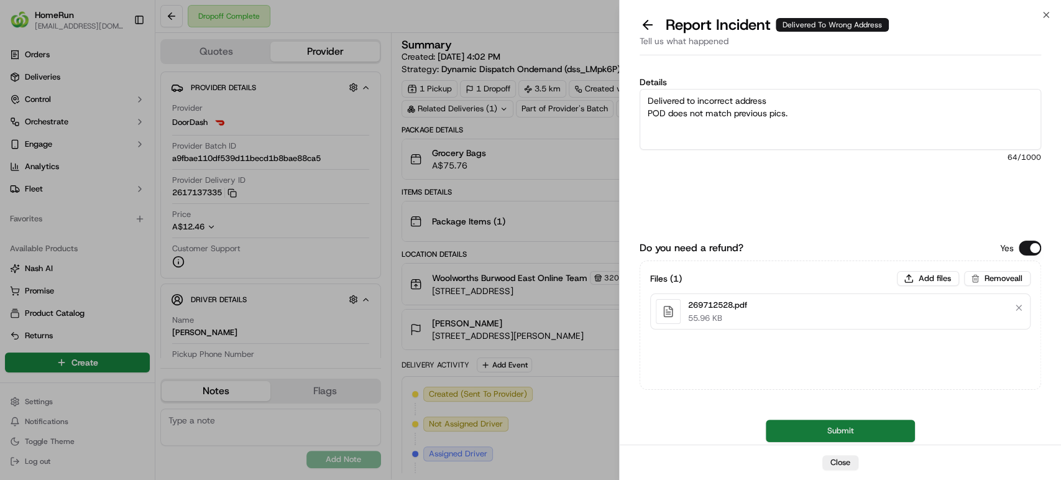
type textarea "Delivered to incorrect address POD does not match previous pics."
click at [818, 436] on button "Submit" at bounding box center [840, 430] width 149 height 22
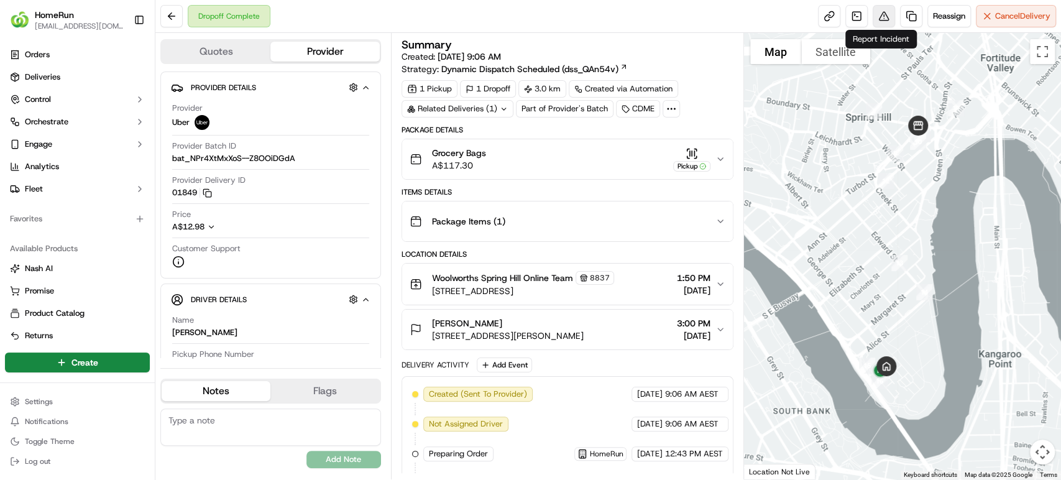
click at [881, 24] on button at bounding box center [883, 16] width 22 height 22
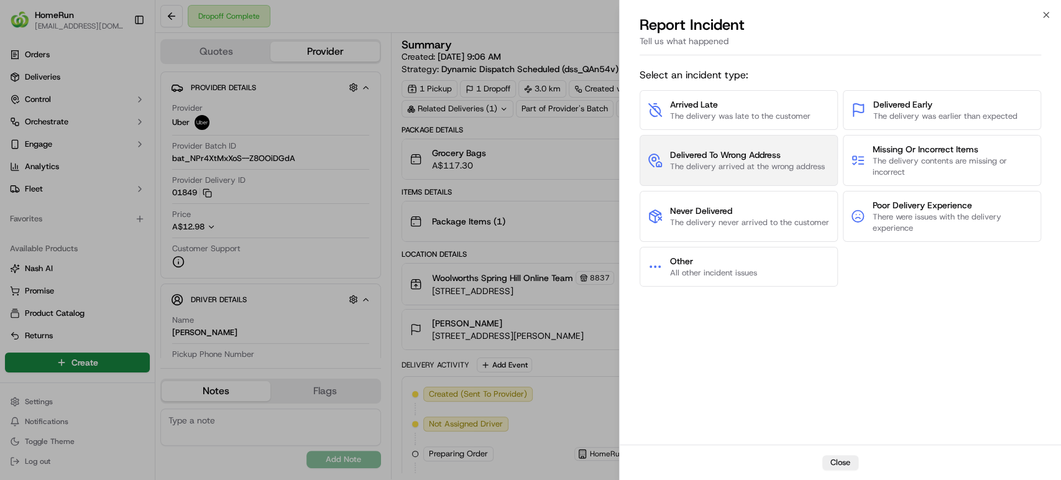
click at [755, 141] on button "Delivered To Wrong Address The delivery arrived at the wrong address" at bounding box center [738, 160] width 198 height 51
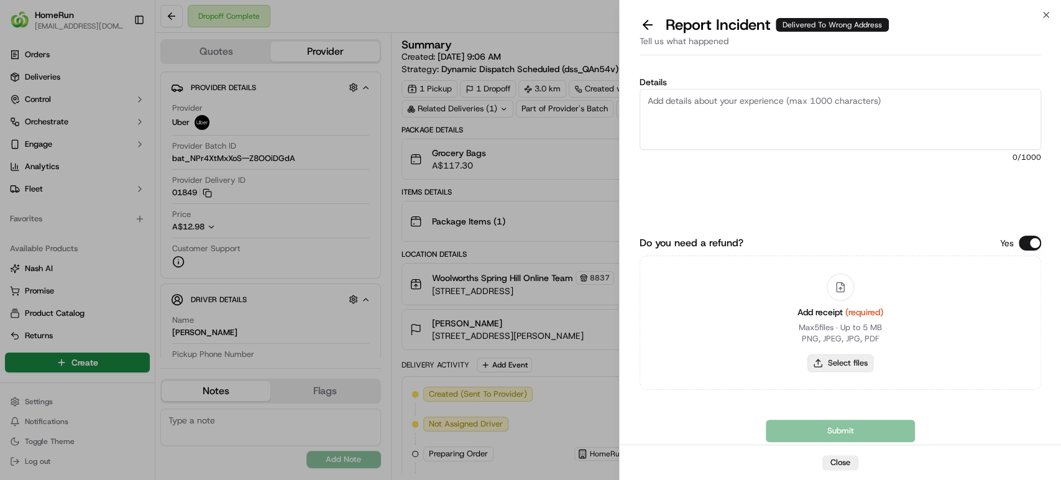
click at [834, 364] on button "Select files" at bounding box center [840, 362] width 66 height 17
type input "C:\fakepath\269510675.pdf"
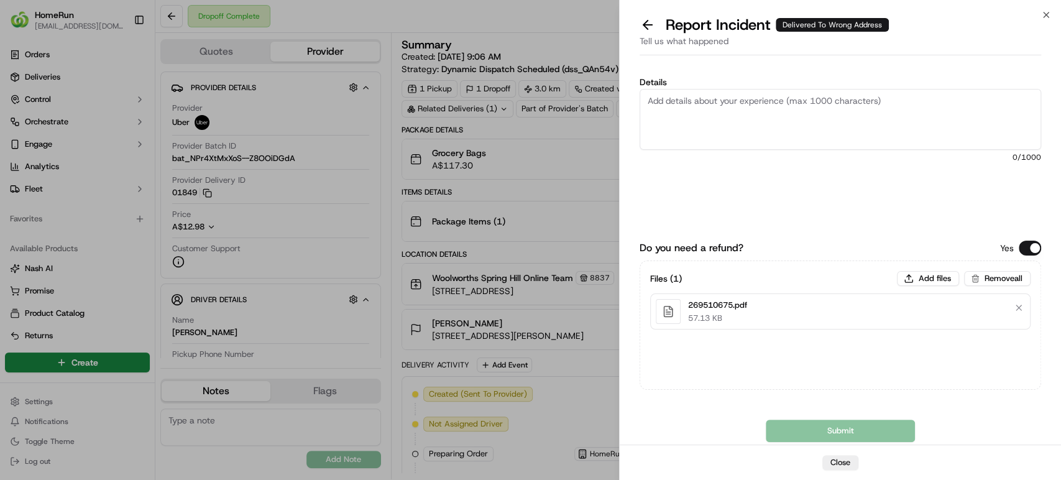
click at [810, 114] on textarea "Details" at bounding box center [839, 119] width 401 height 61
paste textarea "Delivered to incorrect address No POD provided"
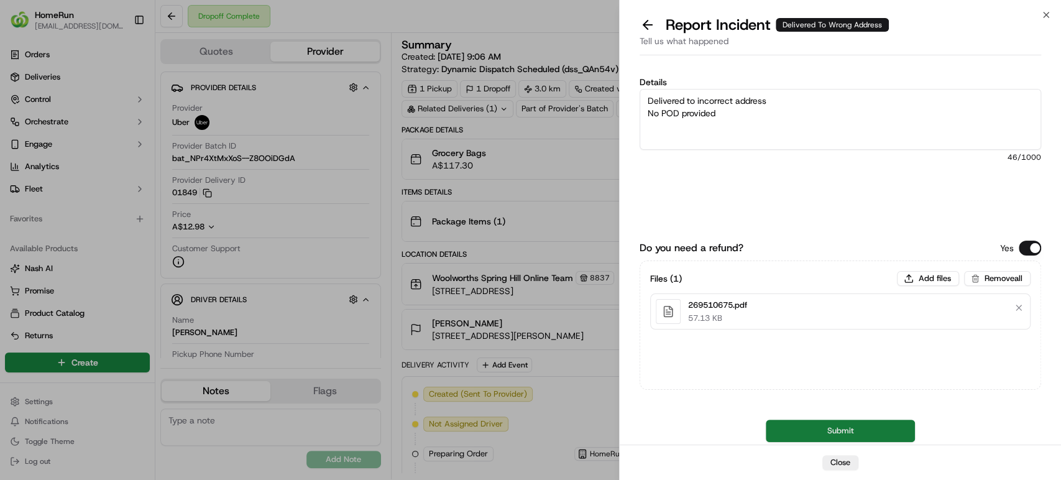
type textarea "Delivered to incorrect address No POD provided"
click at [838, 427] on button "Submit" at bounding box center [840, 430] width 149 height 22
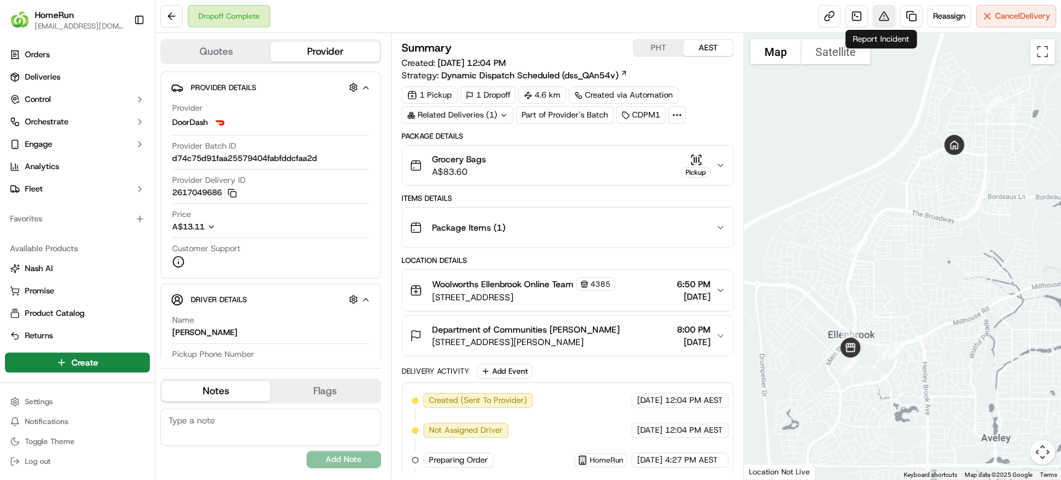
click at [878, 19] on button at bounding box center [883, 16] width 22 height 22
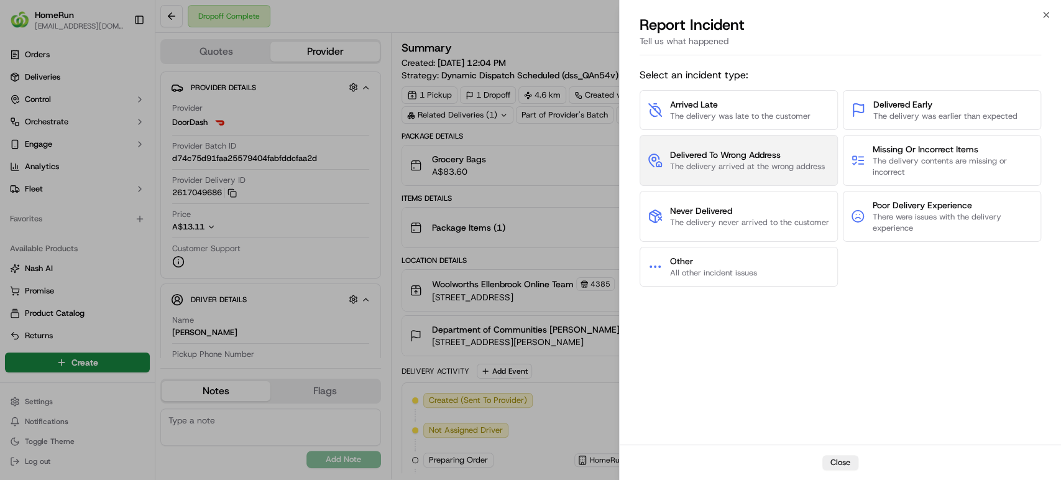
click at [798, 161] on span "The delivery arrived at the wrong address" at bounding box center [747, 166] width 155 height 11
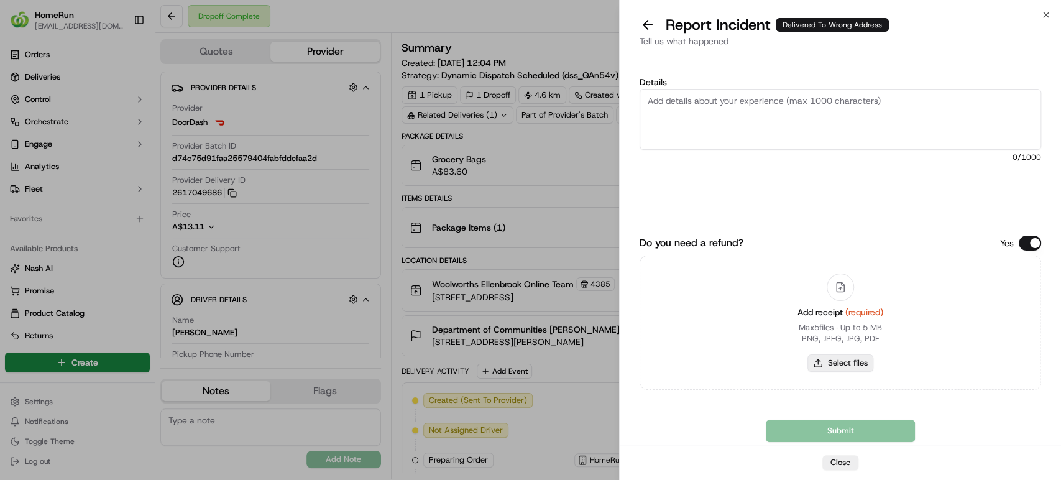
click at [853, 361] on button "Select files" at bounding box center [840, 362] width 66 height 17
type input "C:\fakepath\269678091.pdf"
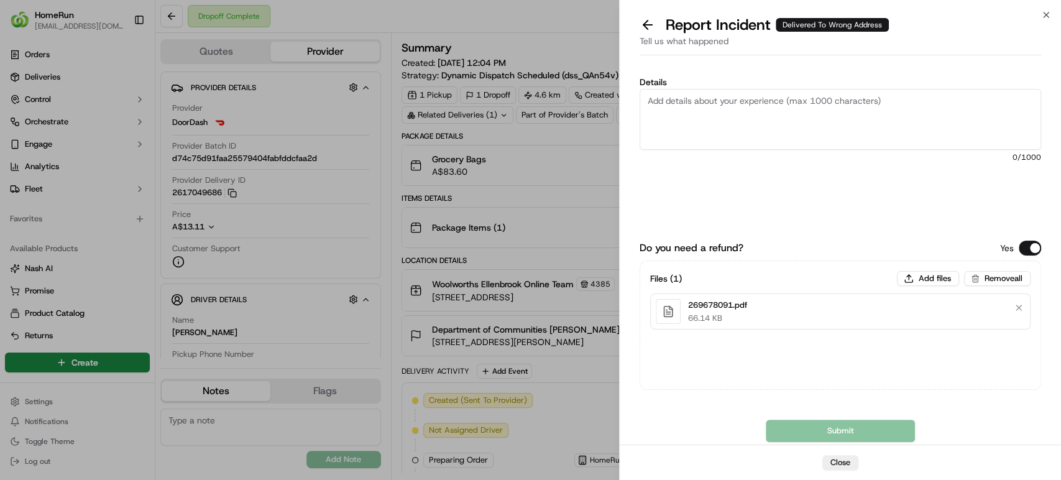
click at [860, 106] on textarea "Details" at bounding box center [839, 119] width 401 height 61
paste textarea "Delivered to incorrect address No POD provided"
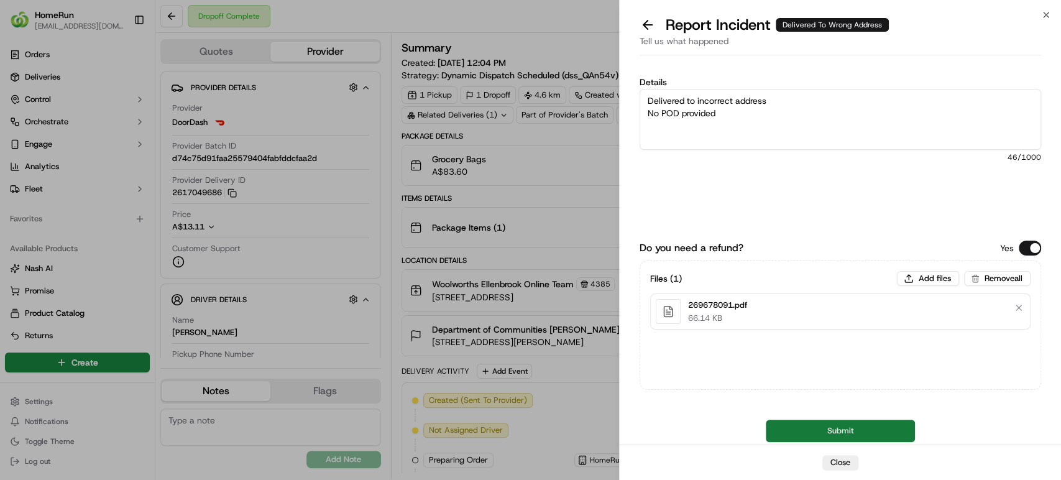
type textarea "Delivered to incorrect address No POD provided"
click at [831, 436] on button "Submit" at bounding box center [840, 430] width 149 height 22
